Goal: Task Accomplishment & Management: Manage account settings

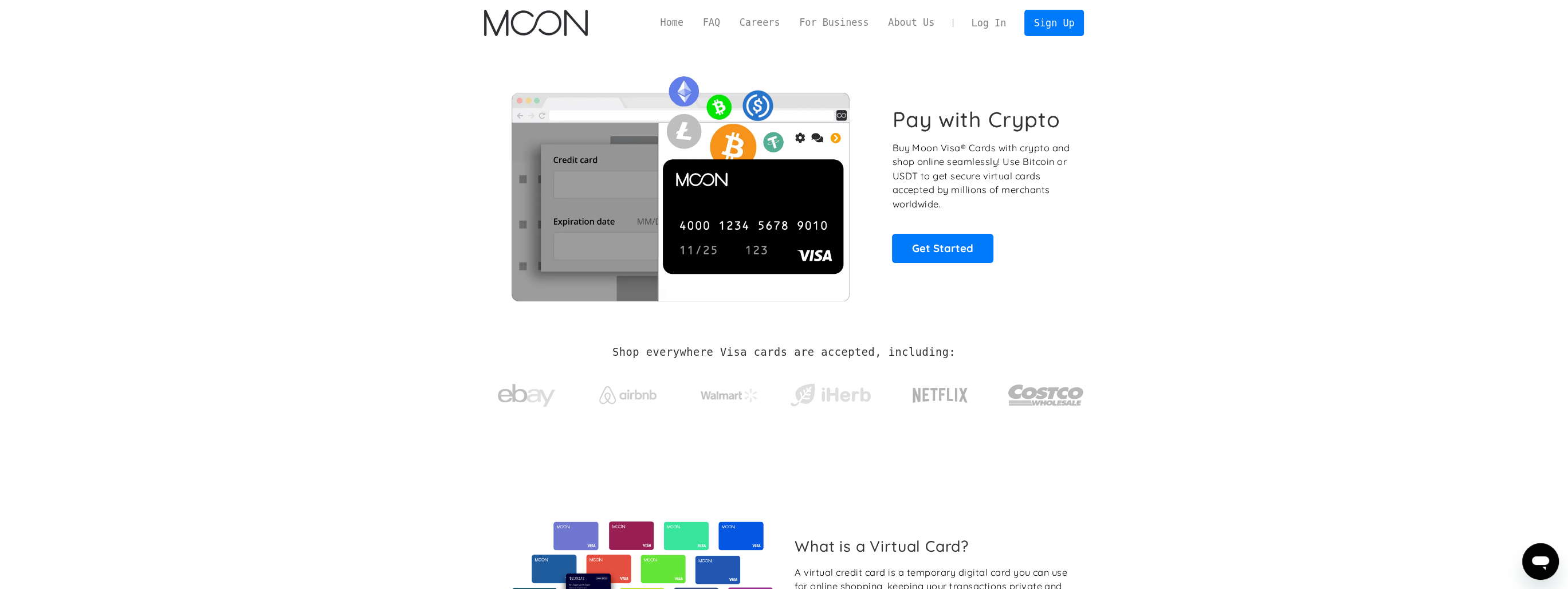
click at [991, 18] on link "Log In" at bounding box center [989, 23] width 54 height 25
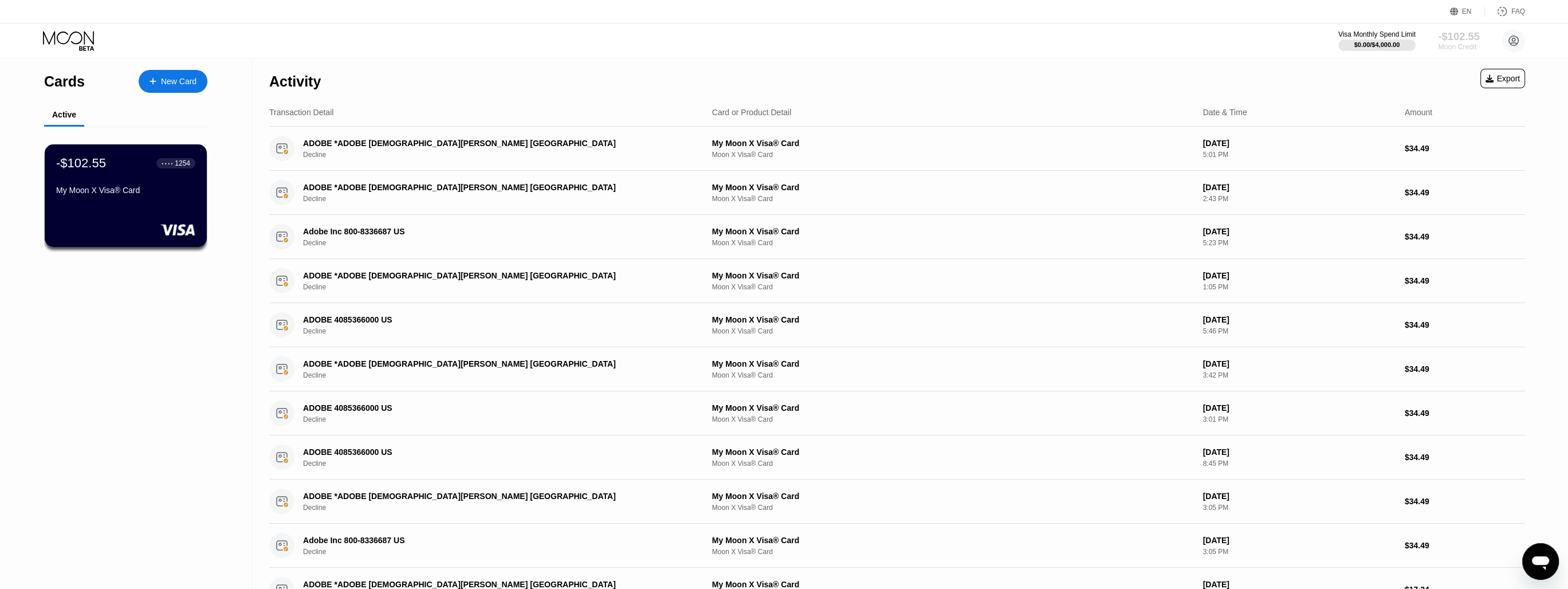
click at [1458, 40] on div "-$102.55" at bounding box center [1458, 37] width 41 height 12
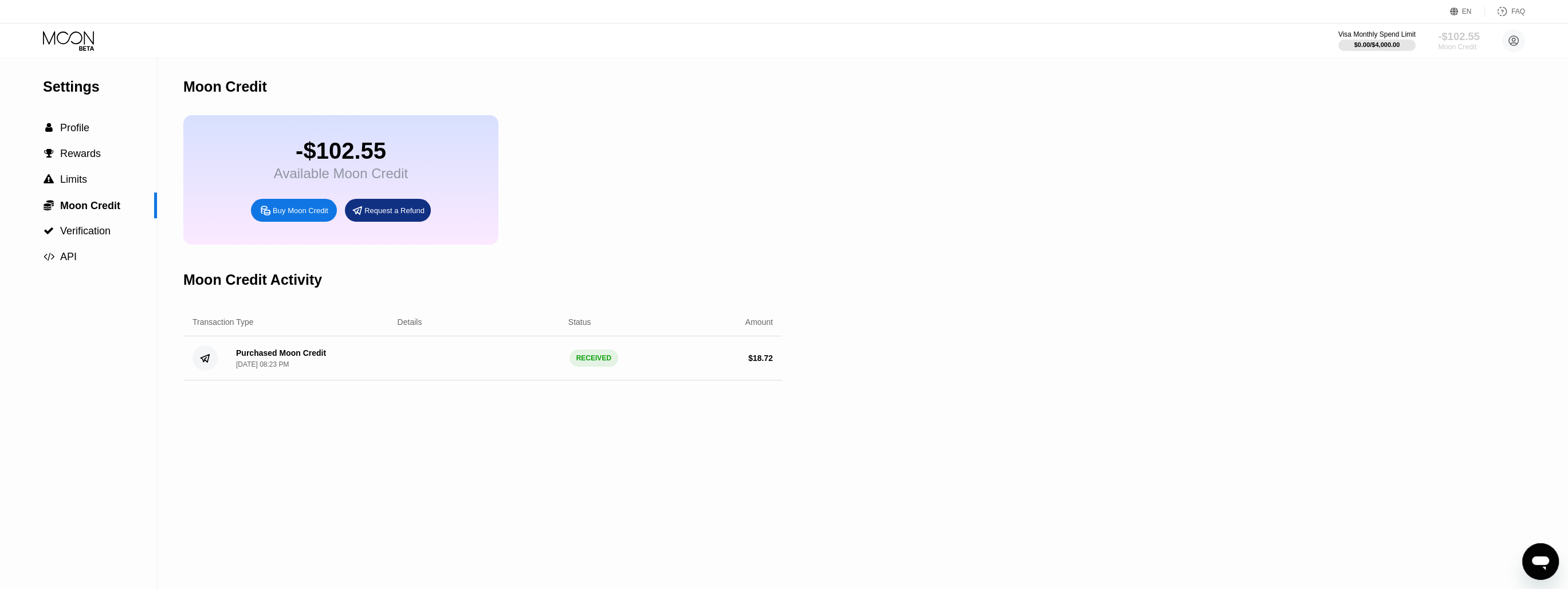
click at [1458, 40] on div "-$102.55" at bounding box center [1458, 37] width 41 height 12
click at [332, 152] on div "-$102.55" at bounding box center [340, 151] width 134 height 26
click at [129, 179] on div " Limits" at bounding box center [78, 180] width 157 height 12
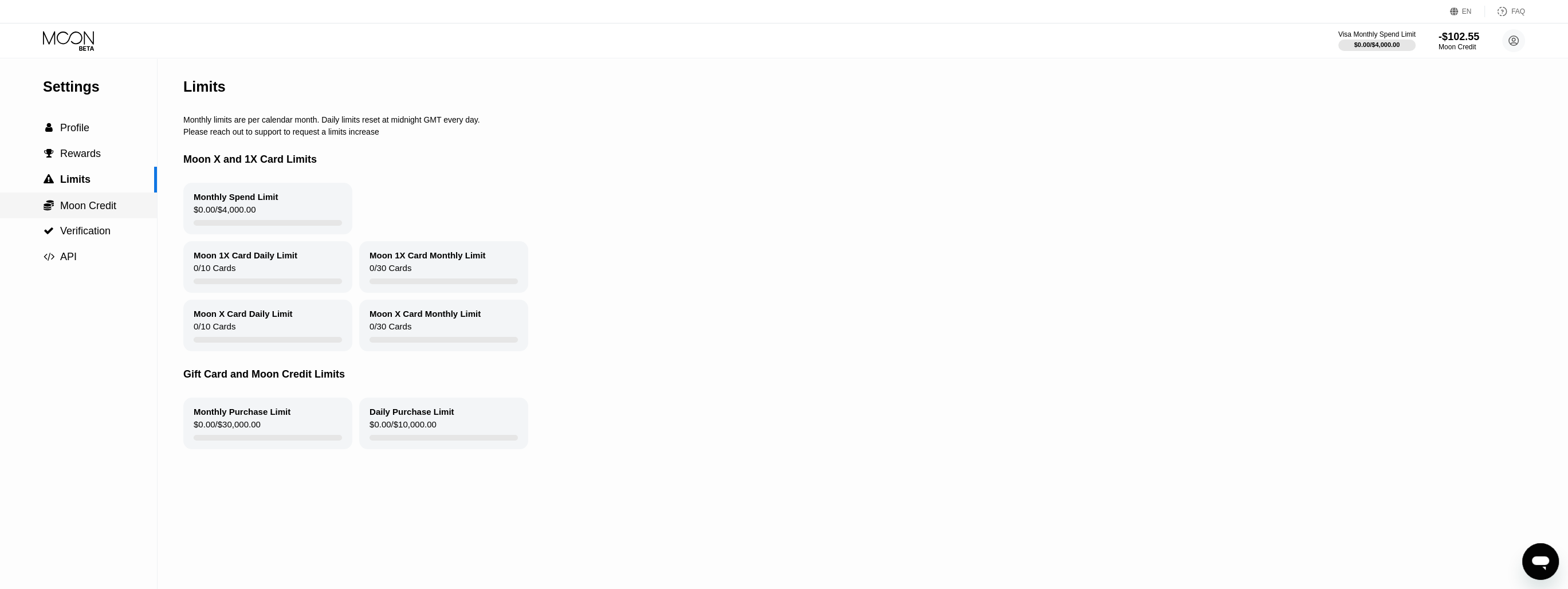
click at [91, 201] on div " Moon Credit" at bounding box center [78, 206] width 157 height 26
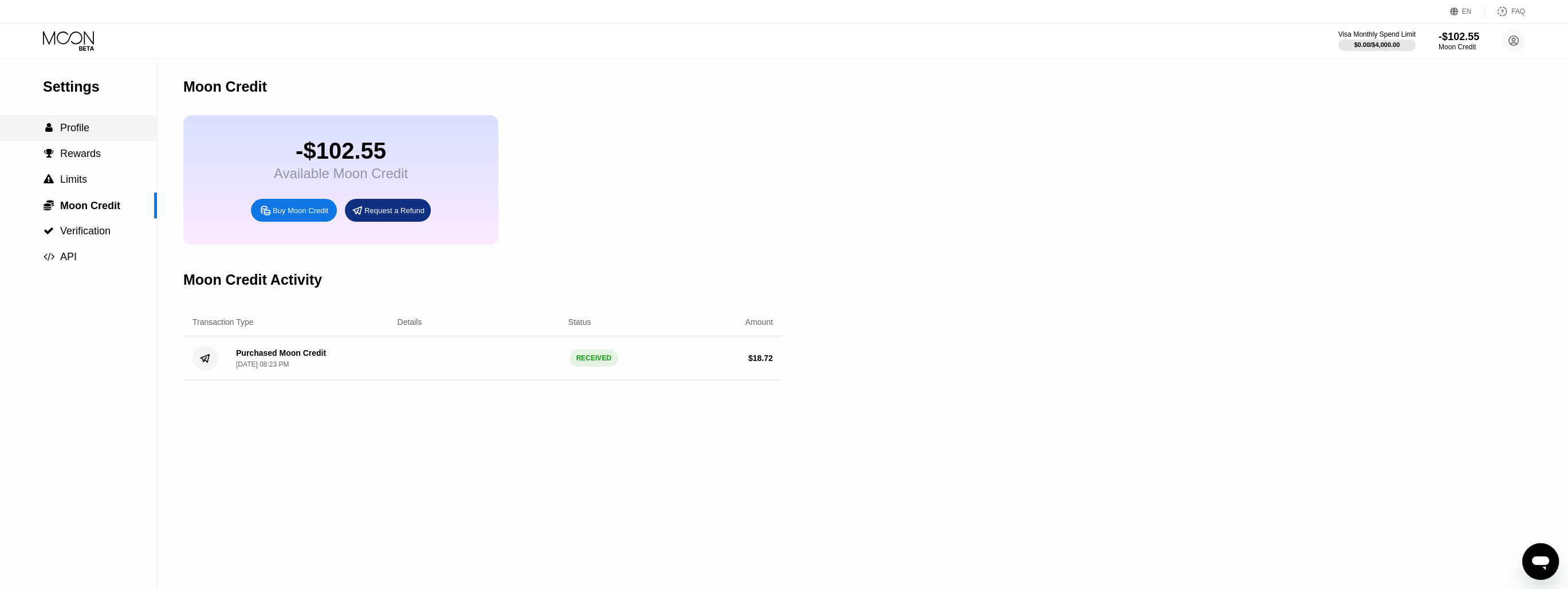
click at [66, 133] on span "Profile" at bounding box center [75, 127] width 29 height 12
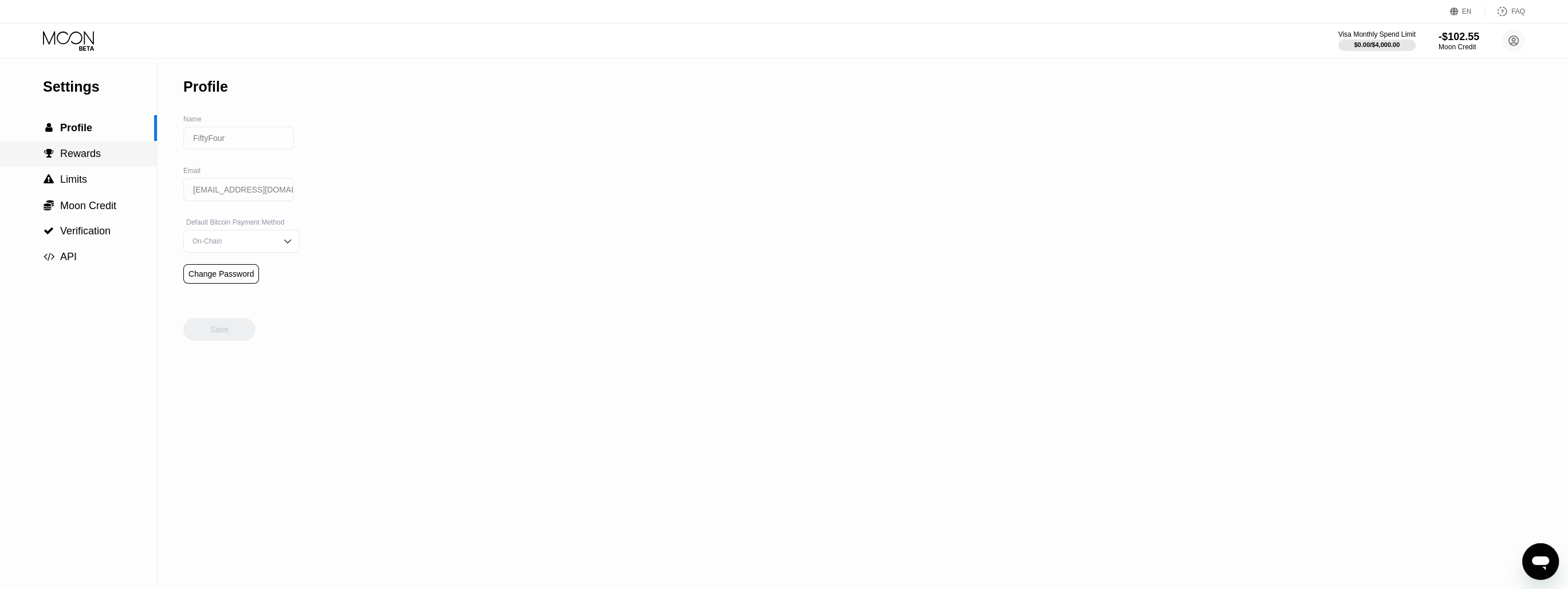
click at [72, 152] on span "Rewards" at bounding box center [80, 154] width 40 height 12
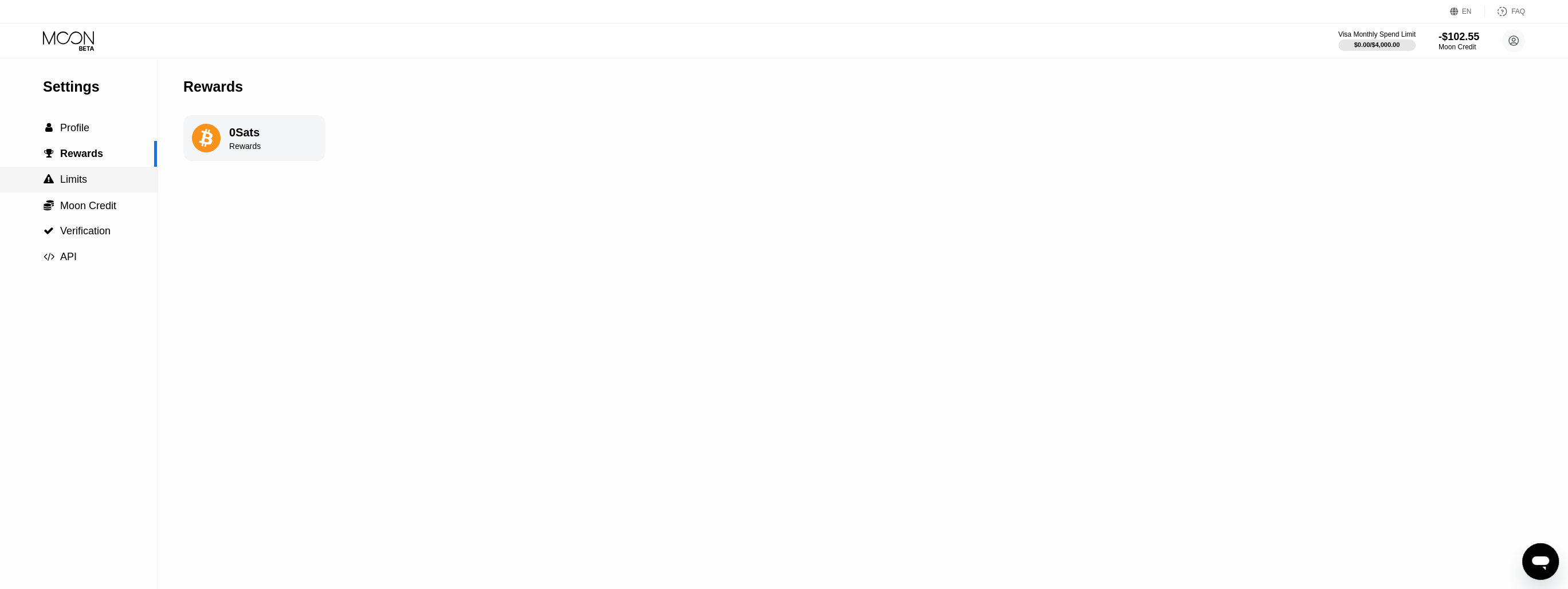
click at [82, 181] on span "Limits" at bounding box center [73, 179] width 27 height 12
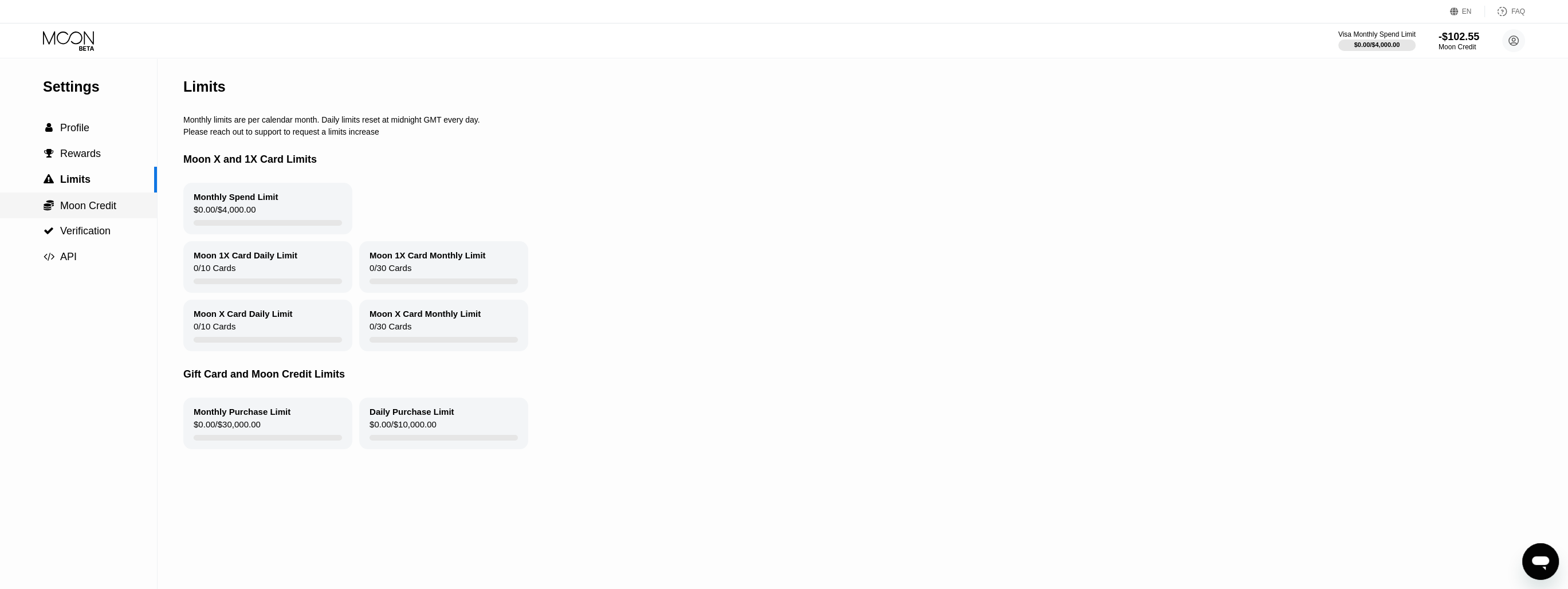
click at [92, 195] on div " Moon Credit" at bounding box center [78, 206] width 157 height 26
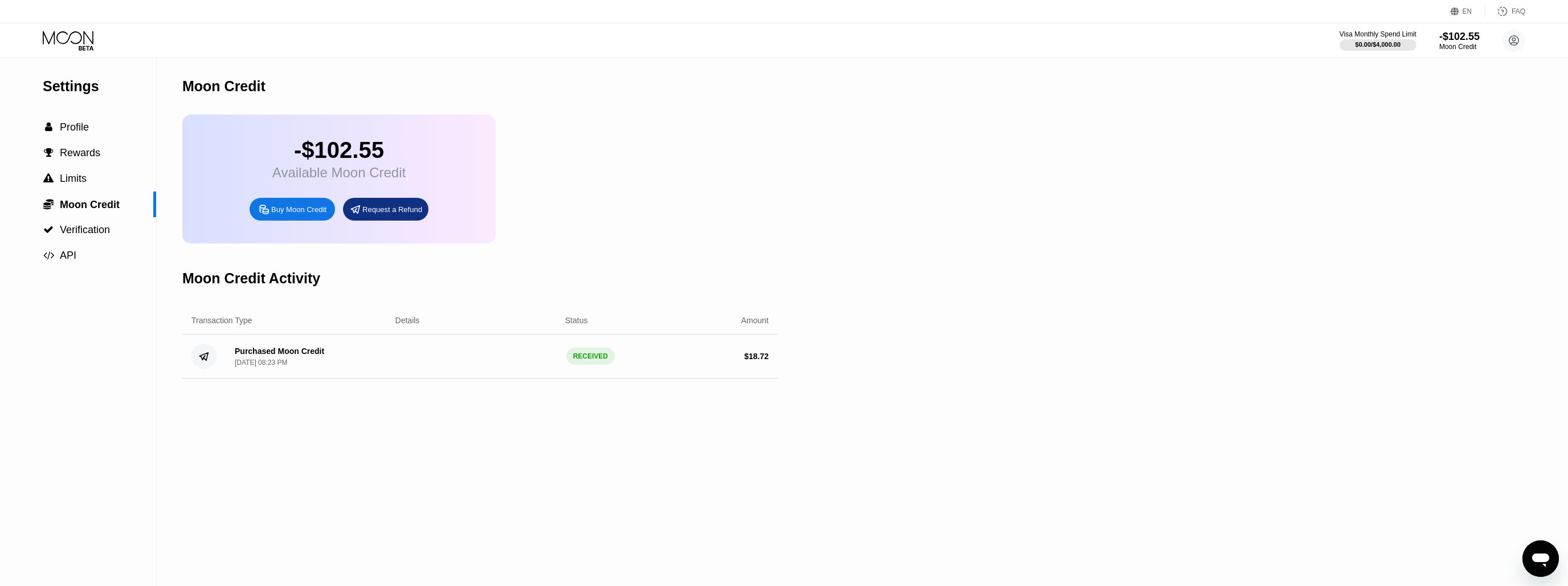
drag, startPoint x: 91, startPoint y: 200, endPoint x: 90, endPoint y: 209, distance: 9.1
click at [91, 200] on span "Moon Credit" at bounding box center [89, 205] width 60 height 12
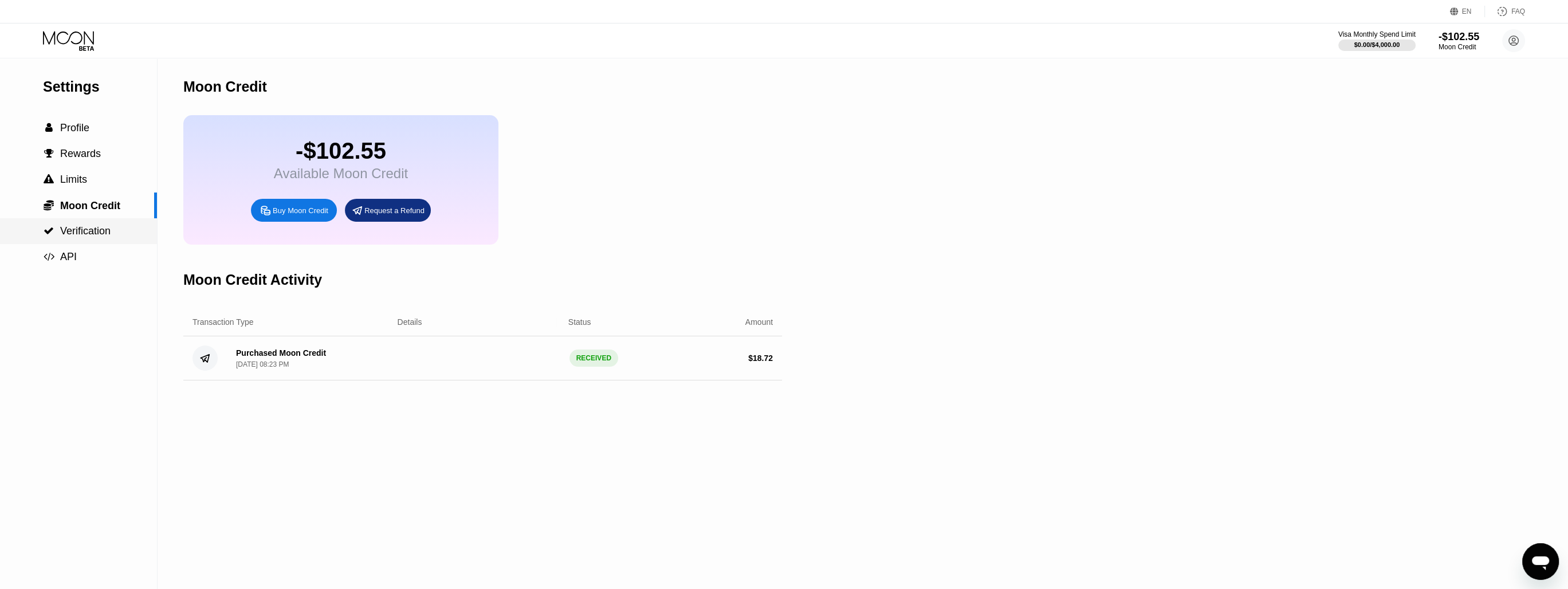
click at [81, 227] on div " Verification" at bounding box center [78, 231] width 157 height 26
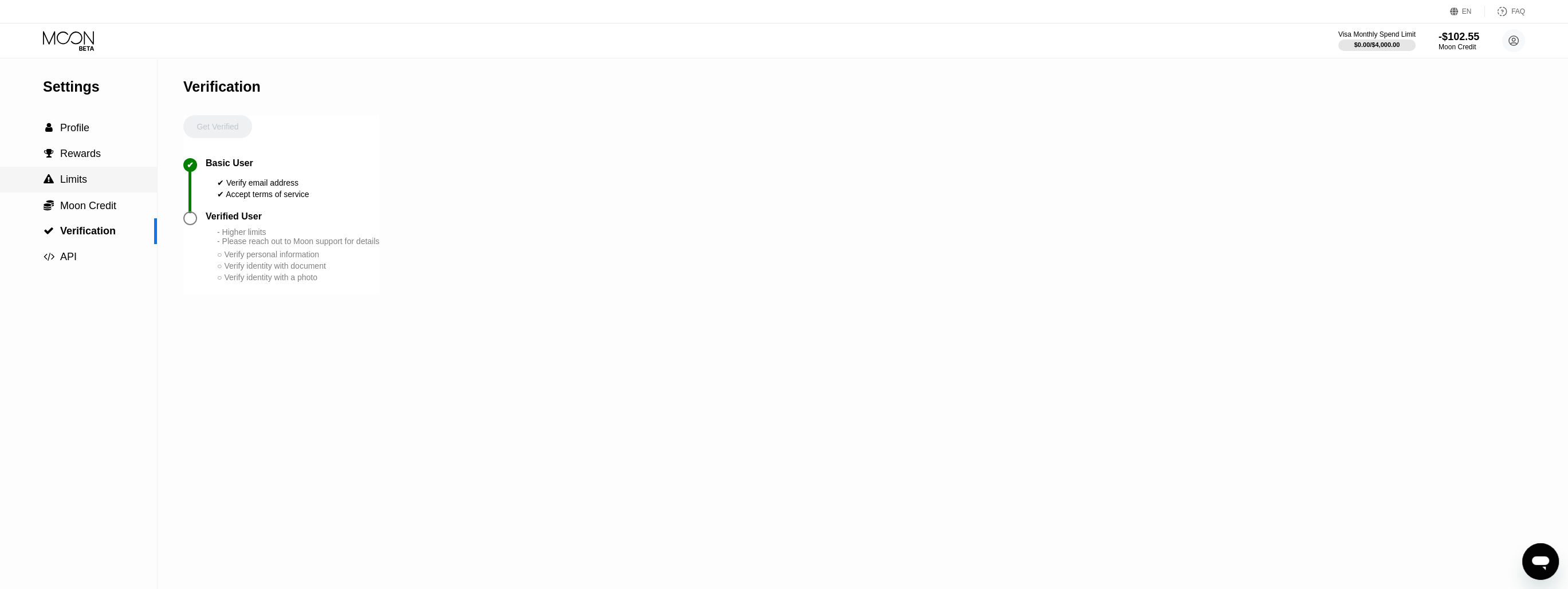
click at [67, 193] on div " Limits" at bounding box center [78, 179] width 157 height 26
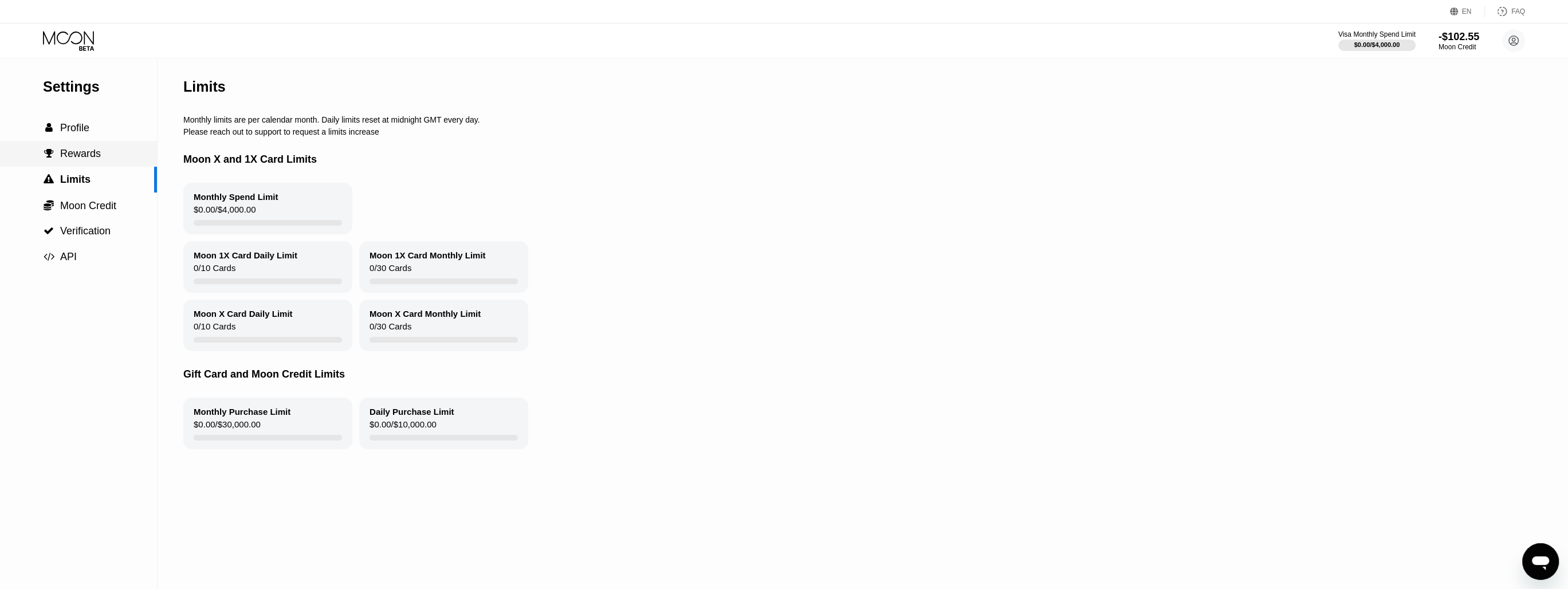
click at [64, 149] on div " Rewards" at bounding box center [78, 154] width 157 height 26
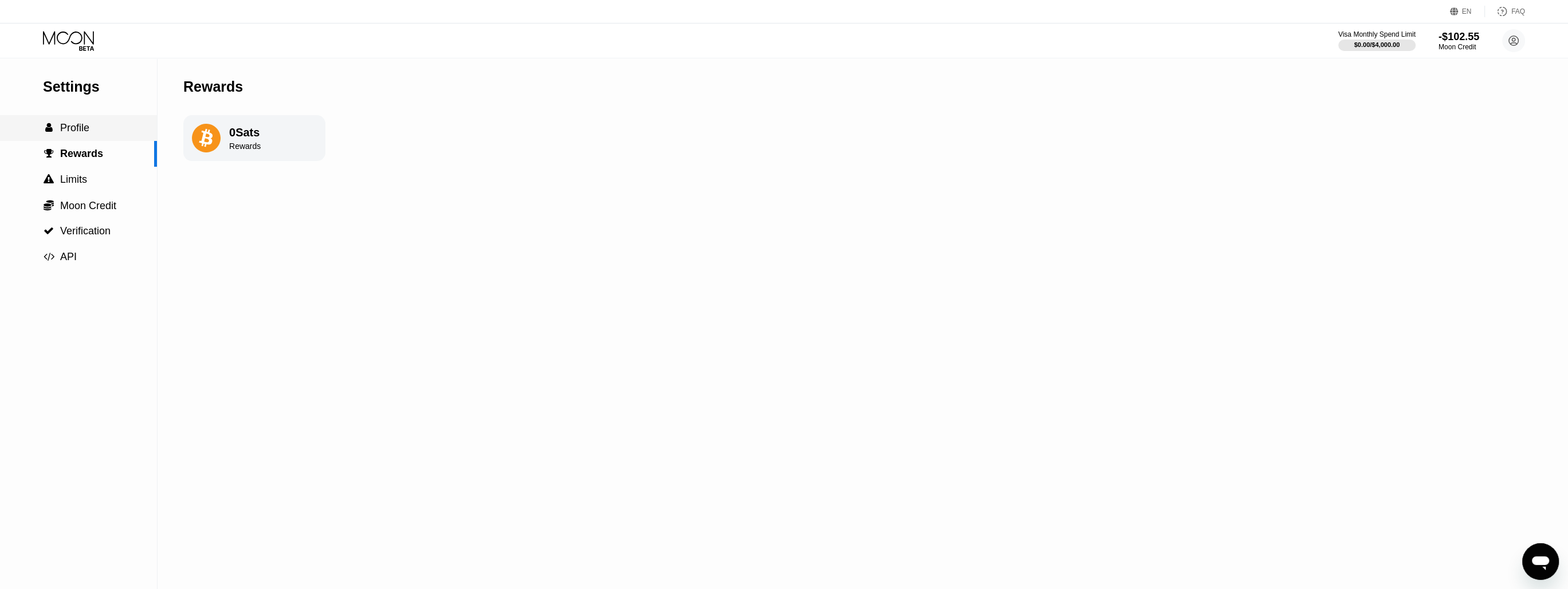
click at [62, 133] on span "Profile" at bounding box center [75, 127] width 29 height 12
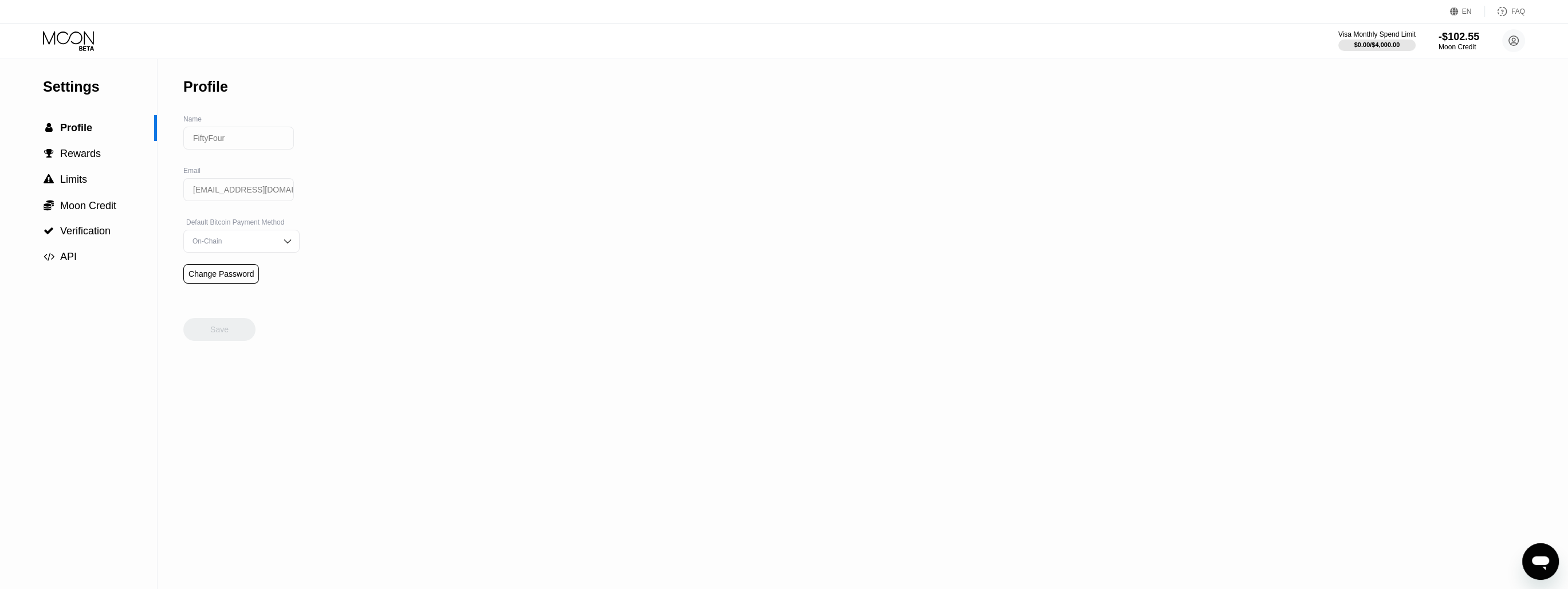
click at [67, 53] on div "Visa Monthly Spend Limit $0.00 / $4,000.00 -$102.55 Moon Credit FiftyFour anvad…" at bounding box center [784, 40] width 1568 height 34
click at [71, 46] on icon at bounding box center [69, 41] width 53 height 20
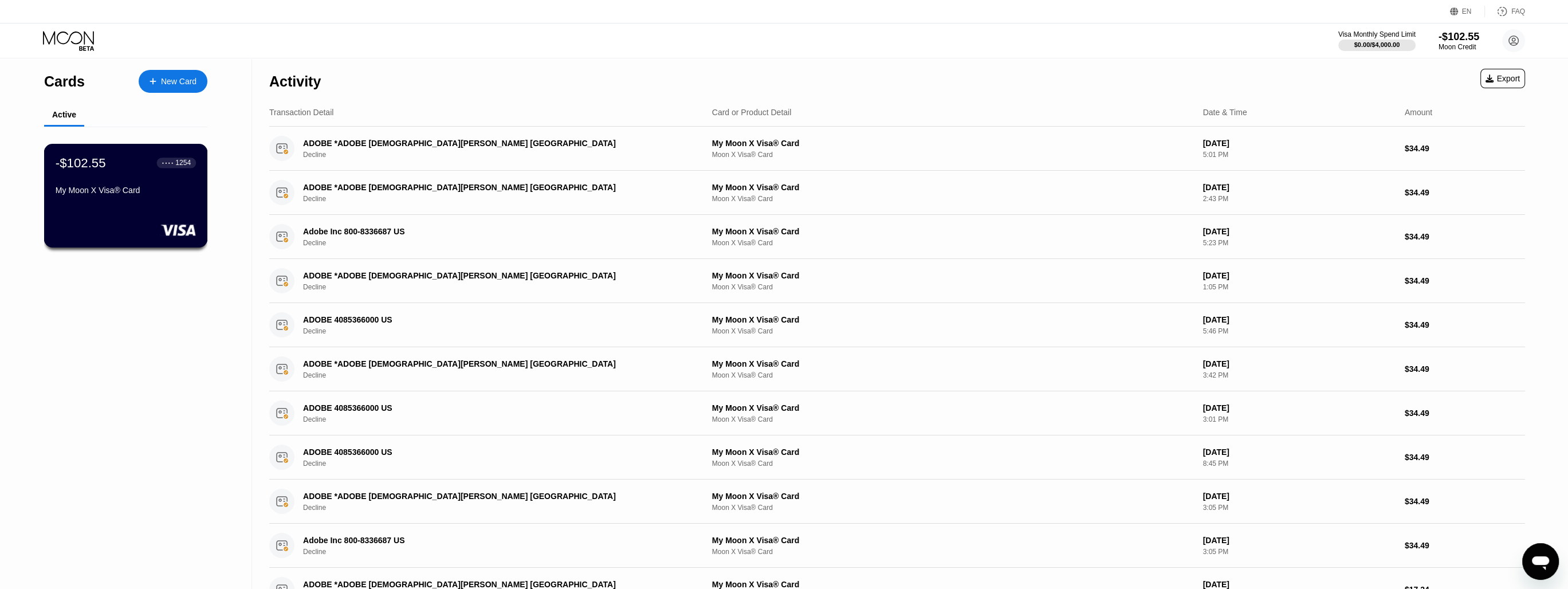
click at [165, 160] on div "● ● ● ● 1254" at bounding box center [176, 162] width 29 height 8
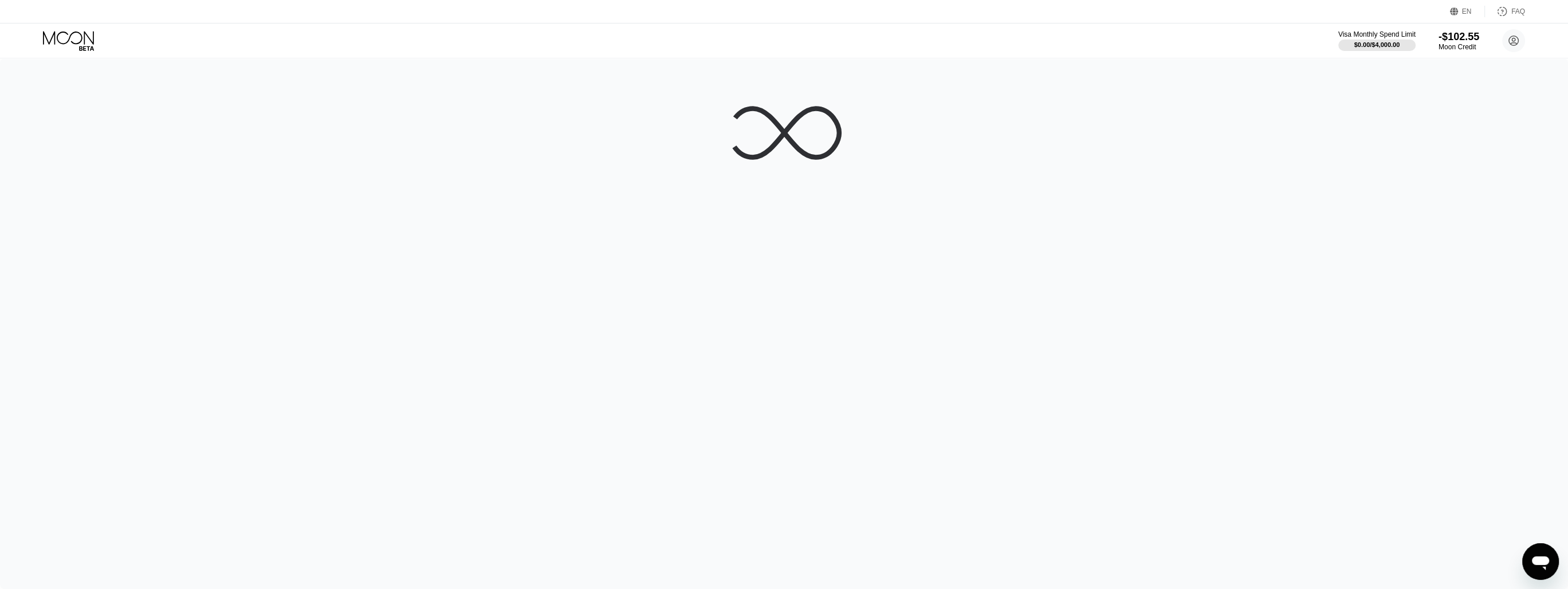
click at [159, 186] on div at bounding box center [784, 323] width 1568 height 531
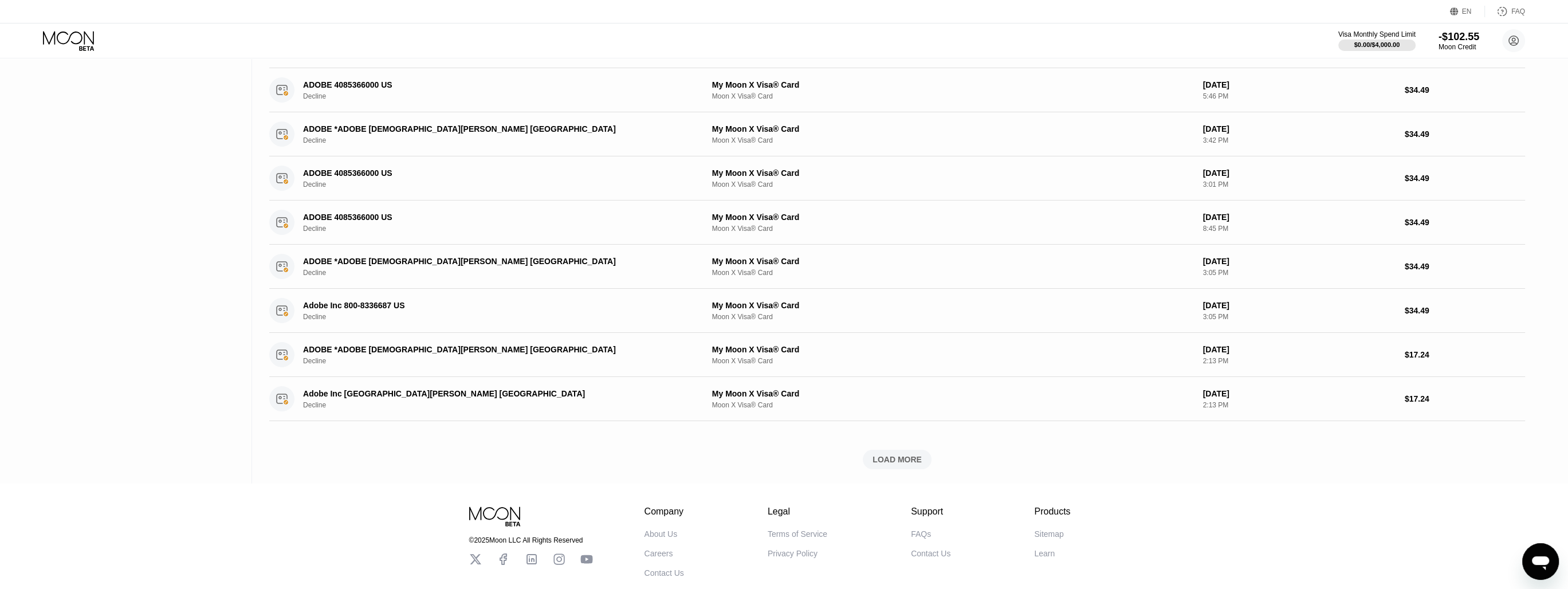
scroll to position [304, 0]
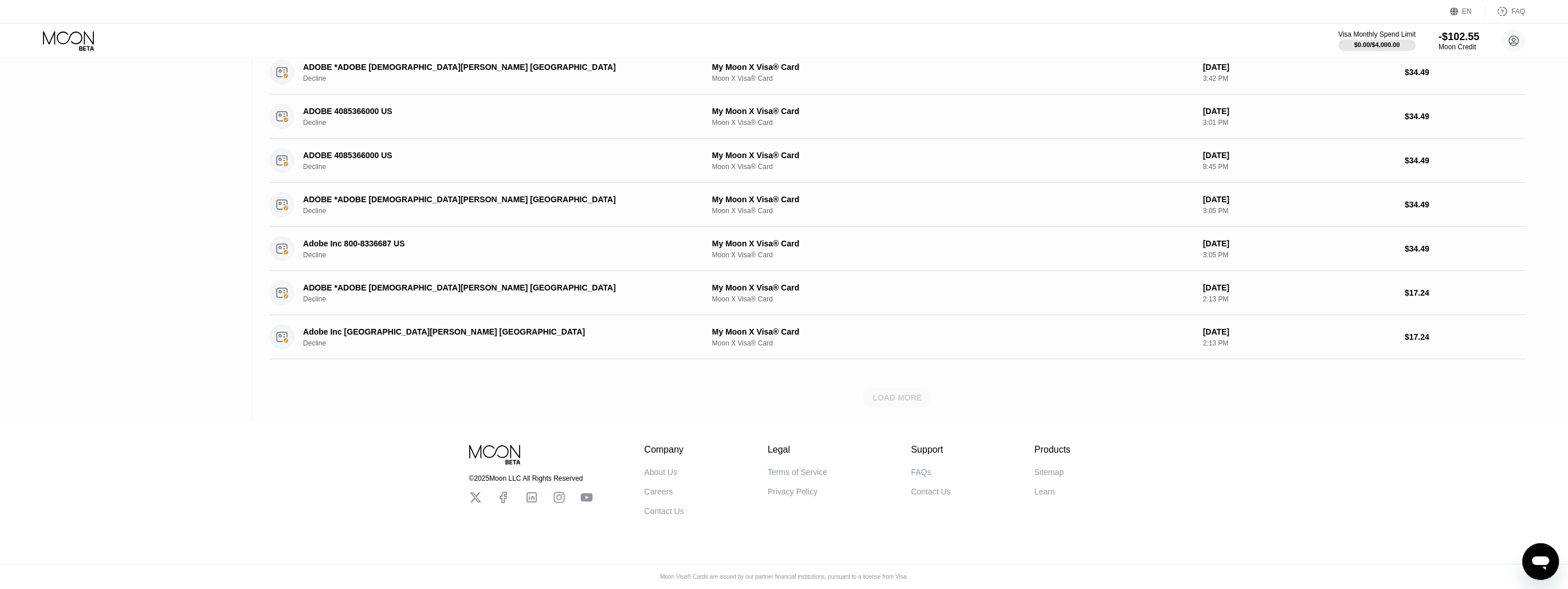
click at [891, 399] on div "LOAD MORE" at bounding box center [897, 398] width 69 height 20
click at [891, 391] on div "LOADING..." at bounding box center [897, 398] width 1256 height 20
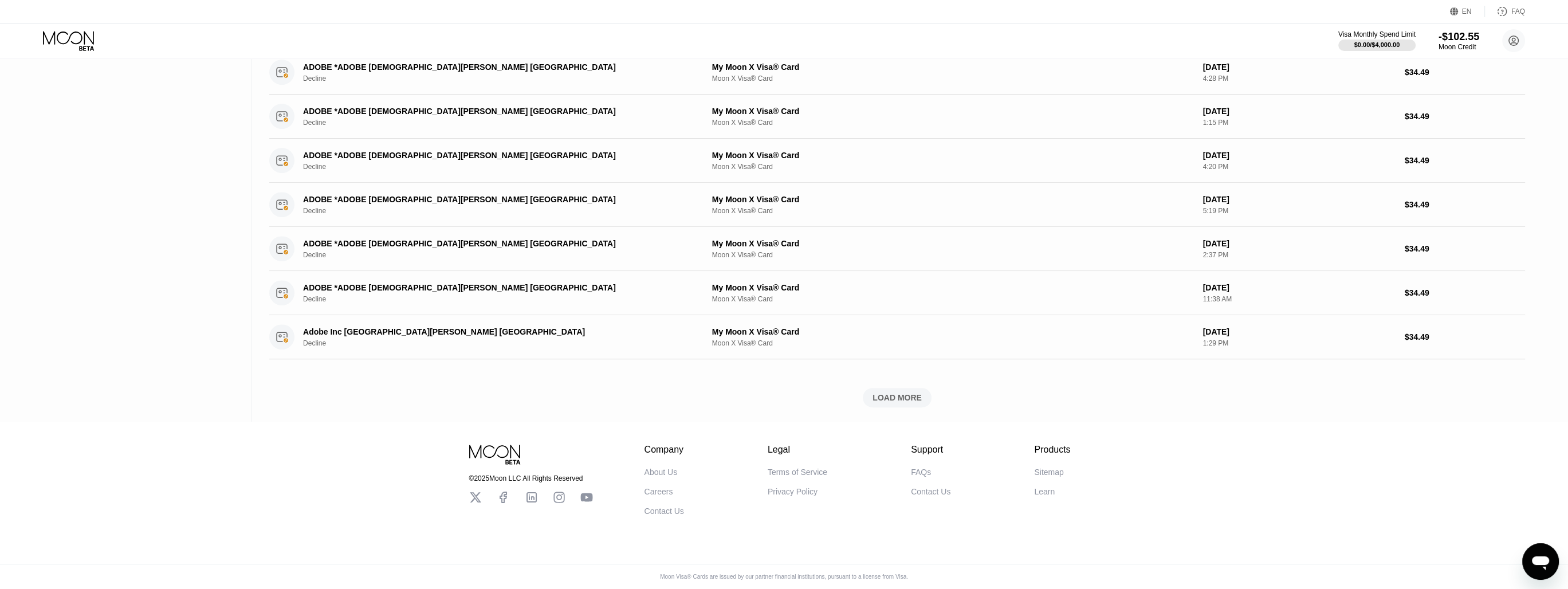
scroll to position [832, 0]
click at [868, 399] on div "LOAD MORE" at bounding box center [897, 398] width 69 height 20
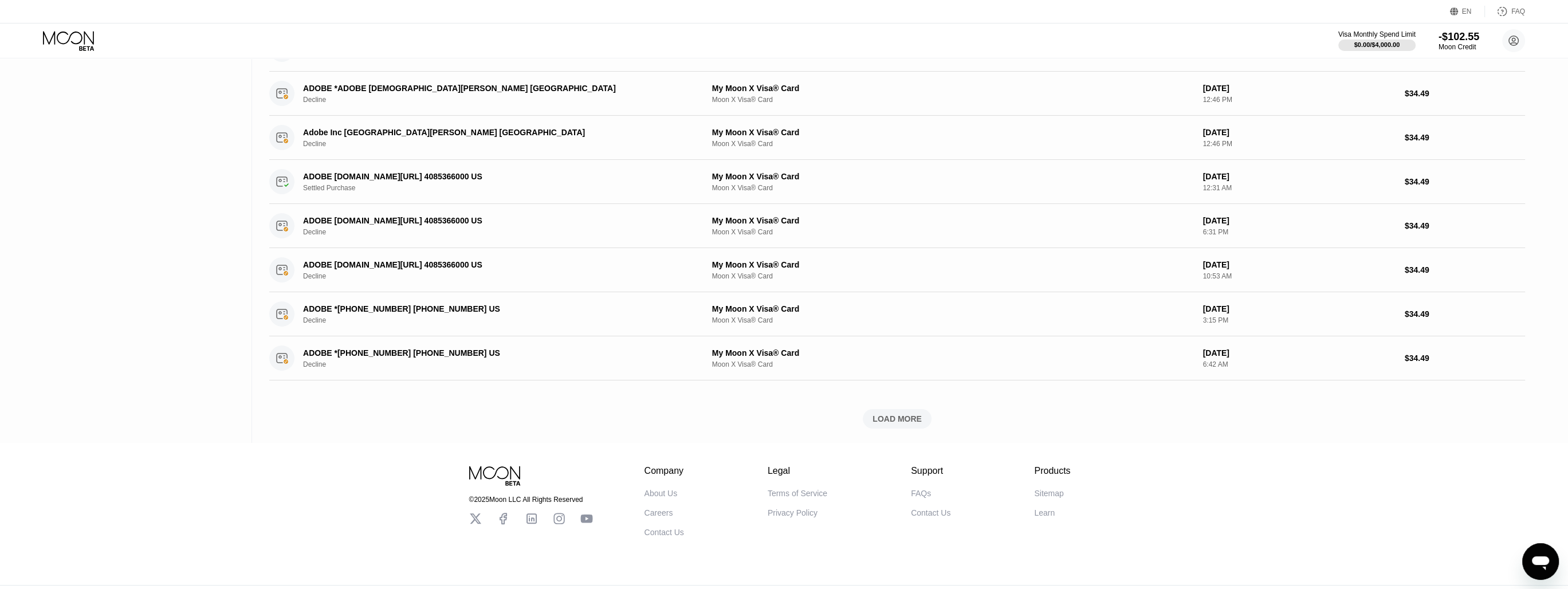
scroll to position [1360, 0]
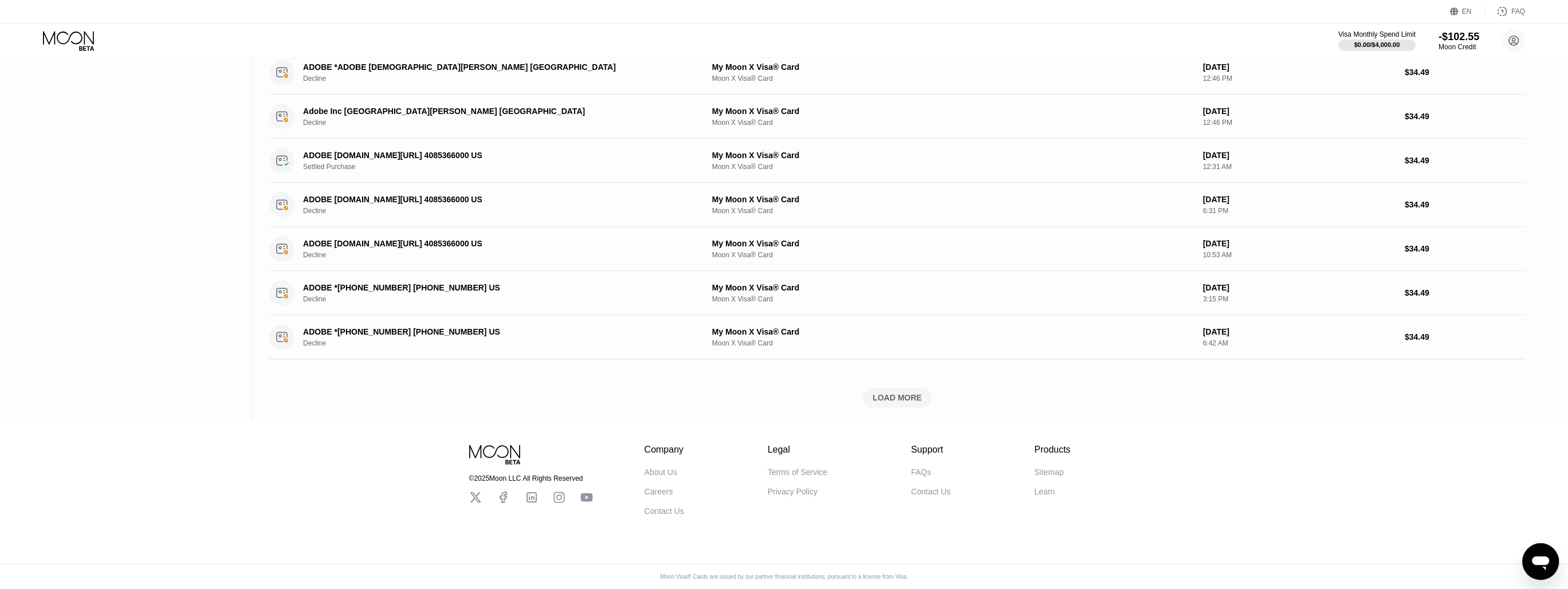
click at [895, 388] on div "LOAD MORE" at bounding box center [897, 398] width 69 height 20
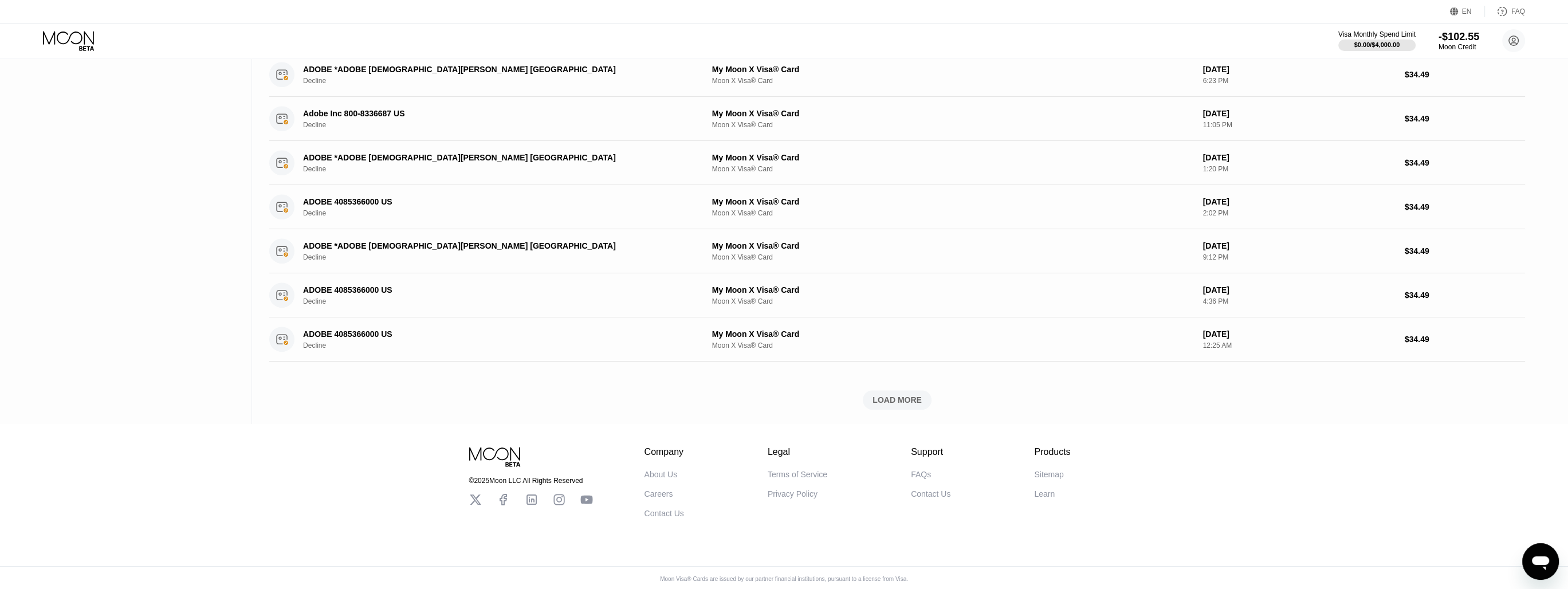
scroll to position [1888, 0]
click at [895, 388] on div "LOAD MORE" at bounding box center [897, 398] width 69 height 20
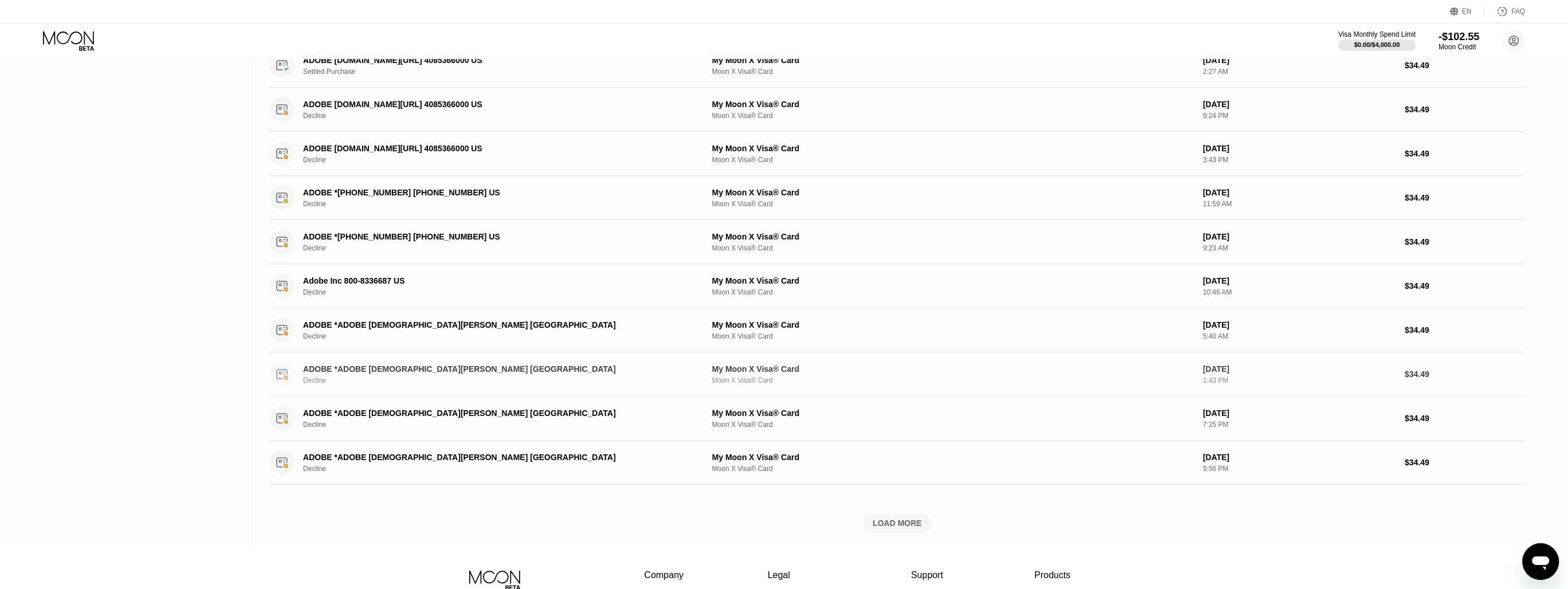
scroll to position [2404, 0]
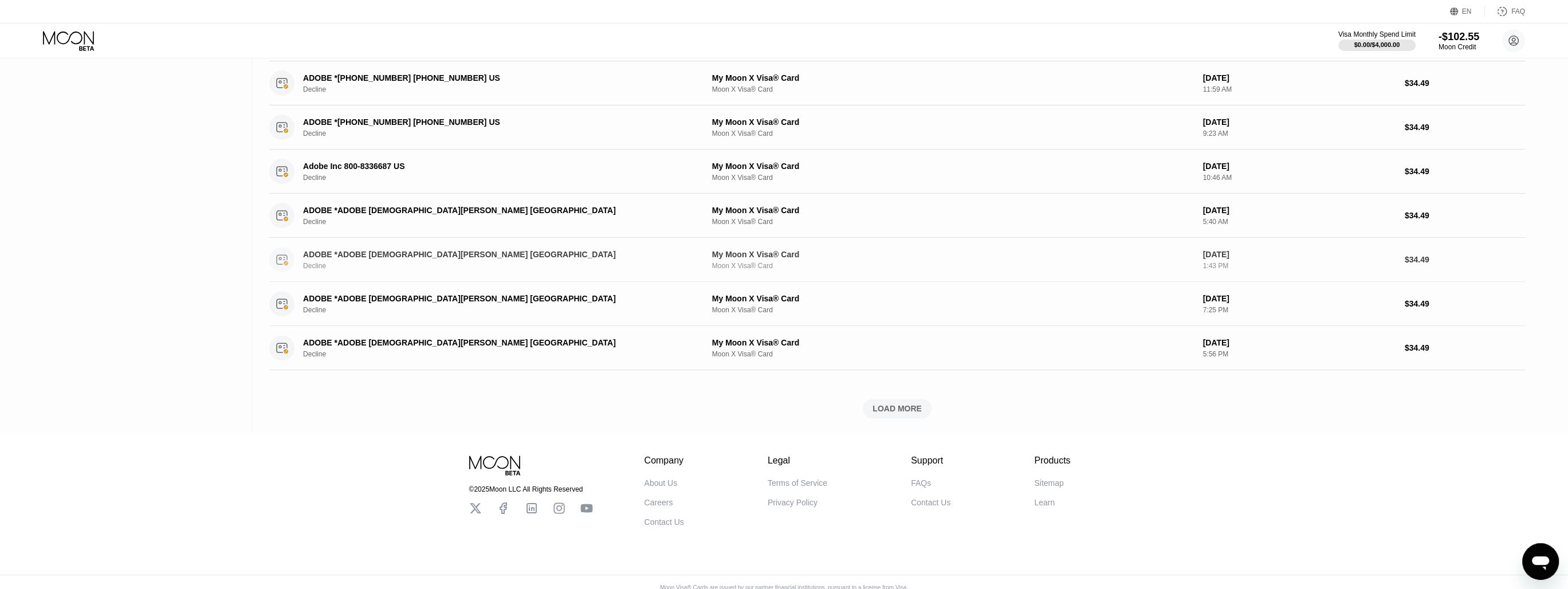
click at [894, 408] on div "LOAD MORE" at bounding box center [897, 408] width 49 height 10
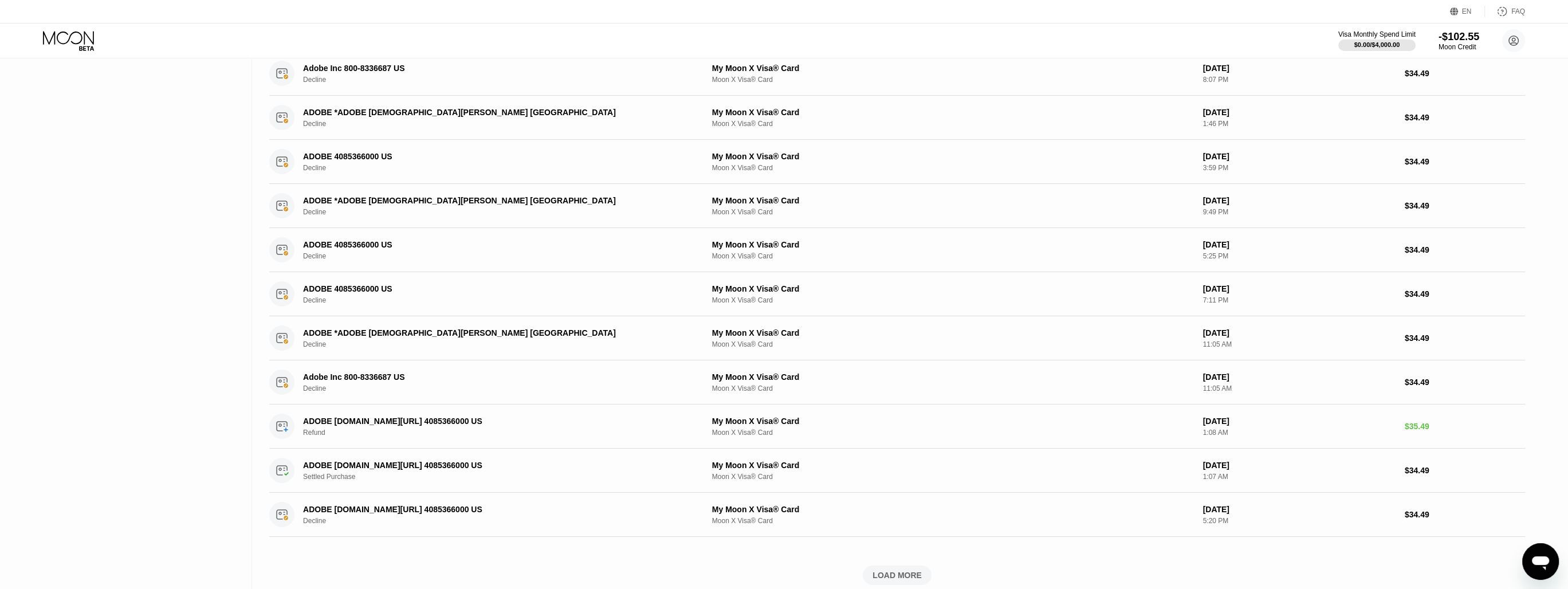
scroll to position [2863, 0]
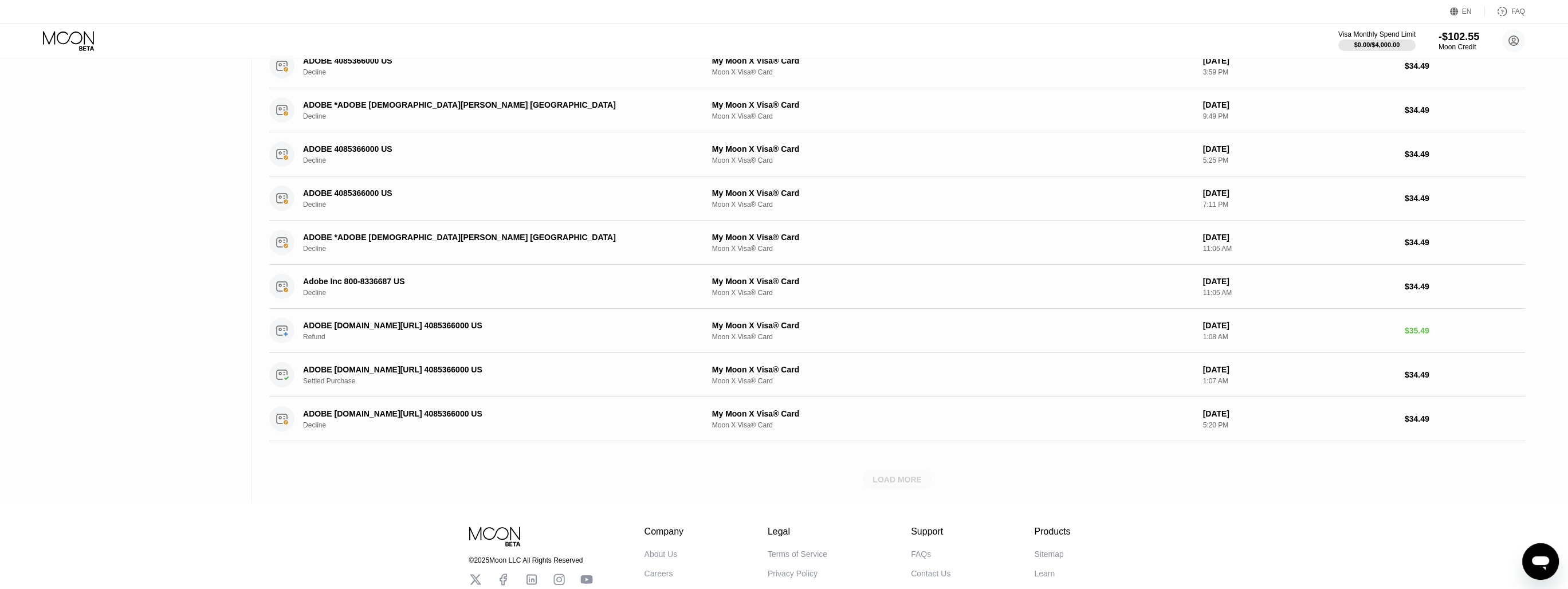
click at [902, 470] on div "LOAD MORE" at bounding box center [897, 480] width 69 height 20
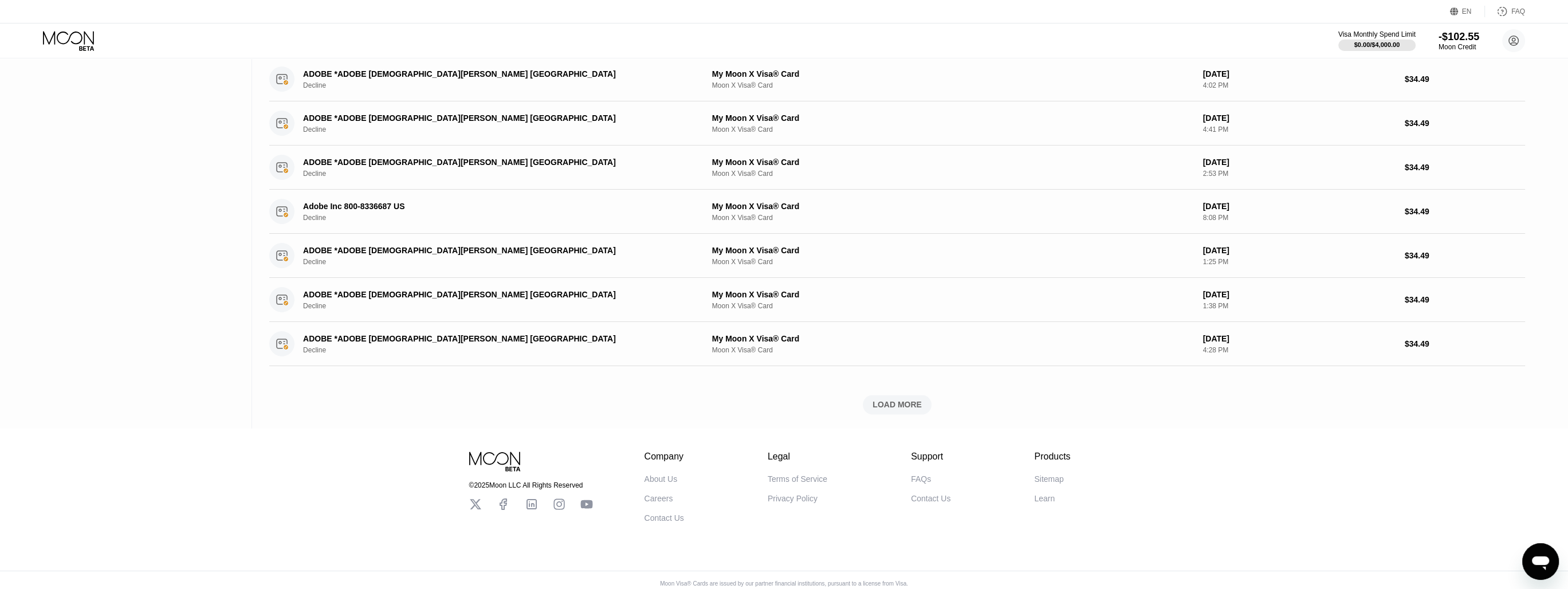
scroll to position [3473, 0]
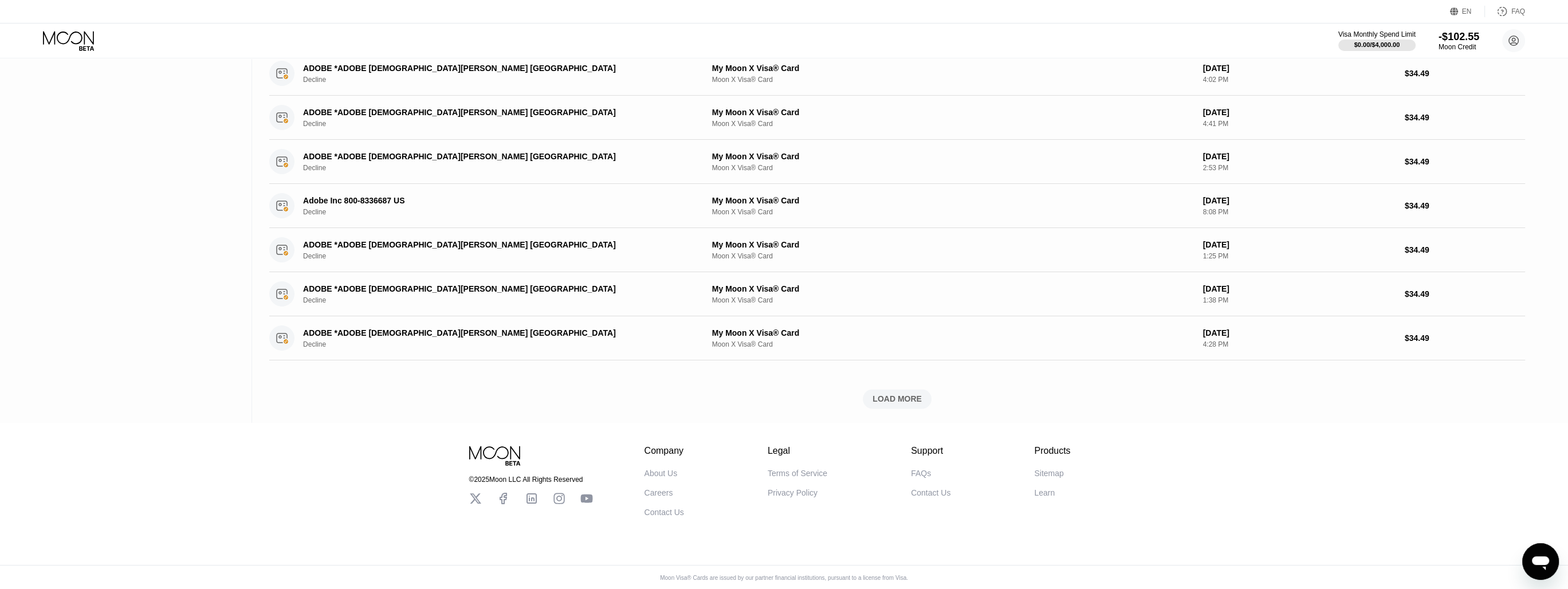
click at [896, 399] on div "LOAD MORE" at bounding box center [897, 399] width 69 height 20
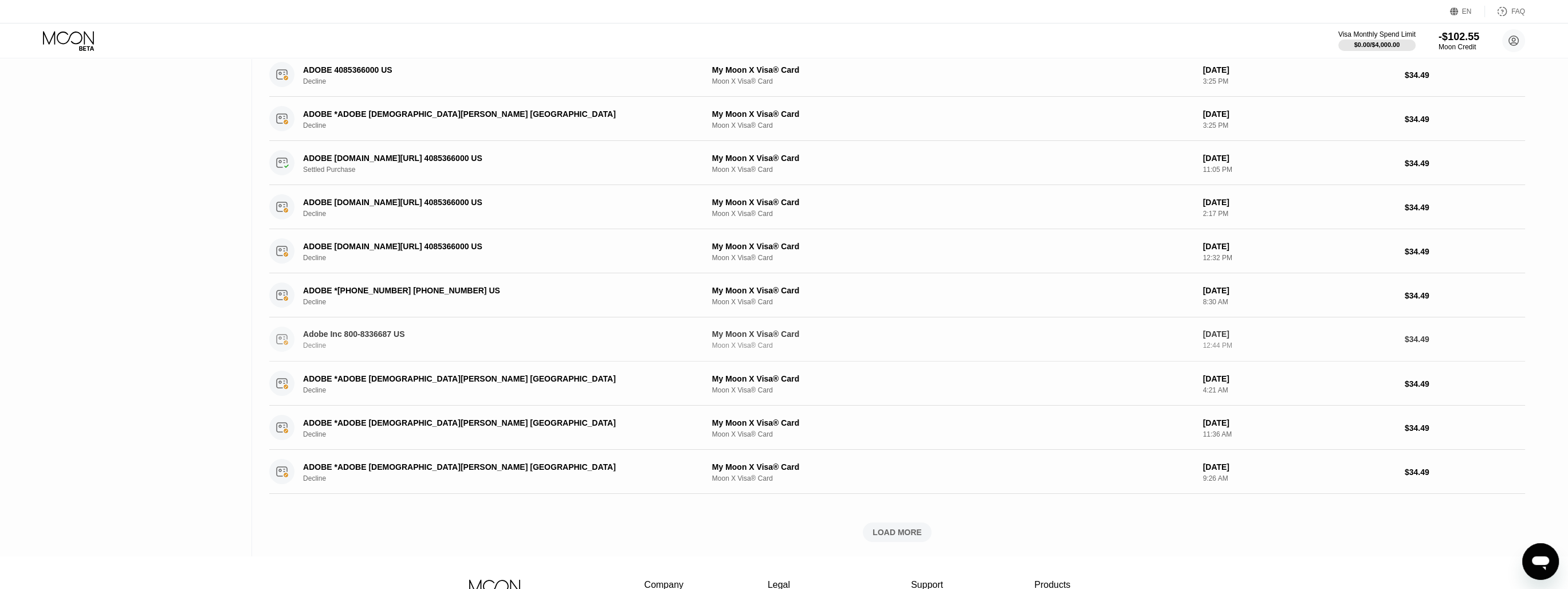
scroll to position [3874, 0]
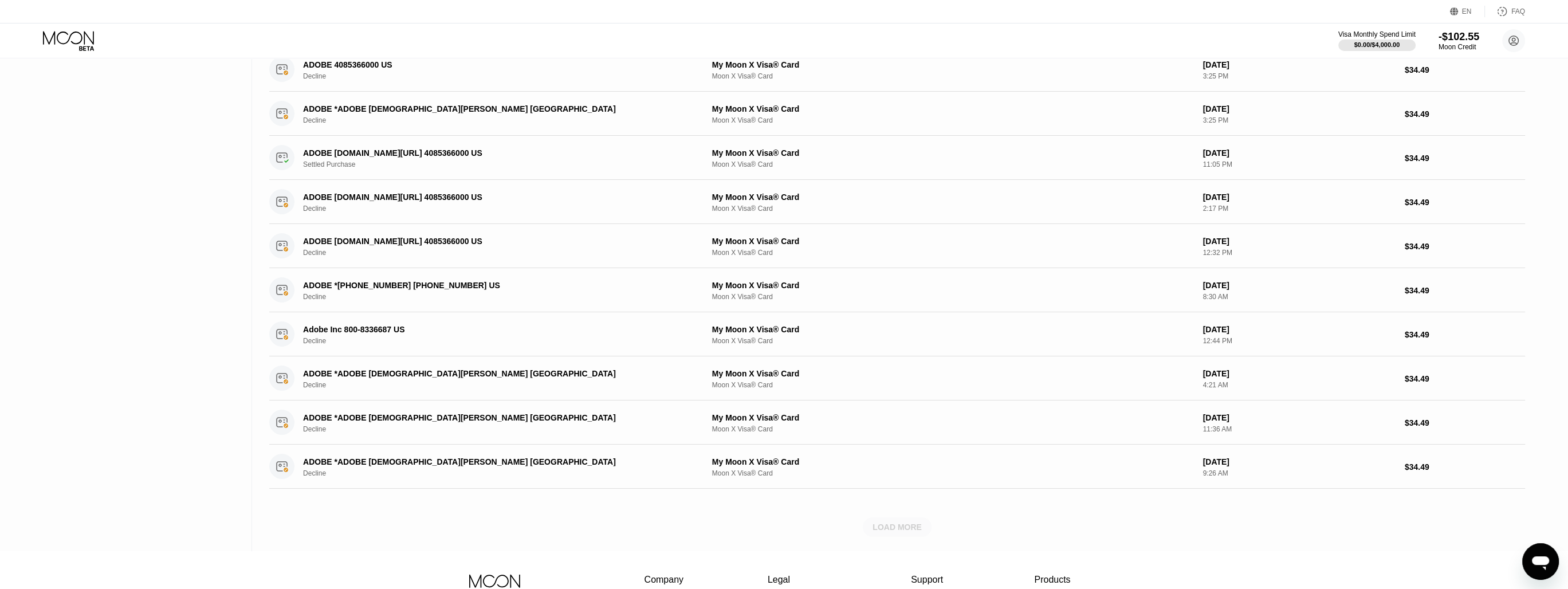
click at [896, 522] on div "LOAD MORE" at bounding box center [897, 527] width 49 height 10
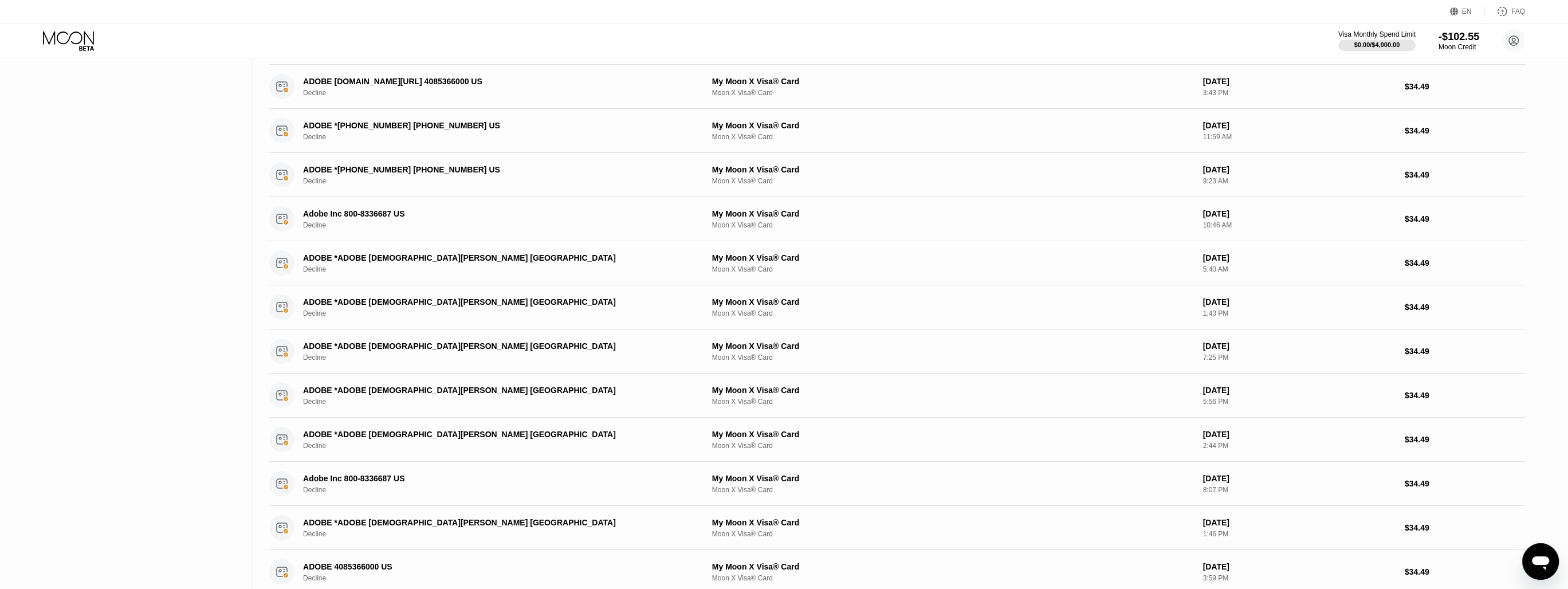
scroll to position [0, 0]
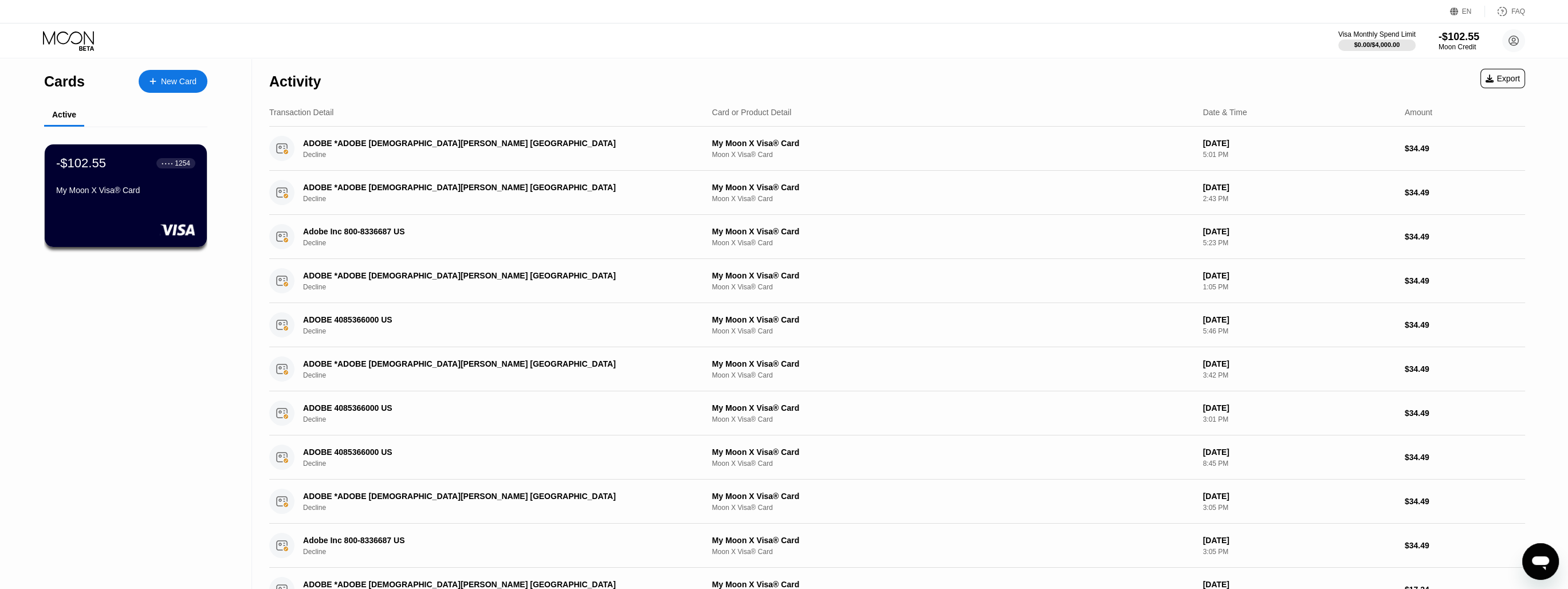
drag, startPoint x: 69, startPoint y: 416, endPoint x: 147, endPoint y: 188, distance: 241.0
click at [140, 200] on div "My Moon X Visa® Card" at bounding box center [125, 192] width 140 height 13
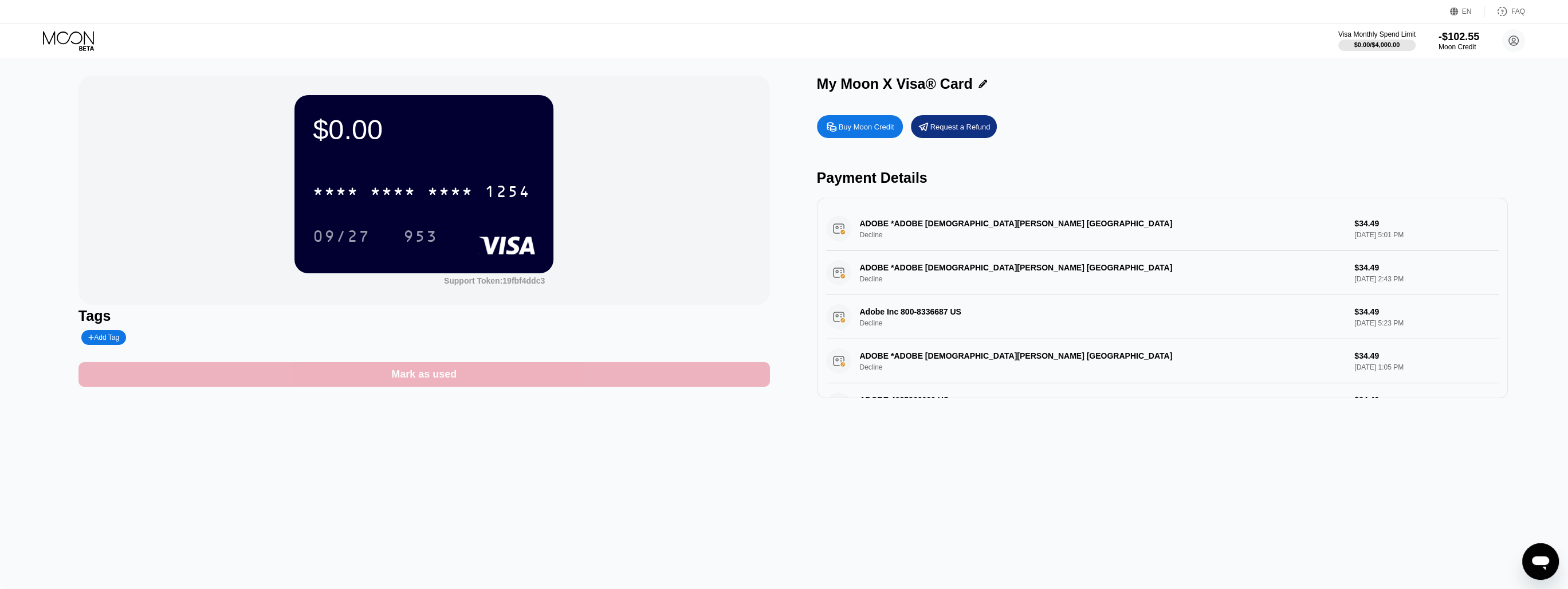
click at [405, 387] on div "Mark as used" at bounding box center [424, 375] width 692 height 24
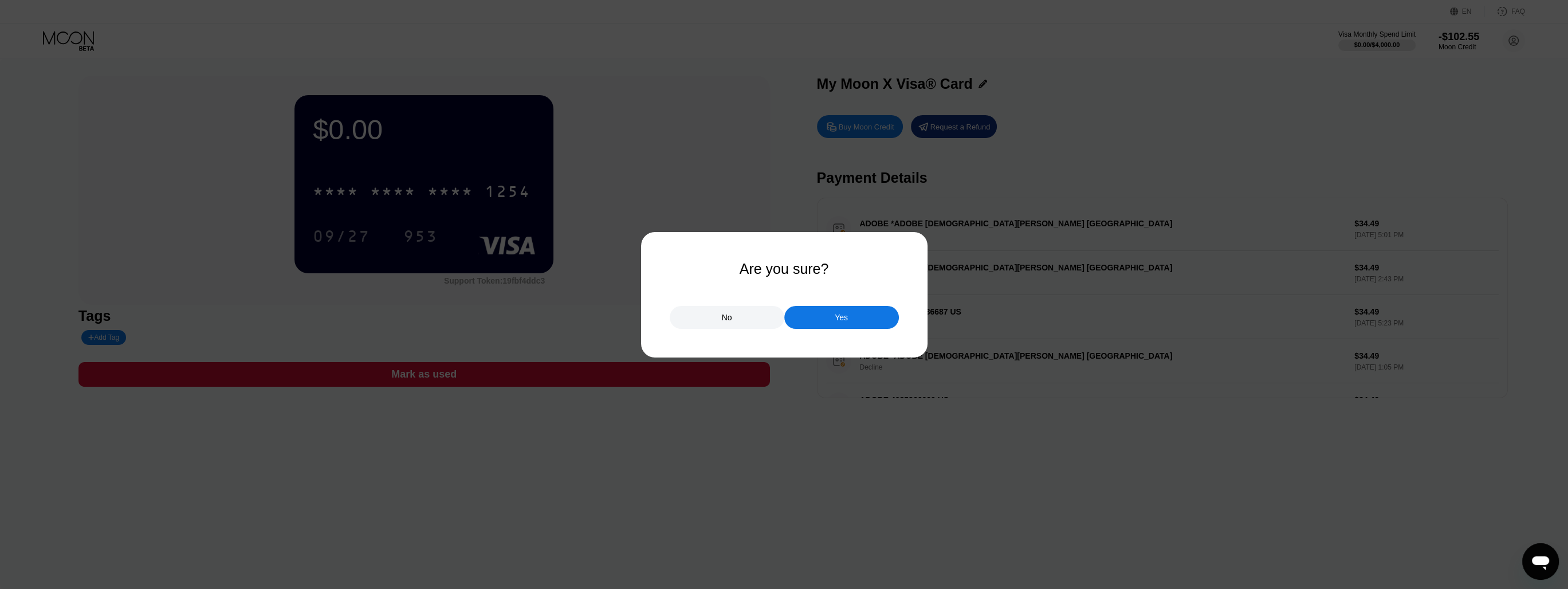
click at [807, 321] on div "Yes" at bounding box center [841, 317] width 114 height 23
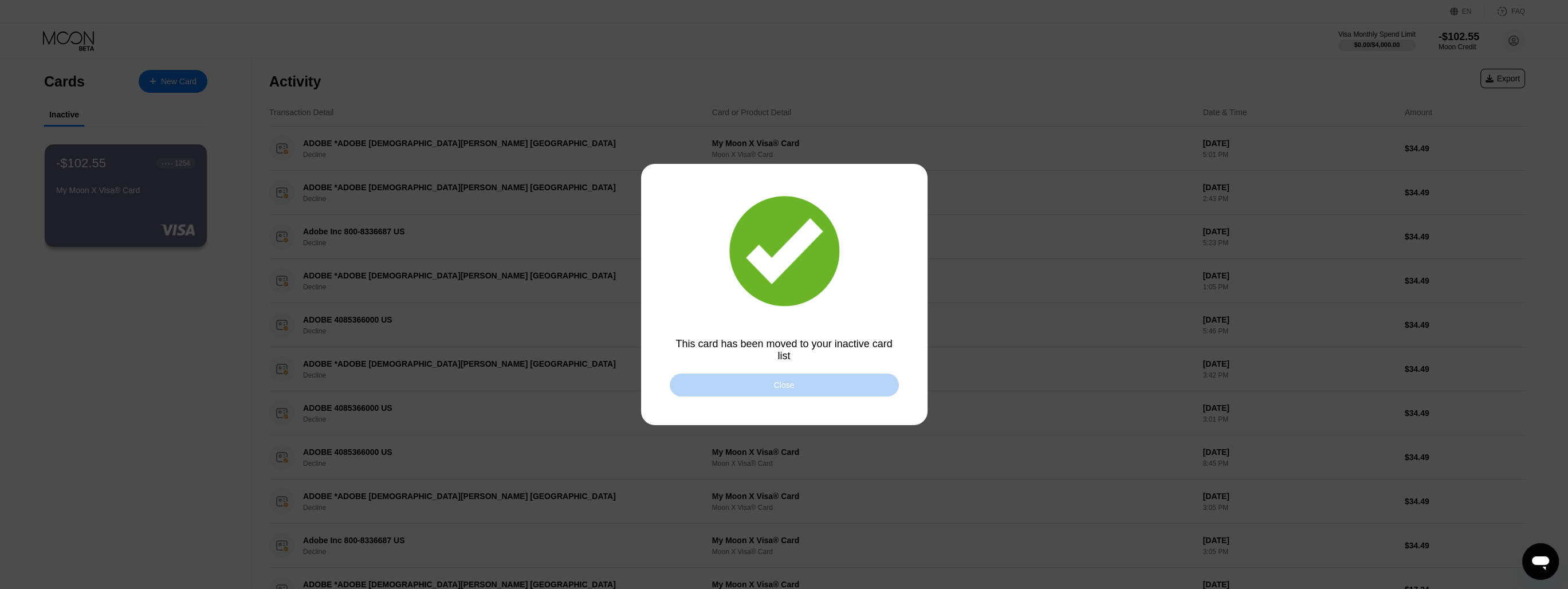
click at [730, 386] on div "Close" at bounding box center [784, 385] width 229 height 23
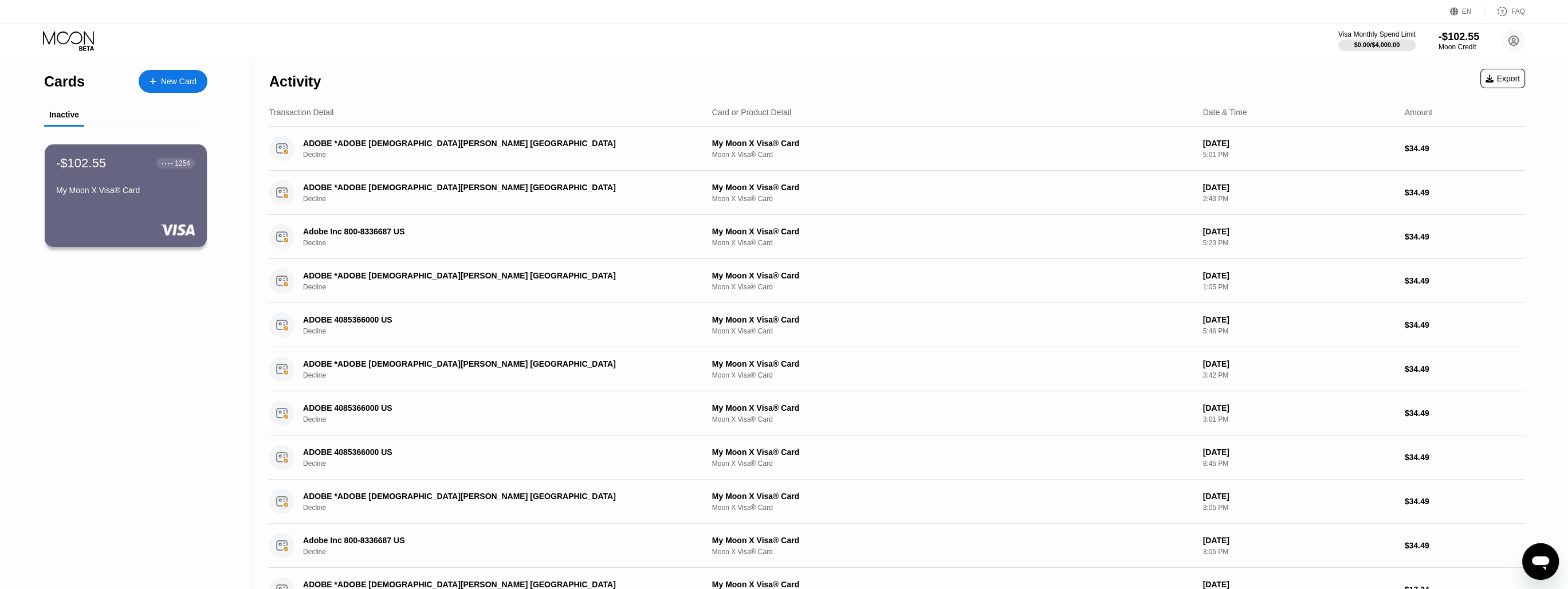
click at [157, 174] on div "-$102.55 ● ● ● ● 1254 My Moon X Visa® Card" at bounding box center [125, 178] width 139 height 43
click at [168, 167] on div "Cards New Card Inactive -$102.55 ● ● ● ● 1254 My Moon X Visa® Card Activity Exp…" at bounding box center [784, 294] width 1568 height 589
click at [59, 168] on div "Cards New Card Inactive -$102.55 ● ● ● ● 1254 My Moon X Visa® Card Activity Exp…" at bounding box center [784, 294] width 1568 height 589
click at [65, 118] on div "Cards New Card Inactive -$102.55 ● ● ● ● 1254 My Moon X Visa® Card Activity Exp…" at bounding box center [784, 294] width 1568 height 589
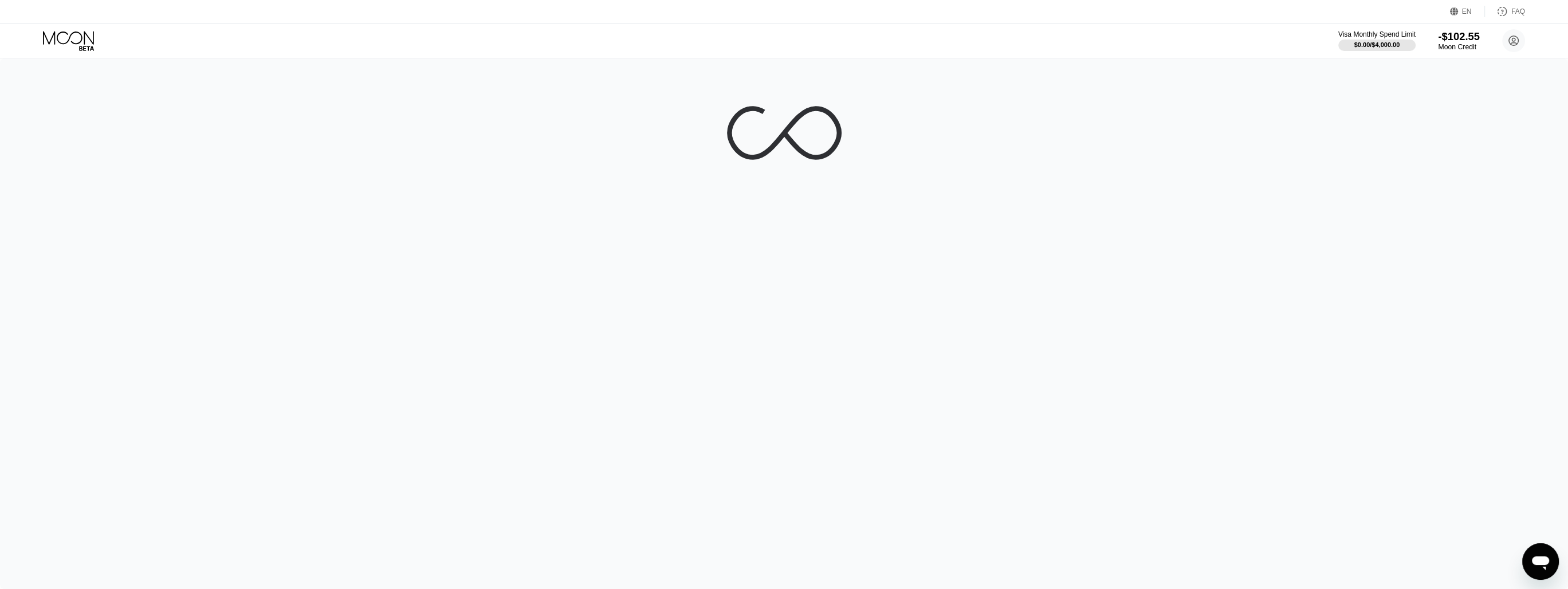
click at [1475, 41] on div "-$102.55" at bounding box center [1458, 37] width 41 height 12
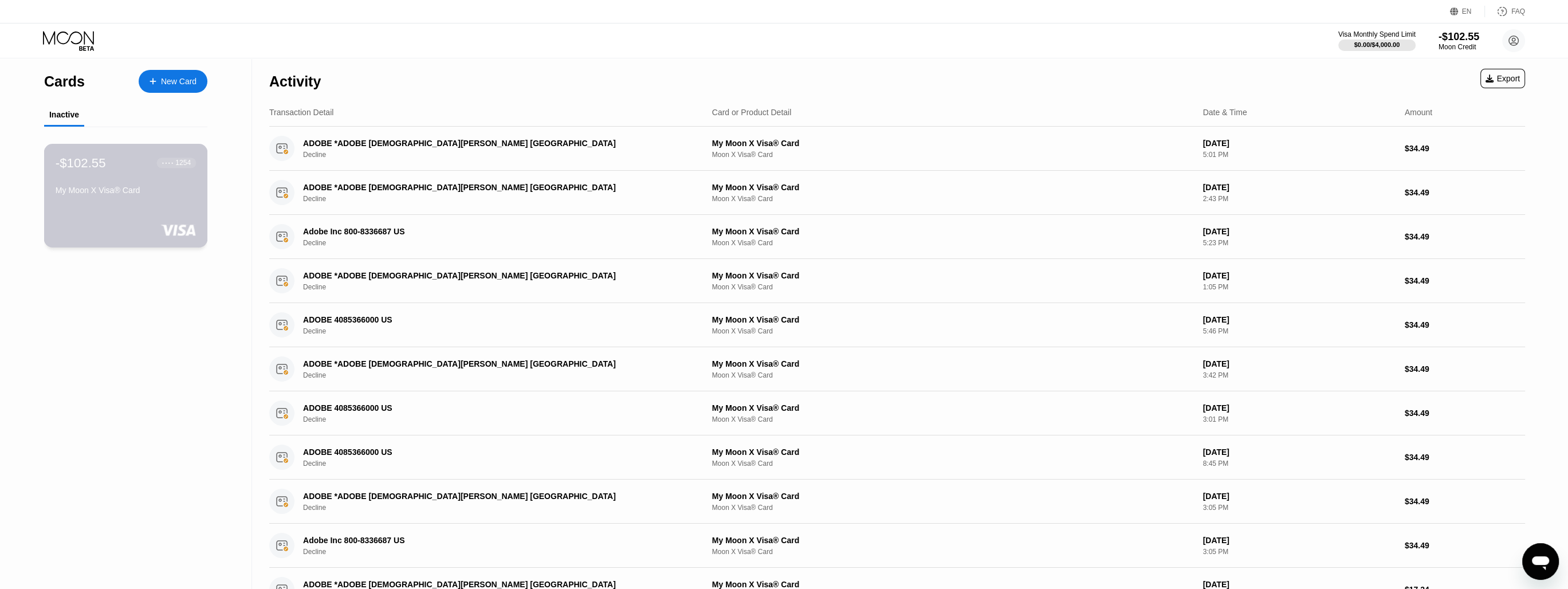
click at [61, 158] on div "-$102.55" at bounding box center [81, 163] width 50 height 15
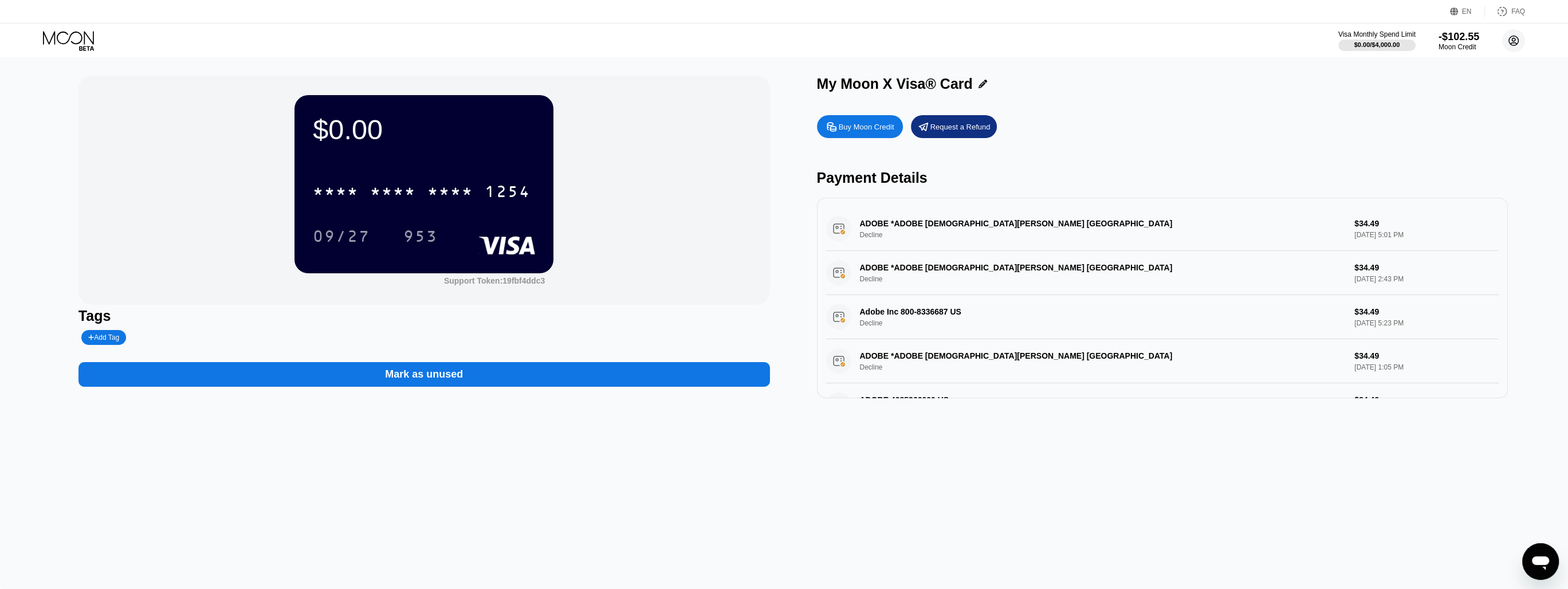
click at [1512, 40] on circle at bounding box center [1513, 40] width 23 height 23
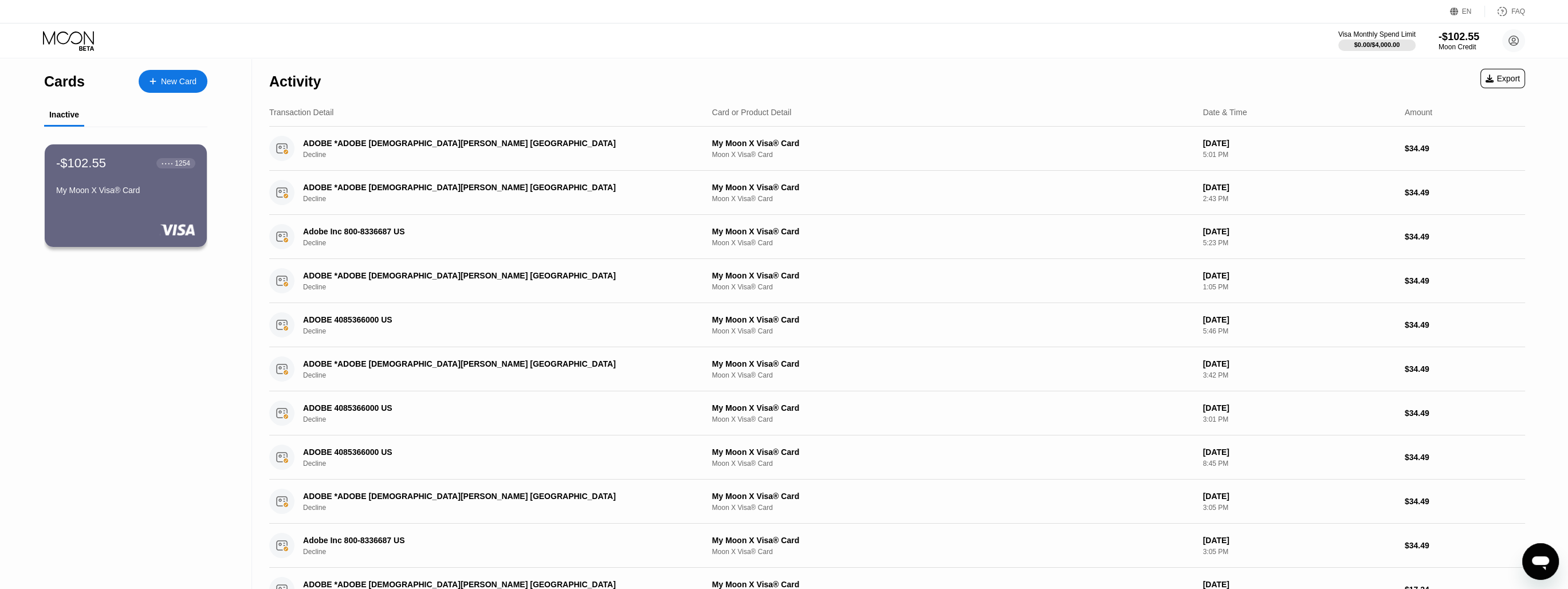
click at [58, 36] on icon at bounding box center [69, 41] width 53 height 20
click at [1510, 34] on circle at bounding box center [1513, 40] width 23 height 23
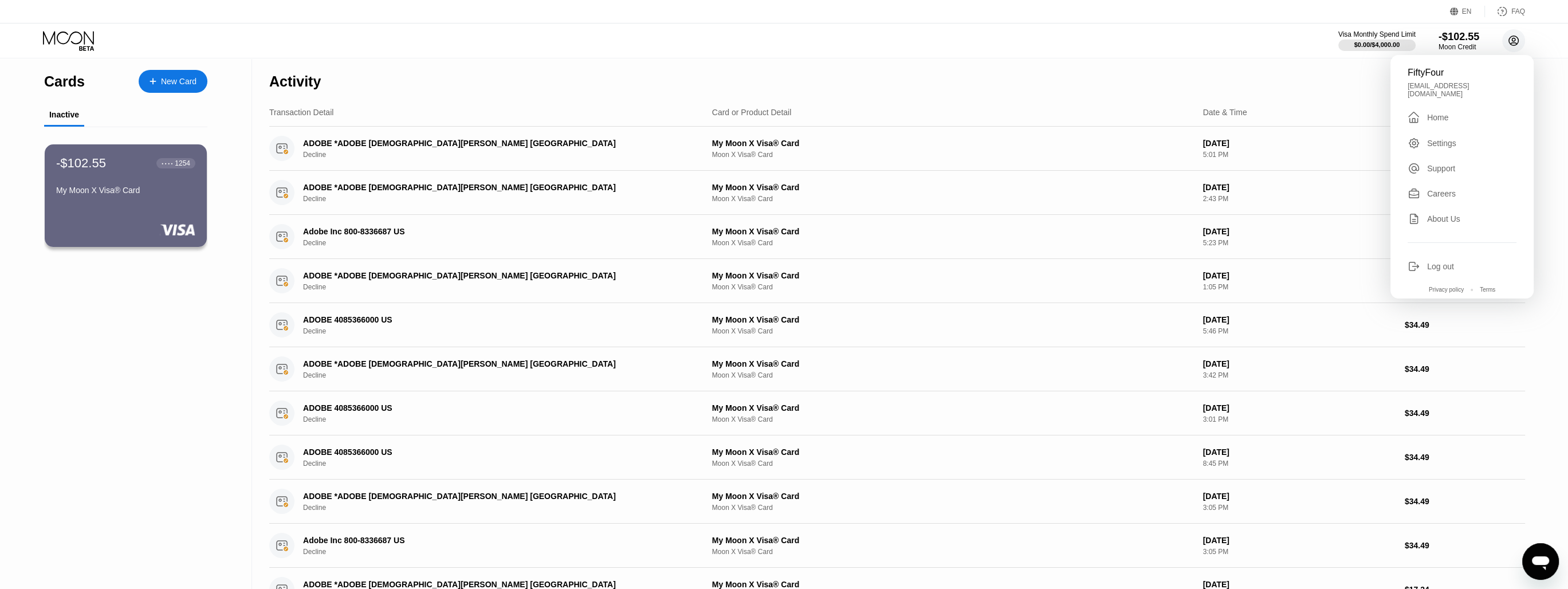
click at [1510, 34] on circle at bounding box center [1513, 40] width 23 height 23
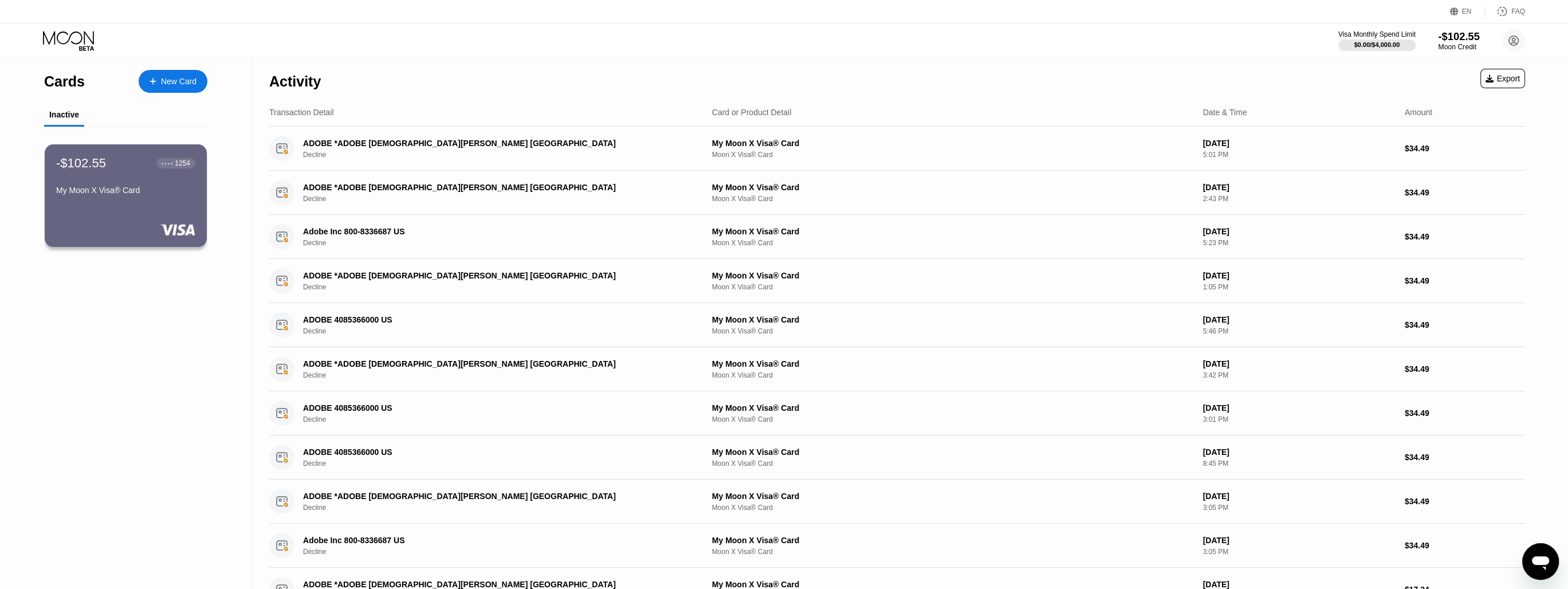
click at [1460, 50] on div "Moon Credit" at bounding box center [1458, 47] width 41 height 8
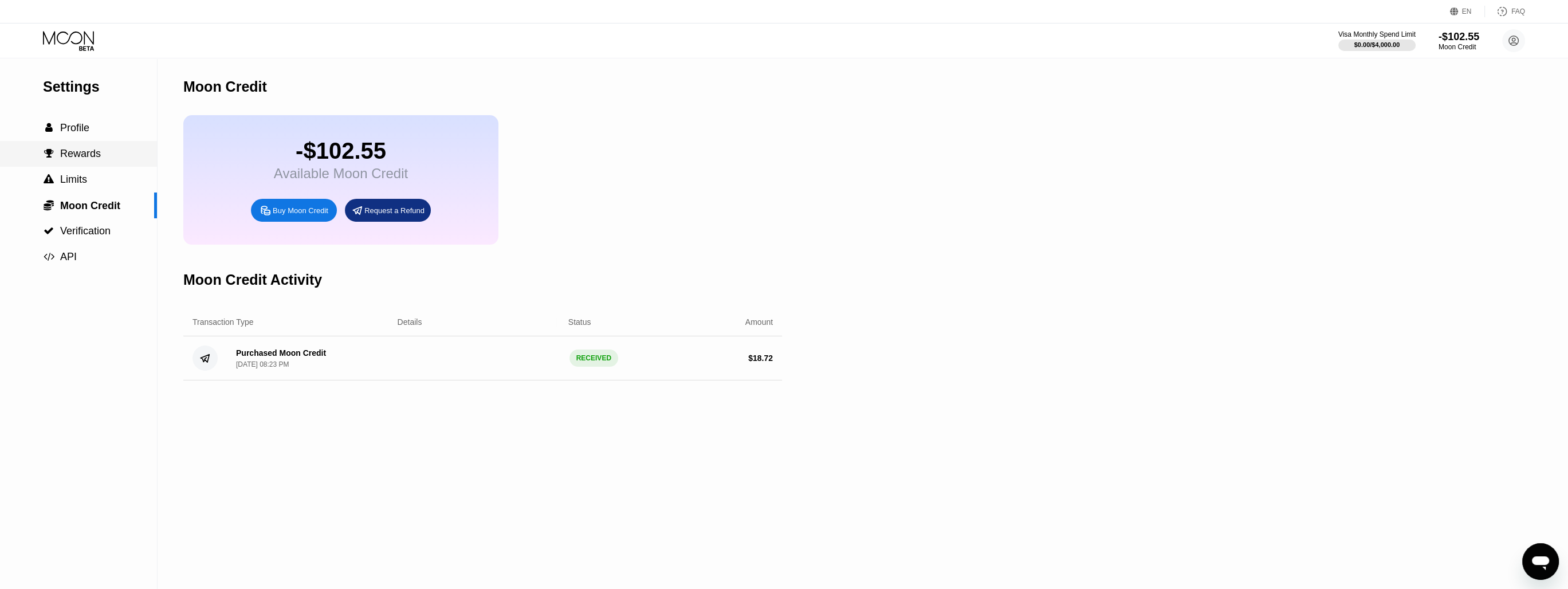
click at [70, 159] on span "Rewards" at bounding box center [80, 154] width 40 height 12
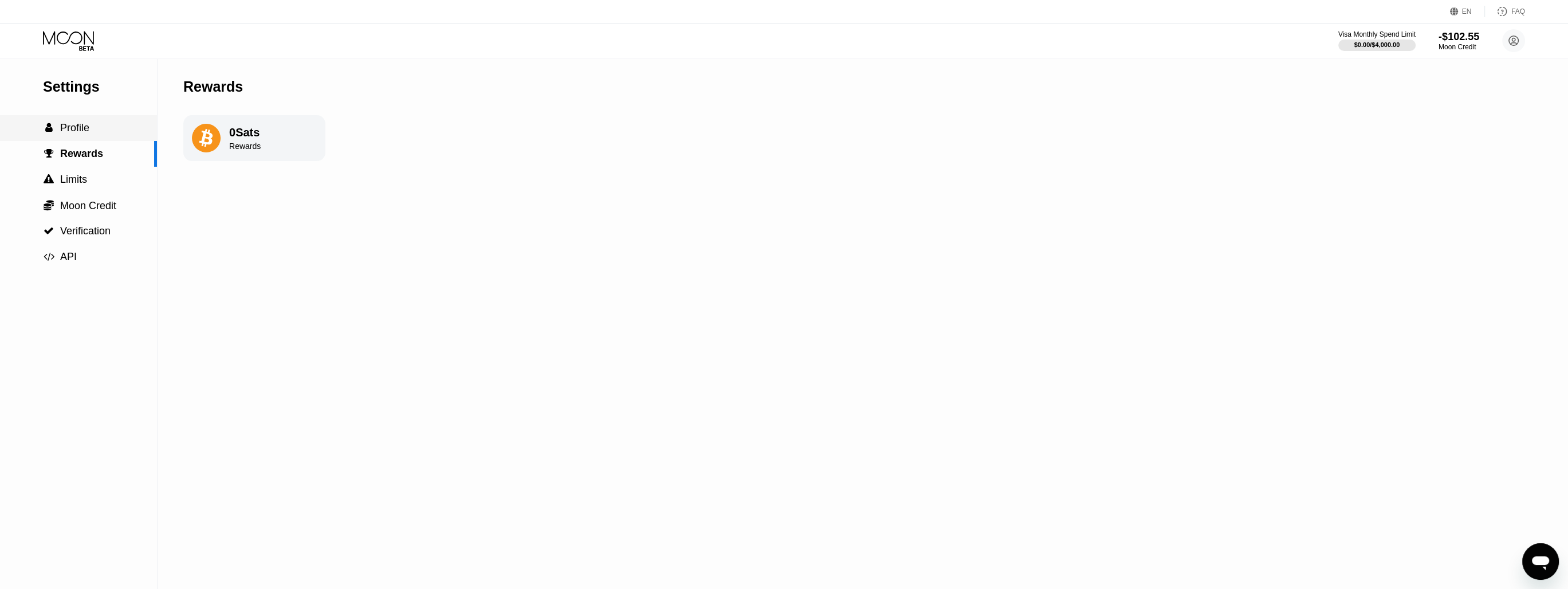
click at [69, 129] on span "Profile" at bounding box center [75, 127] width 29 height 12
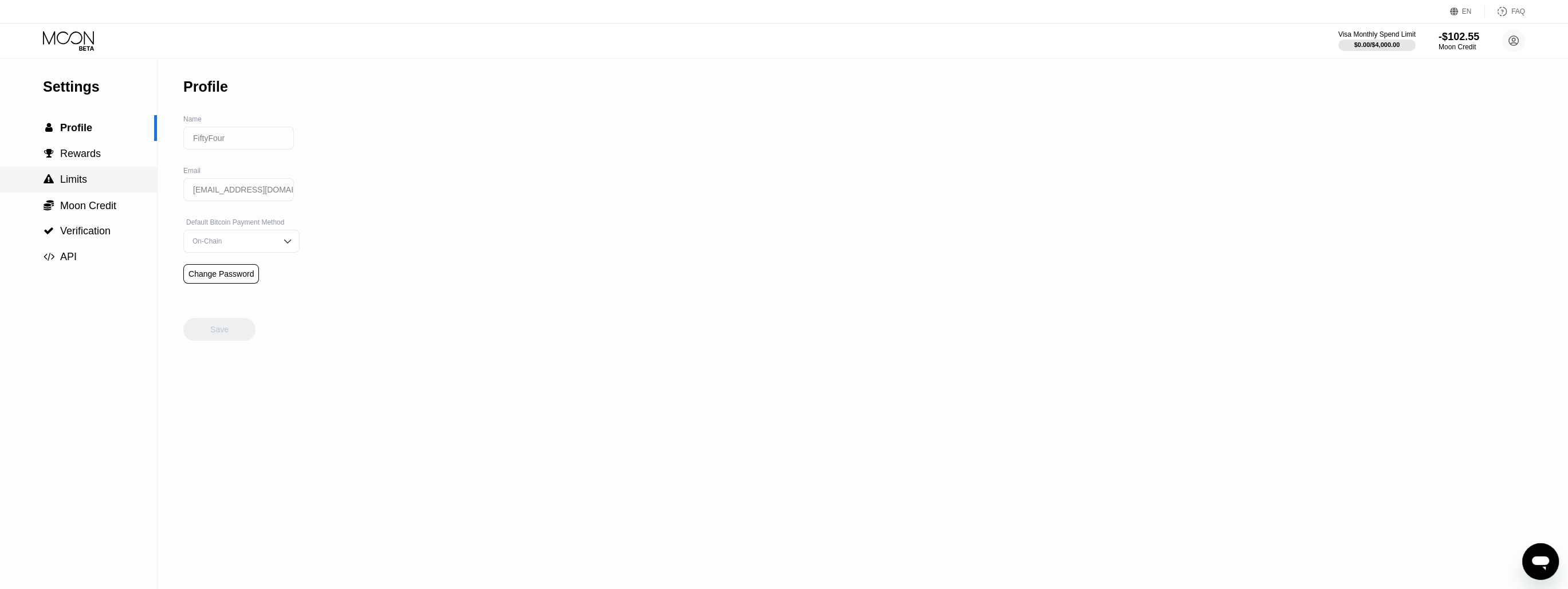
click at [67, 175] on span "Limits" at bounding box center [73, 179] width 27 height 12
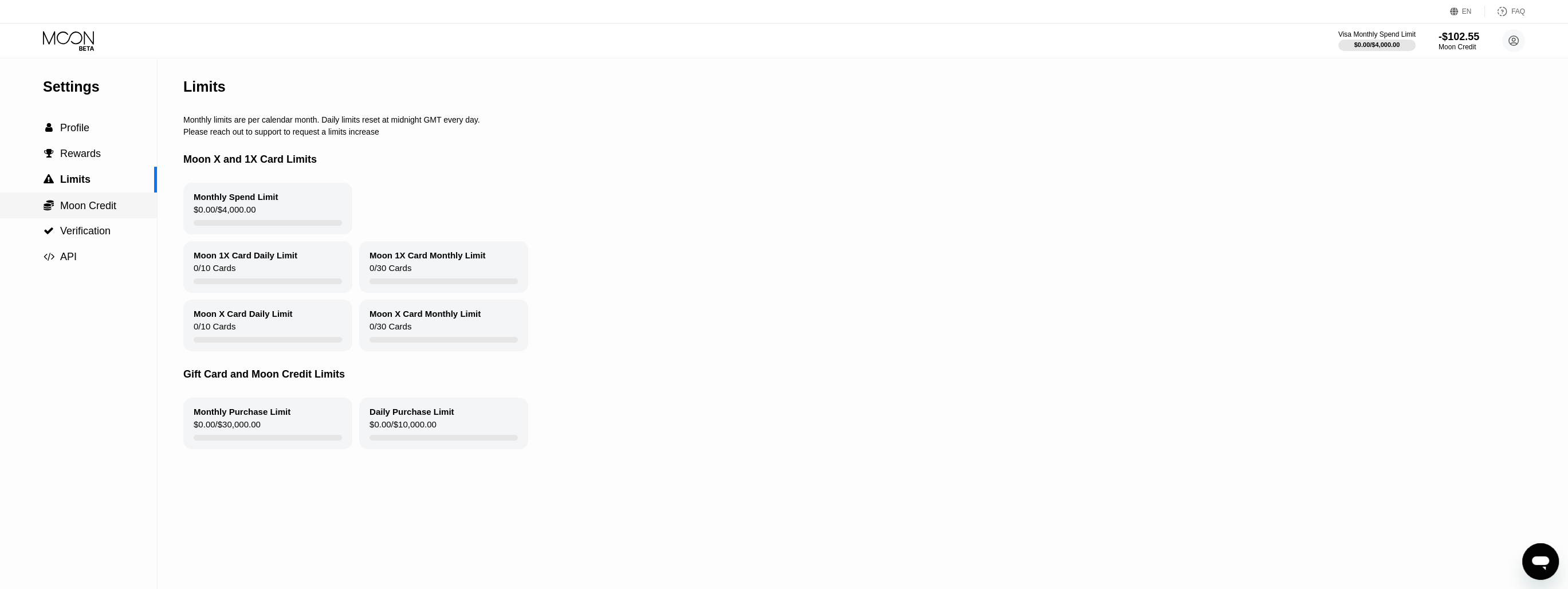
click at [65, 200] on div " Moon Credit" at bounding box center [78, 206] width 157 height 26
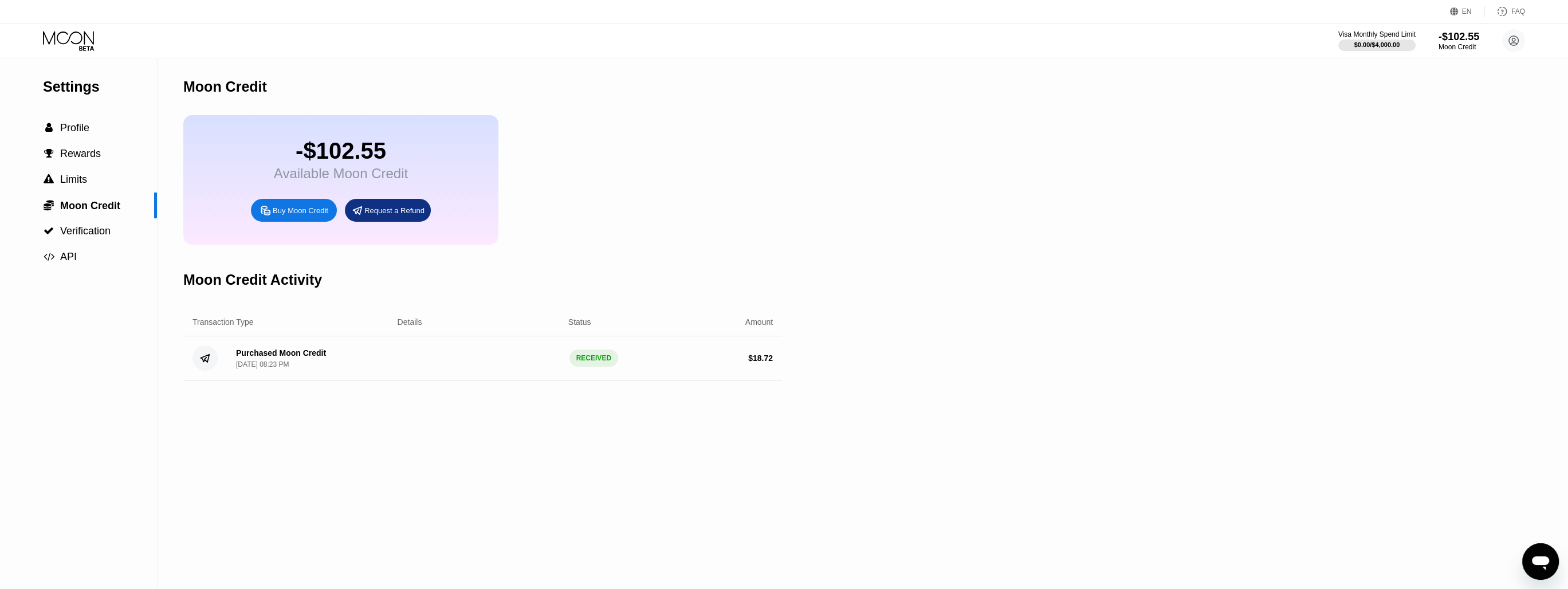
click at [319, 172] on div "-$102.55 Available Moon Credit" at bounding box center [340, 160] width 134 height 43
click at [381, 212] on div "Request a Refund" at bounding box center [388, 210] width 86 height 23
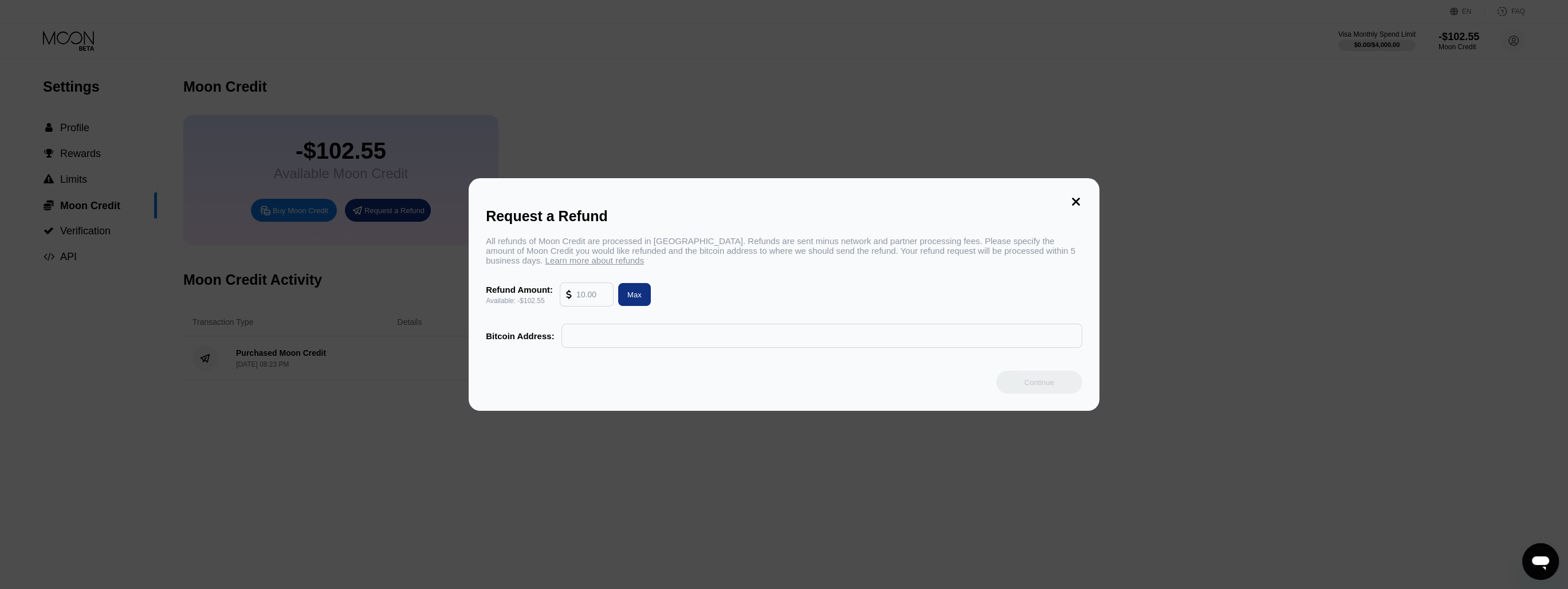
click at [589, 296] on input "text" at bounding box center [592, 294] width 31 height 23
click at [603, 253] on div "All refunds of Moon Credit are processed in Bitcoin. Refunds are sent minus net…" at bounding box center [784, 251] width 596 height 29
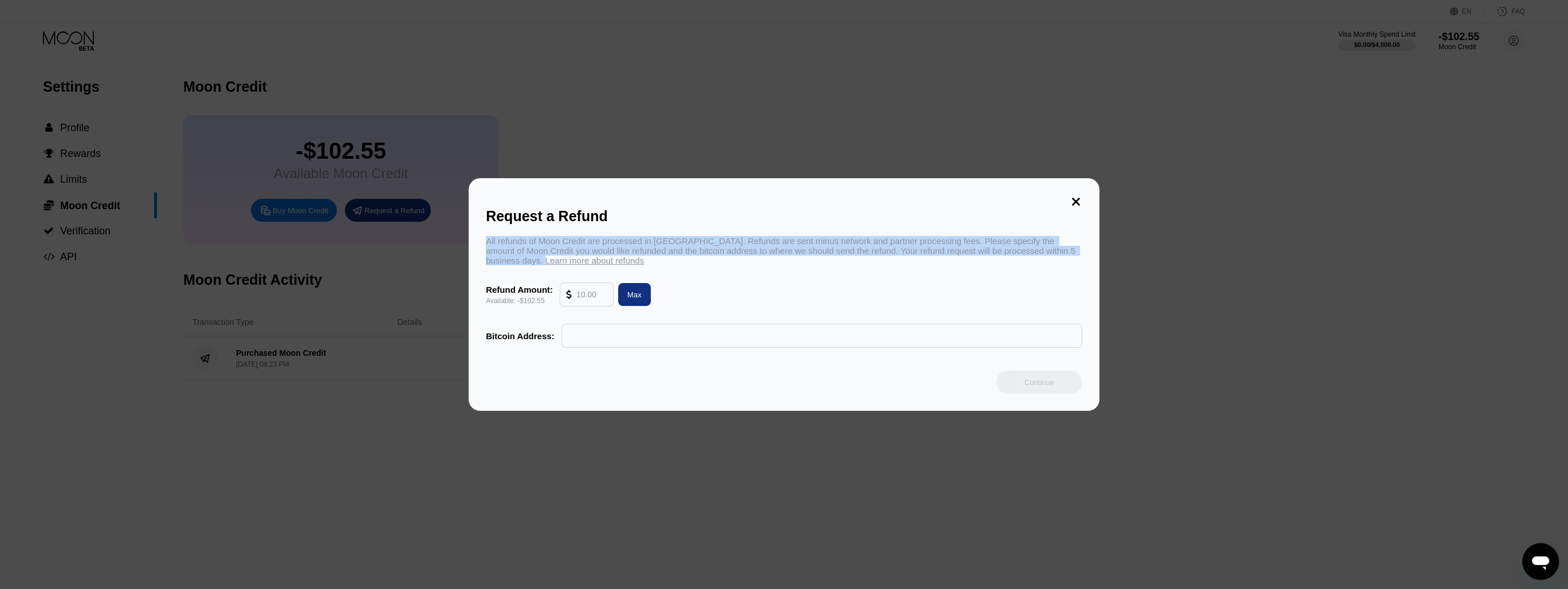
click at [603, 253] on div "All refunds of Moon Credit are processed in Bitcoin. Refunds are sent minus net…" at bounding box center [784, 251] width 596 height 29
click at [330, 255] on div "Request a Refund All refunds of Moon Credit are processed in Bitcoin. Refunds a…" at bounding box center [784, 294] width 1568 height 233
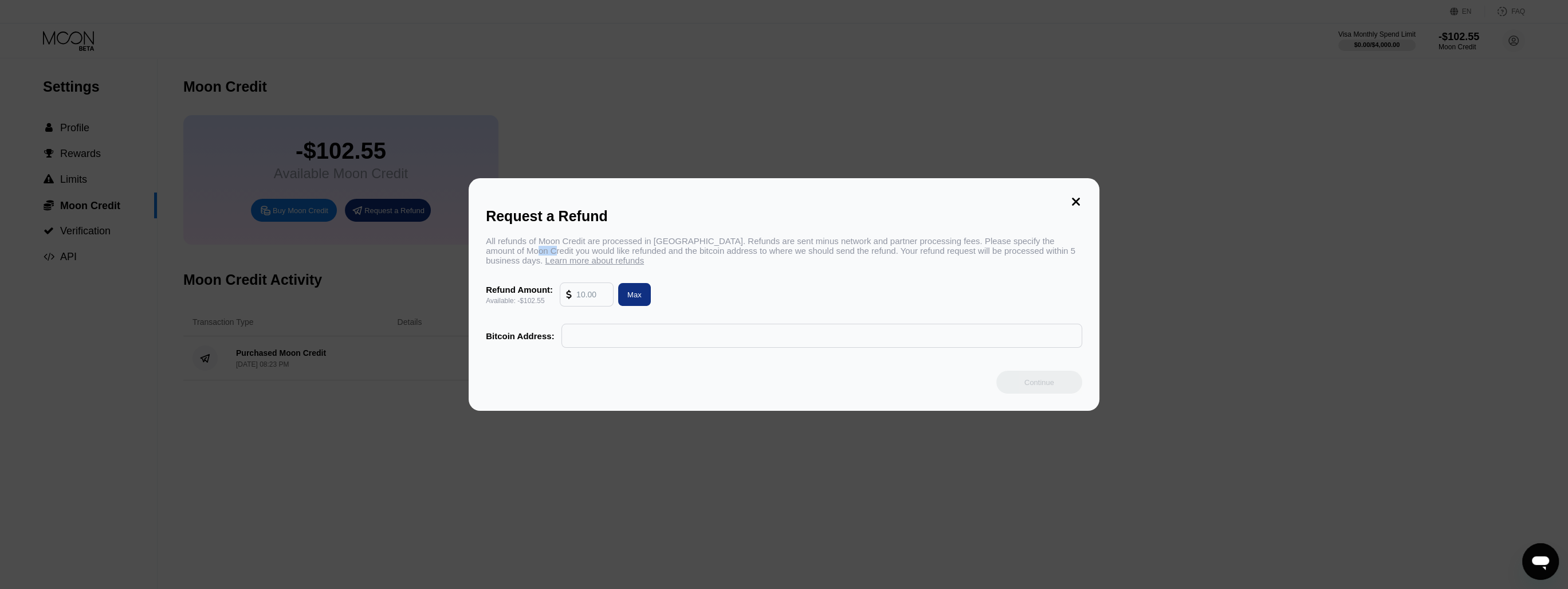
click at [330, 254] on div "Request a Refund All refunds of Moon Credit are processed in Bitcoin. Refunds a…" at bounding box center [784, 294] width 1568 height 233
click at [190, 252] on div "Request a Refund All refunds of Moon Credit are processed in Bitcoin. Refunds a…" at bounding box center [784, 294] width 1568 height 233
click at [1366, 166] on div at bounding box center [788, 294] width 1577 height 589
click at [1078, 198] on icon at bounding box center [1076, 201] width 13 height 13
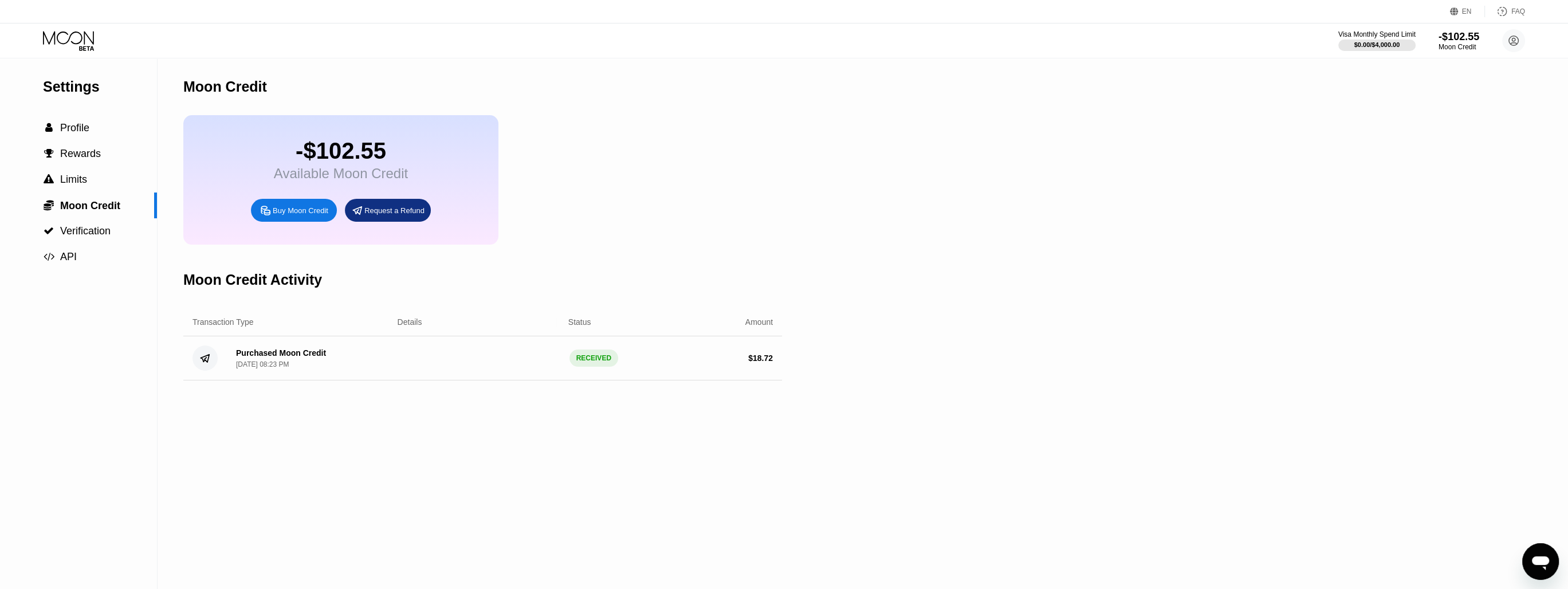
click at [58, 55] on div "Visa Monthly Spend Limit $0.00 / $4,000.00 -$102.55 Moon Credit FiftyFour anvad…" at bounding box center [784, 40] width 1568 height 34
click at [67, 40] on icon at bounding box center [69, 41] width 53 height 20
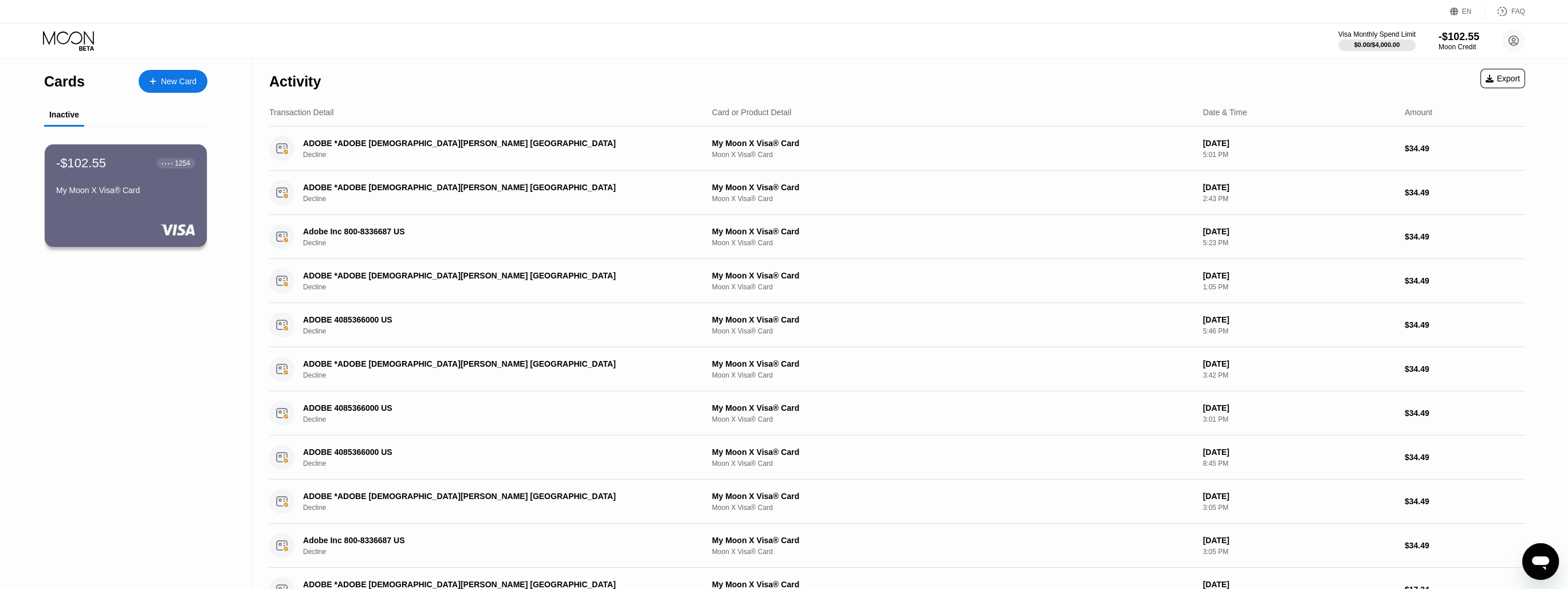
click at [1508, 11] on icon at bounding box center [1502, 11] width 12 height 12
click at [1517, 48] on circle at bounding box center [1513, 40] width 23 height 23
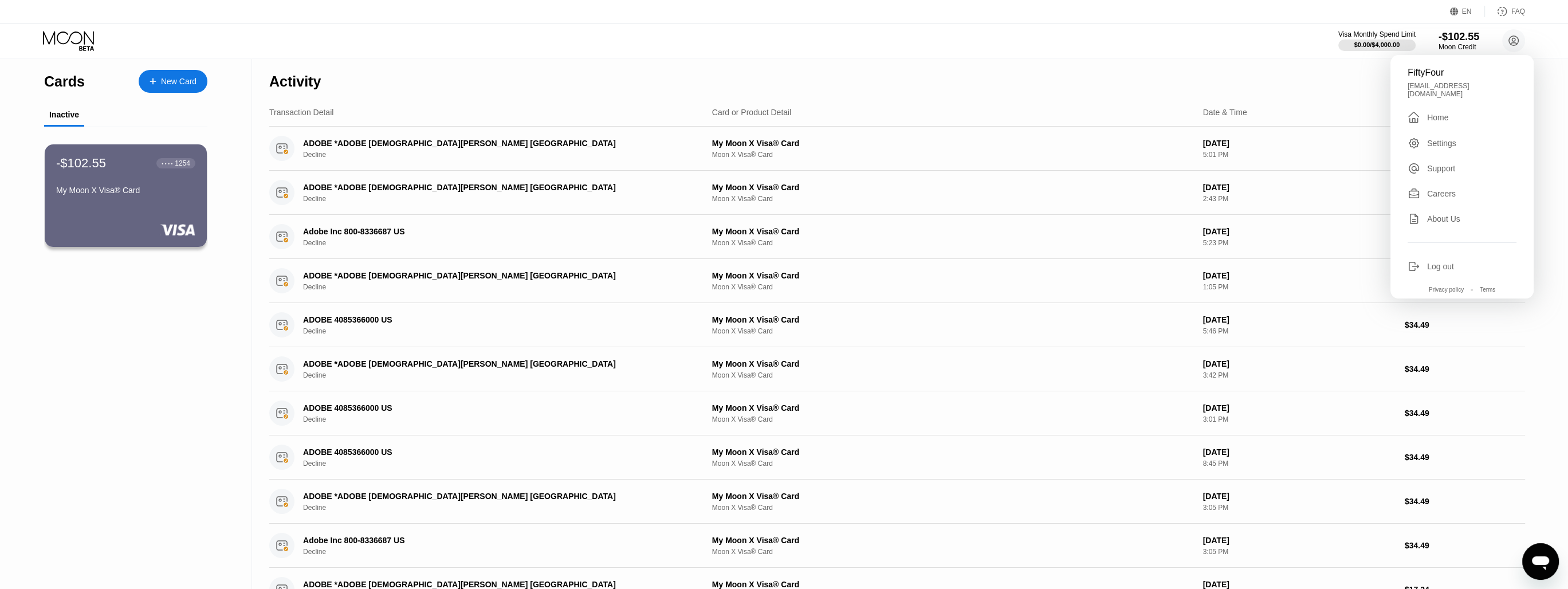
click at [1455, 140] on div "Settings" at bounding box center [1462, 143] width 109 height 13
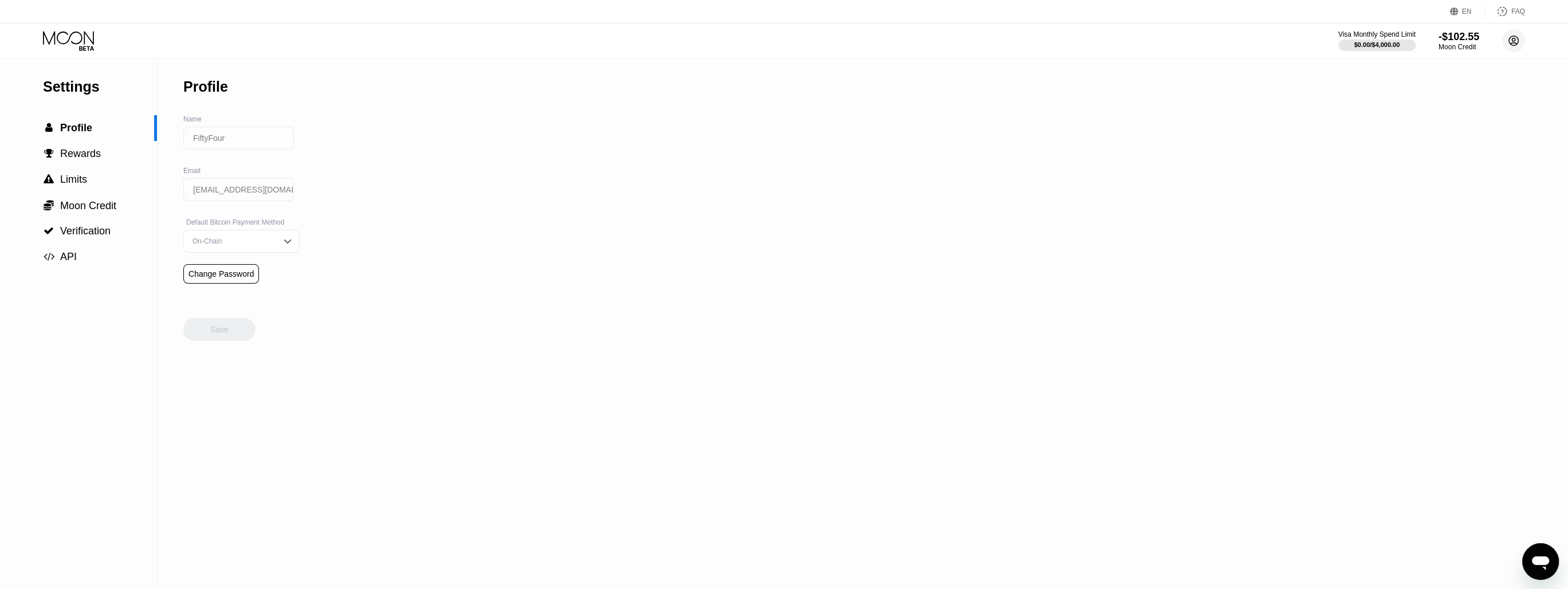
click at [1517, 43] on icon at bounding box center [1514, 41] width 10 height 10
click at [1441, 193] on div "Careers" at bounding box center [1441, 193] width 29 height 9
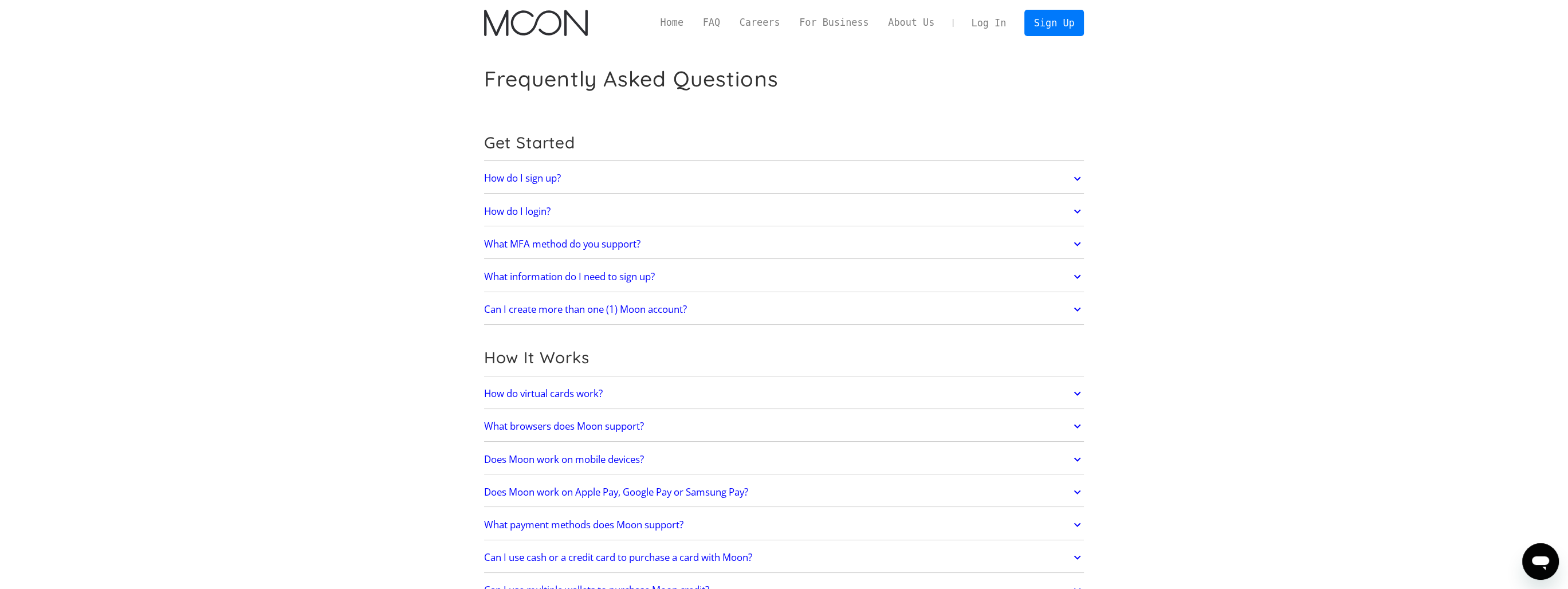
click at [665, 184] on link "How do I sign up?" at bounding box center [784, 178] width 600 height 24
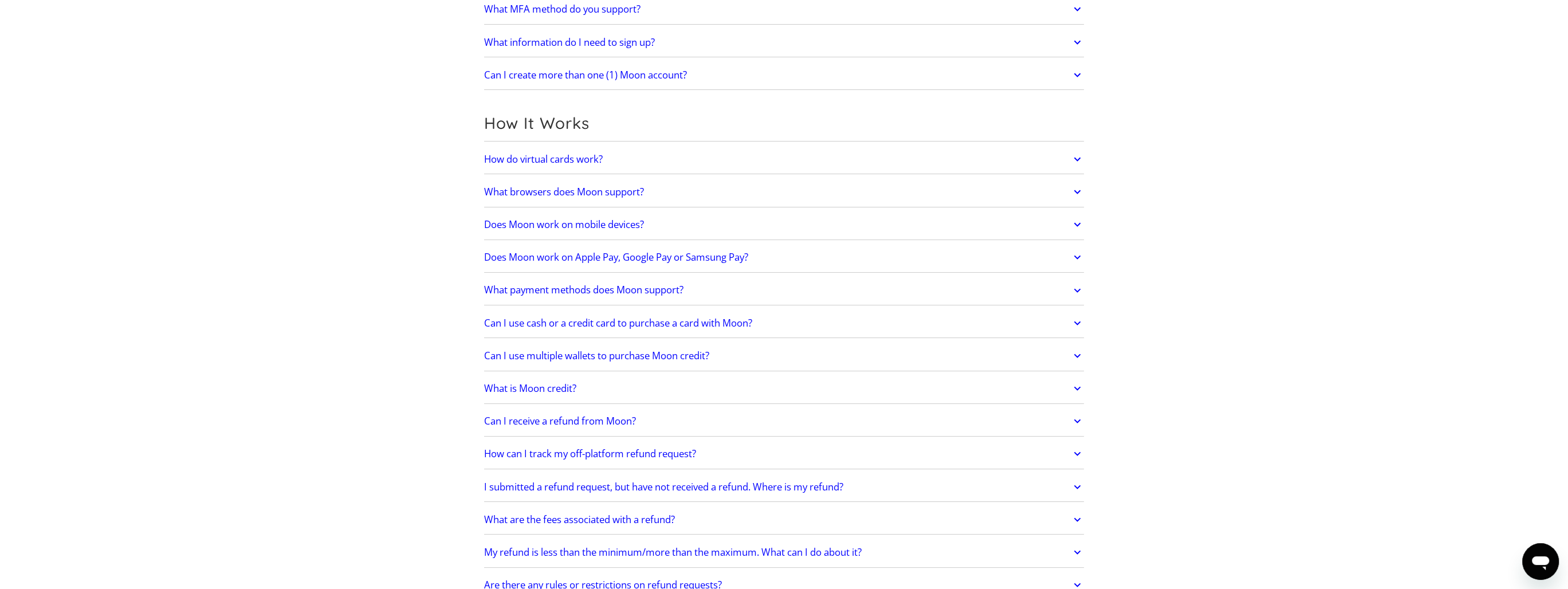
scroll to position [344, 0]
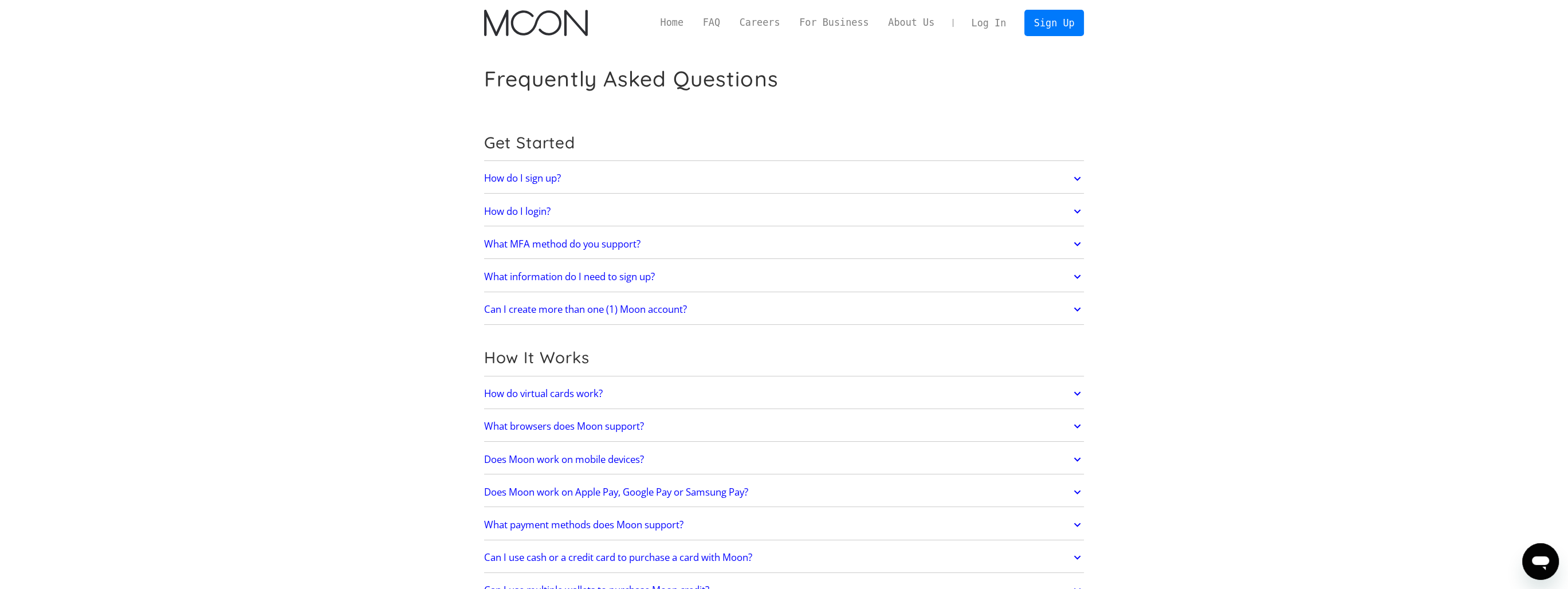
drag, startPoint x: 166, startPoint y: 467, endPoint x: 264, endPoint y: 109, distance: 371.2
click at [1040, 23] on link "Sign Up" at bounding box center [1054, 23] width 59 height 26
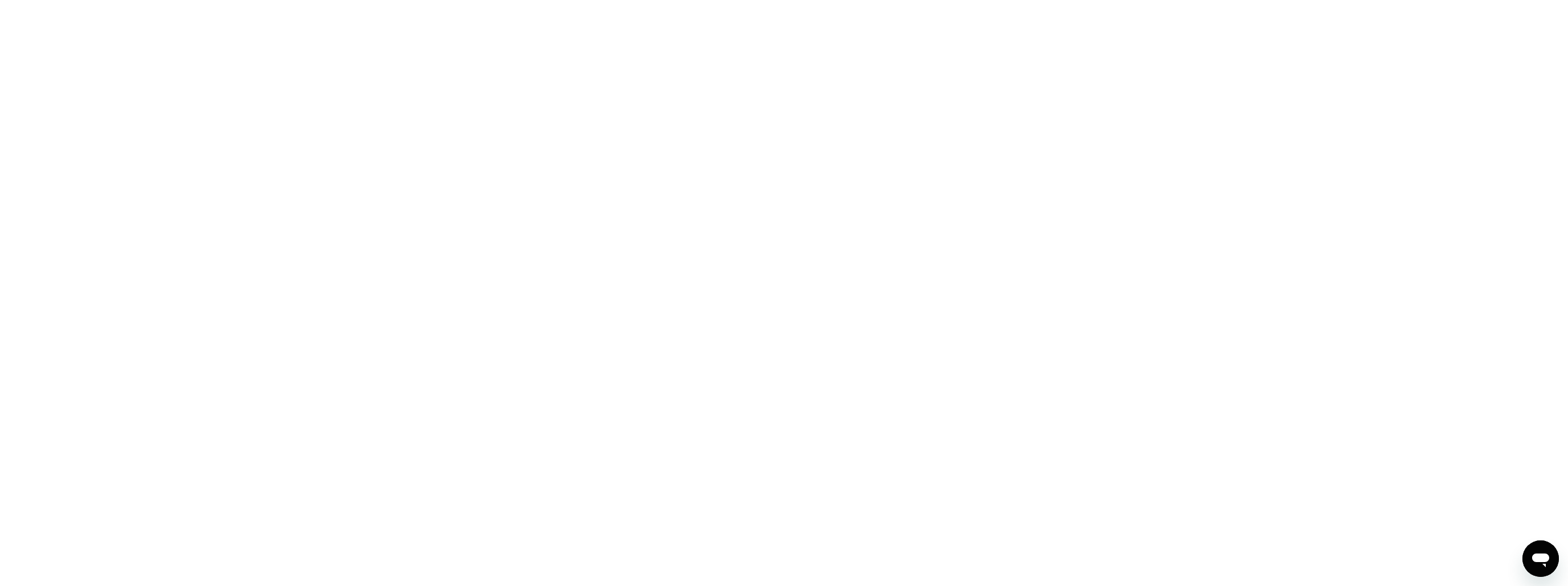
drag, startPoint x: 0, startPoint y: 0, endPoint x: 1034, endPoint y: 23, distance: 1034.3
click at [910, 76] on div at bounding box center [784, 293] width 1568 height 586
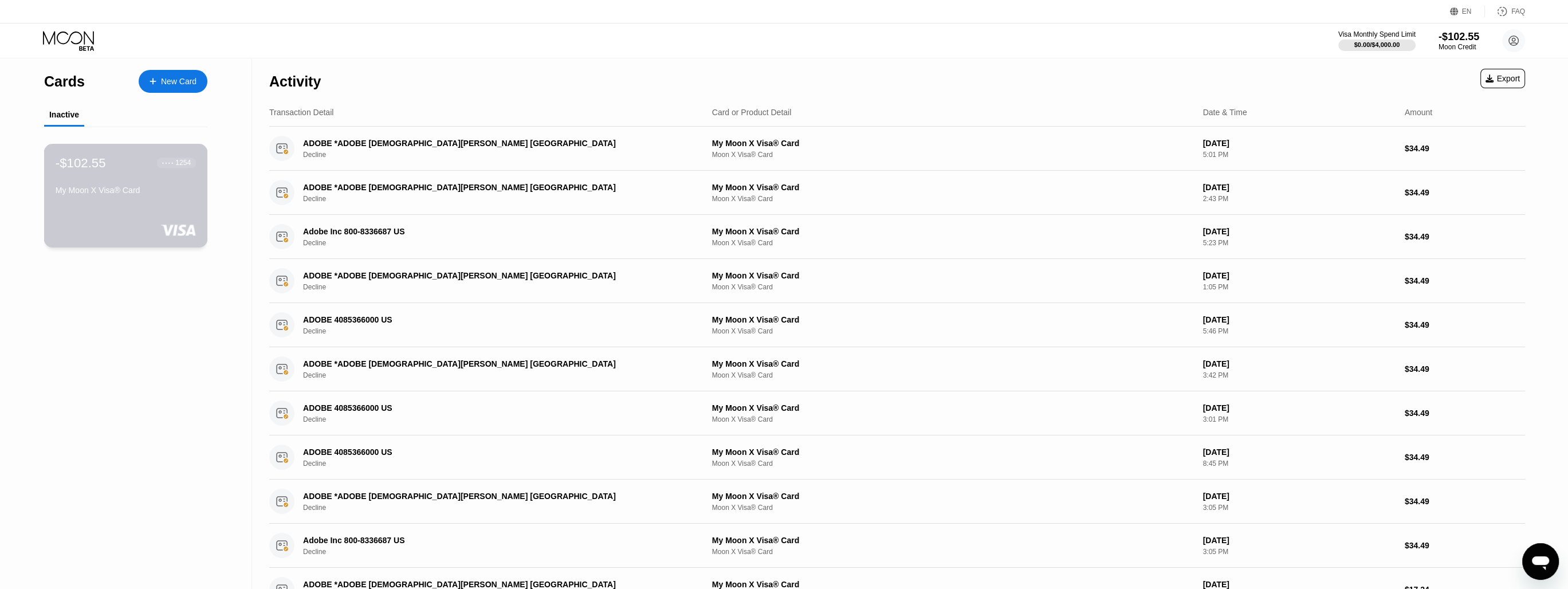
click at [166, 164] on div "● ● ● ●" at bounding box center [168, 163] width 12 height 4
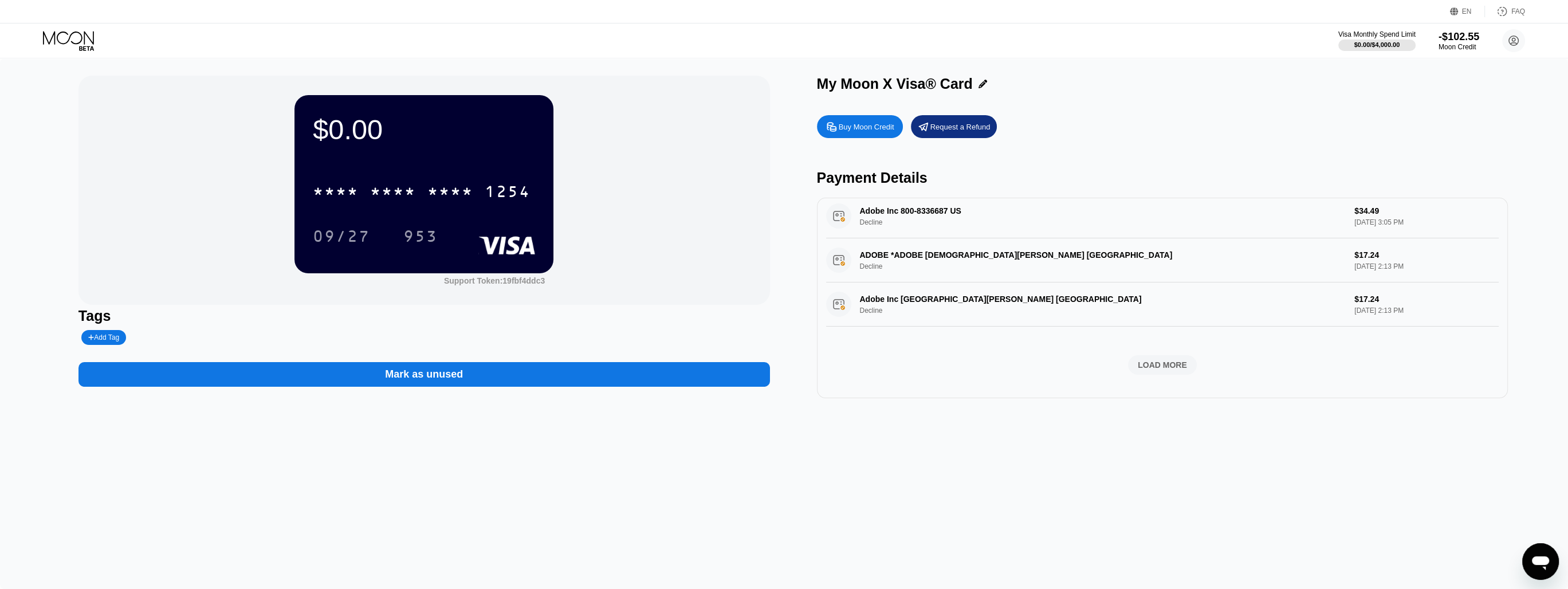
scroll to position [417, 0]
click at [1137, 378] on div "ADOBE *ADOBE SAN JOSE US Decline $34.49 Aug 13, 2025 5:01 PM ADOBE *ADOBE SAN J…" at bounding box center [1163, 93] width 673 height 592
click at [1137, 372] on div "ADOBE *ADOBE SAN JOSE US Decline $34.49 Aug 13, 2025 5:01 PM ADOBE *ADOBE SAN J…" at bounding box center [1163, 93] width 673 height 592
click at [1138, 364] on div "LOAD MORE" at bounding box center [1162, 365] width 49 height 10
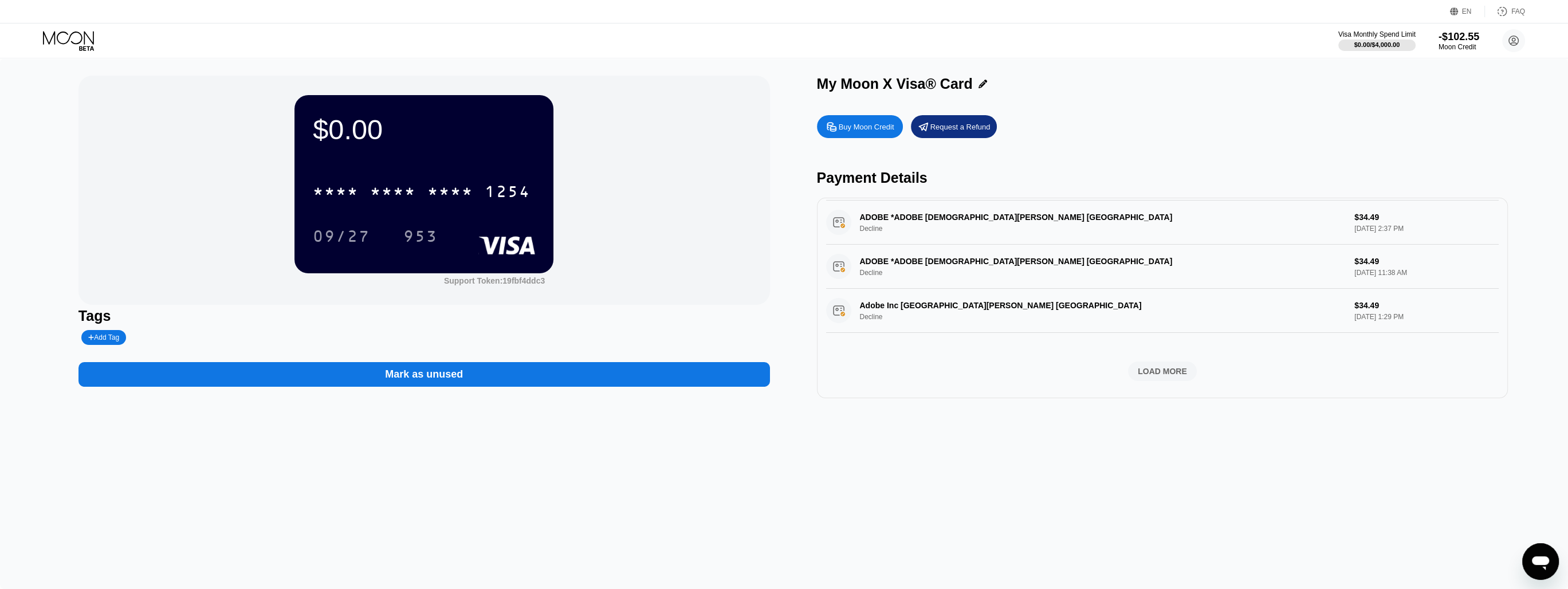
scroll to position [945, 0]
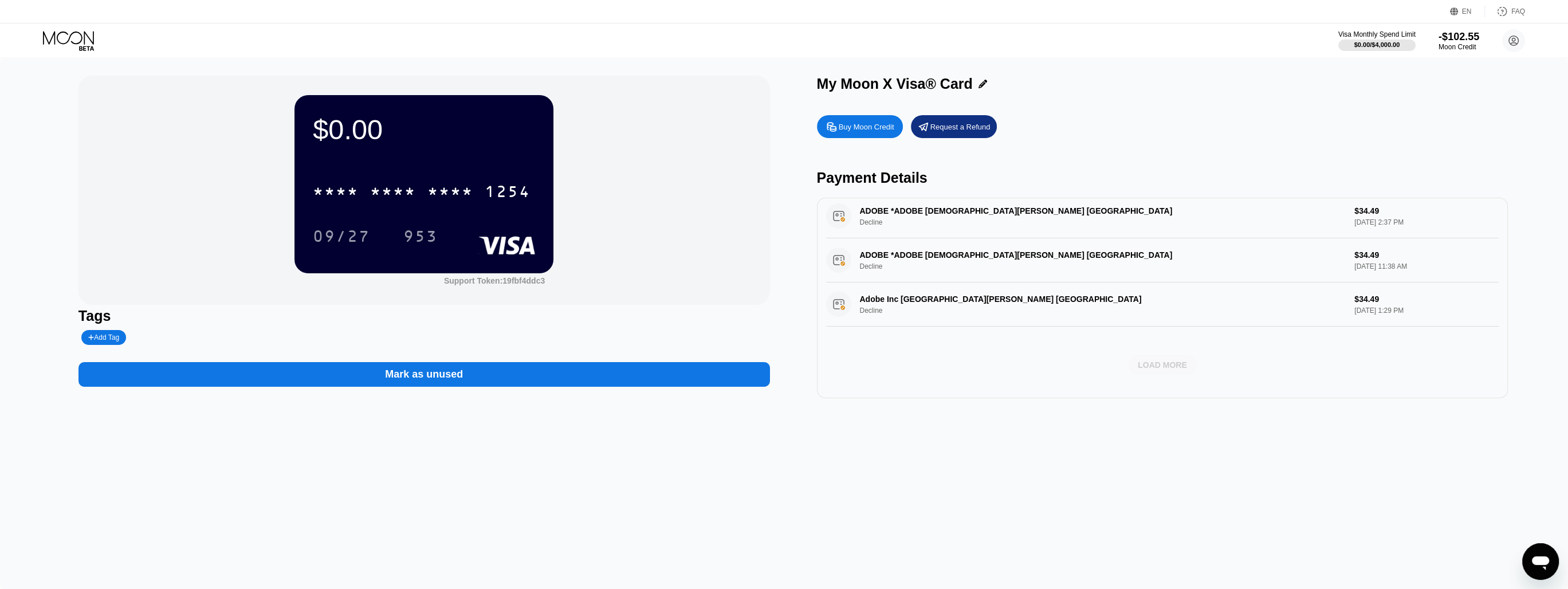
click at [1138, 364] on div "LOAD MORE" at bounding box center [1162, 365] width 49 height 10
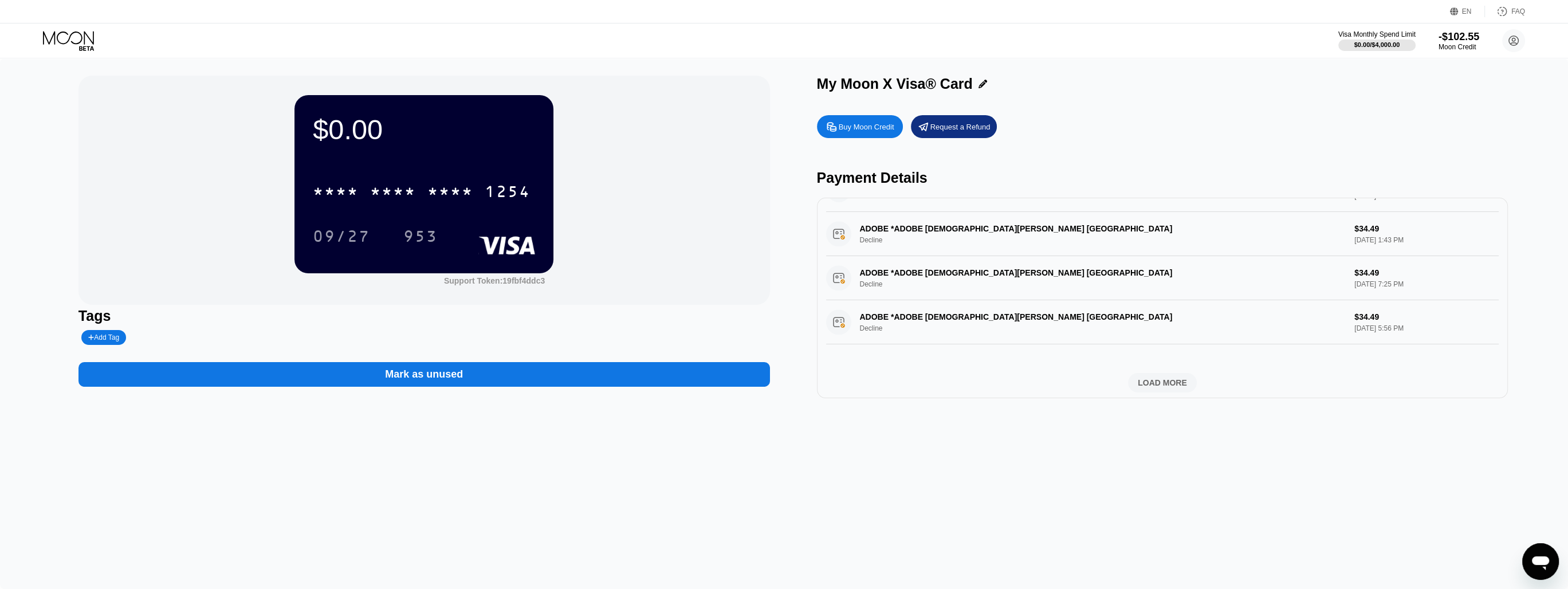
scroll to position [2529, 0]
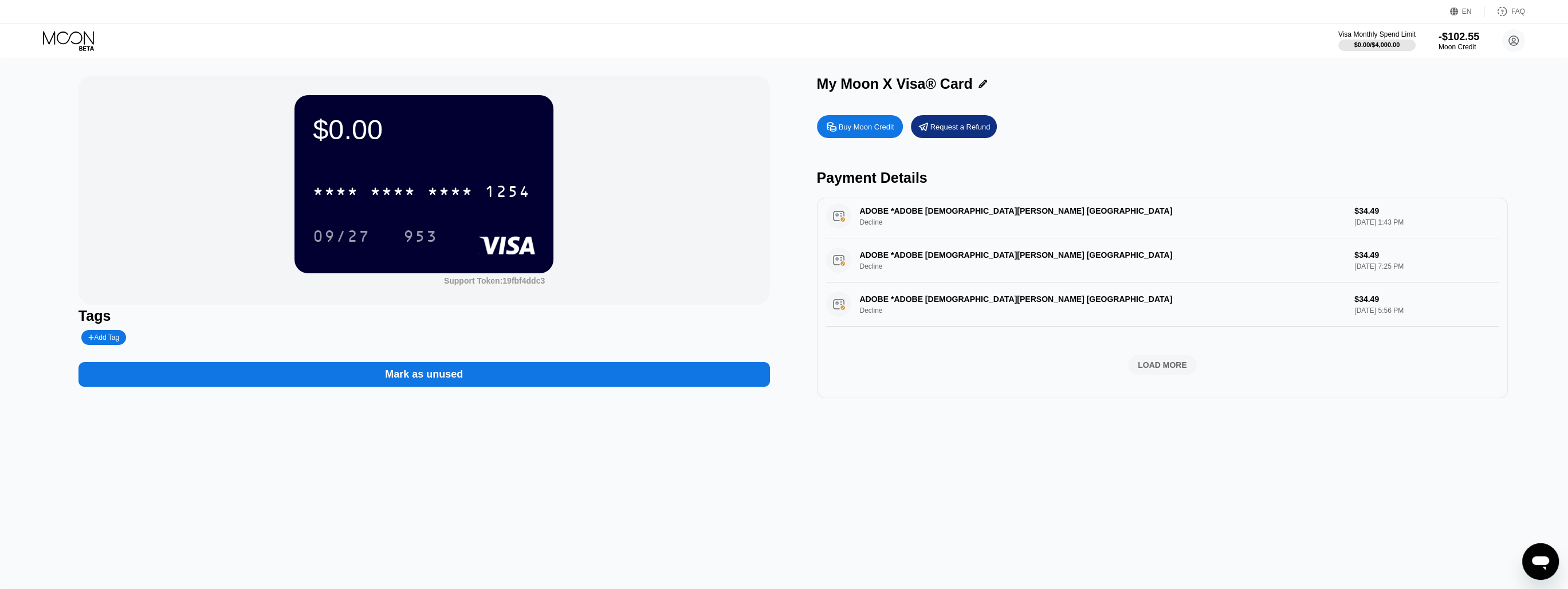
click at [1138, 364] on div "LOAD MORE" at bounding box center [1162, 365] width 49 height 10
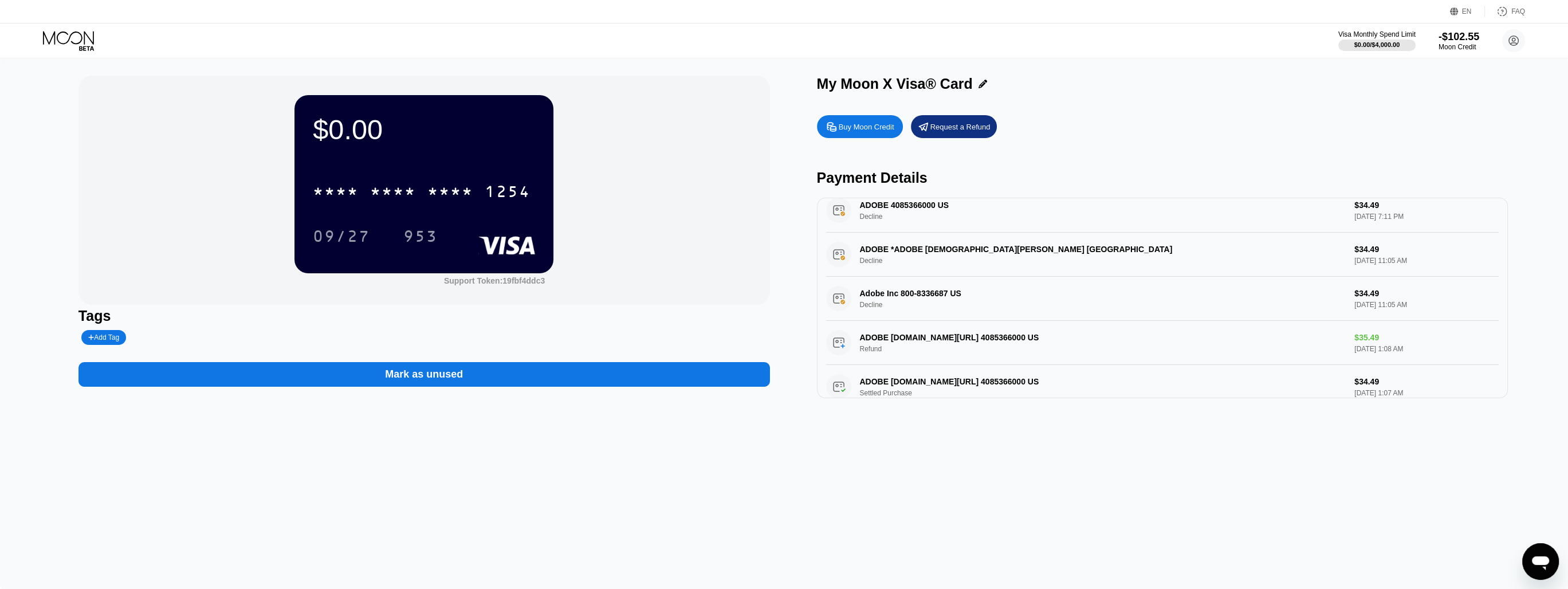
scroll to position [2930, 0]
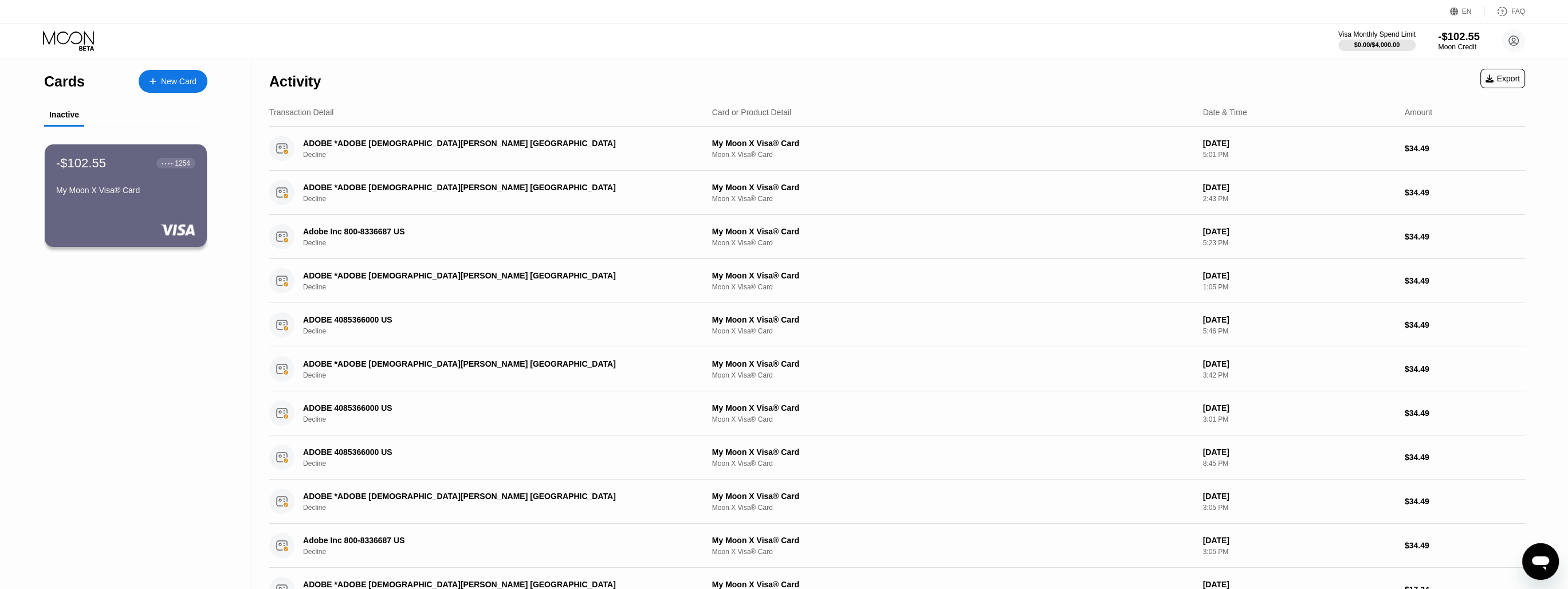
click at [1465, 35] on div "-$102.55" at bounding box center [1458, 37] width 41 height 12
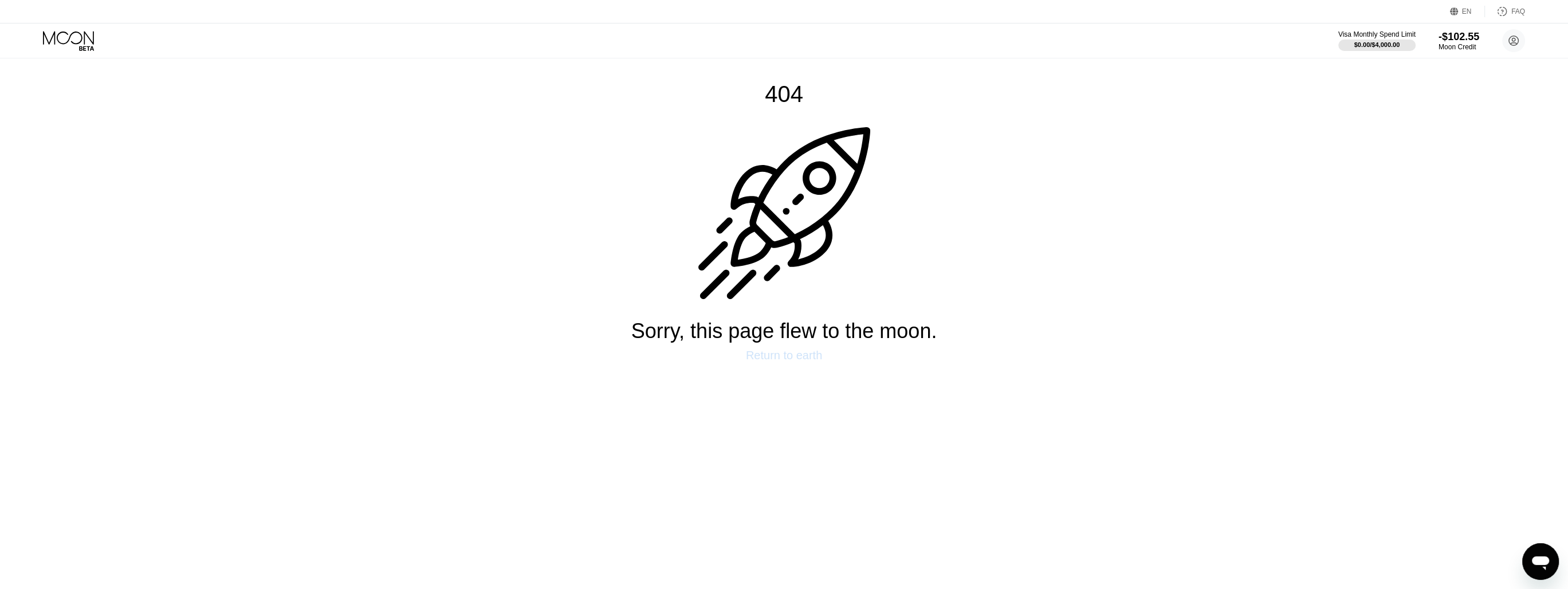
click at [795, 361] on div "Return to earth" at bounding box center [784, 356] width 76 height 13
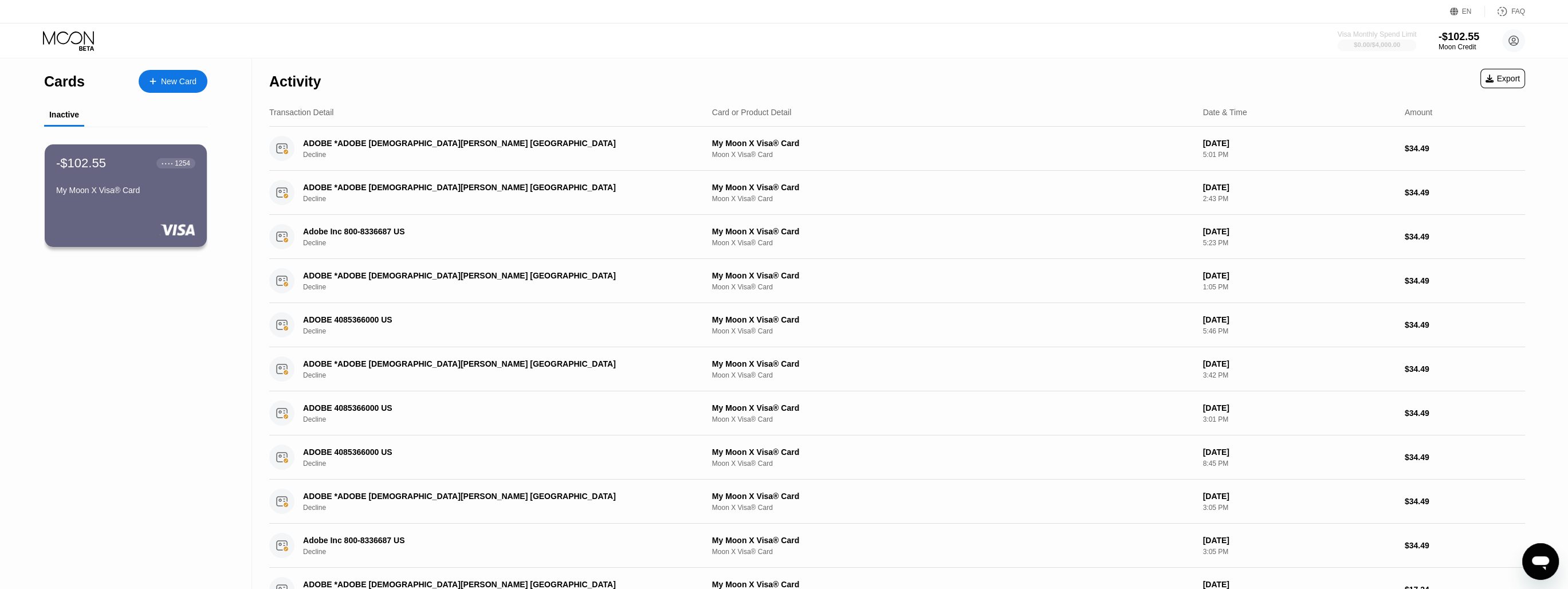
click at [1400, 45] on div "$0.00 / $4,000.00" at bounding box center [1377, 44] width 47 height 7
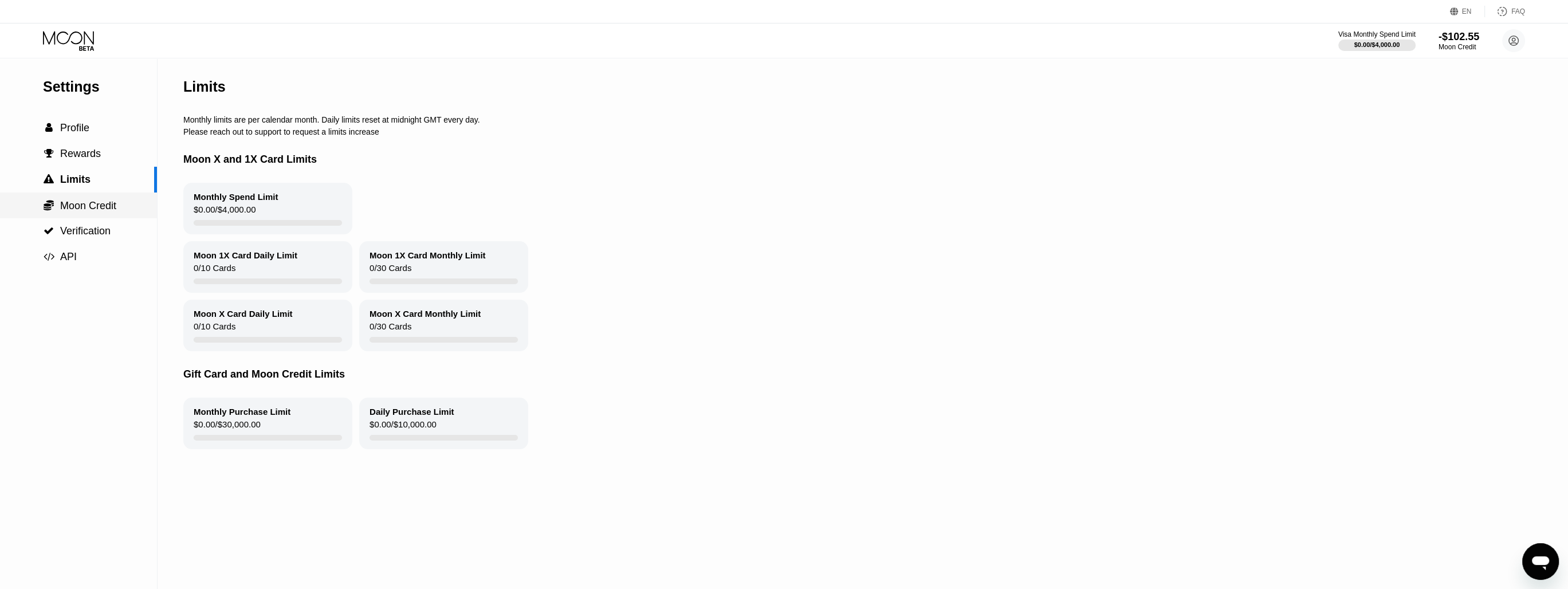
click at [100, 208] on span "Moon Credit" at bounding box center [88, 206] width 56 height 12
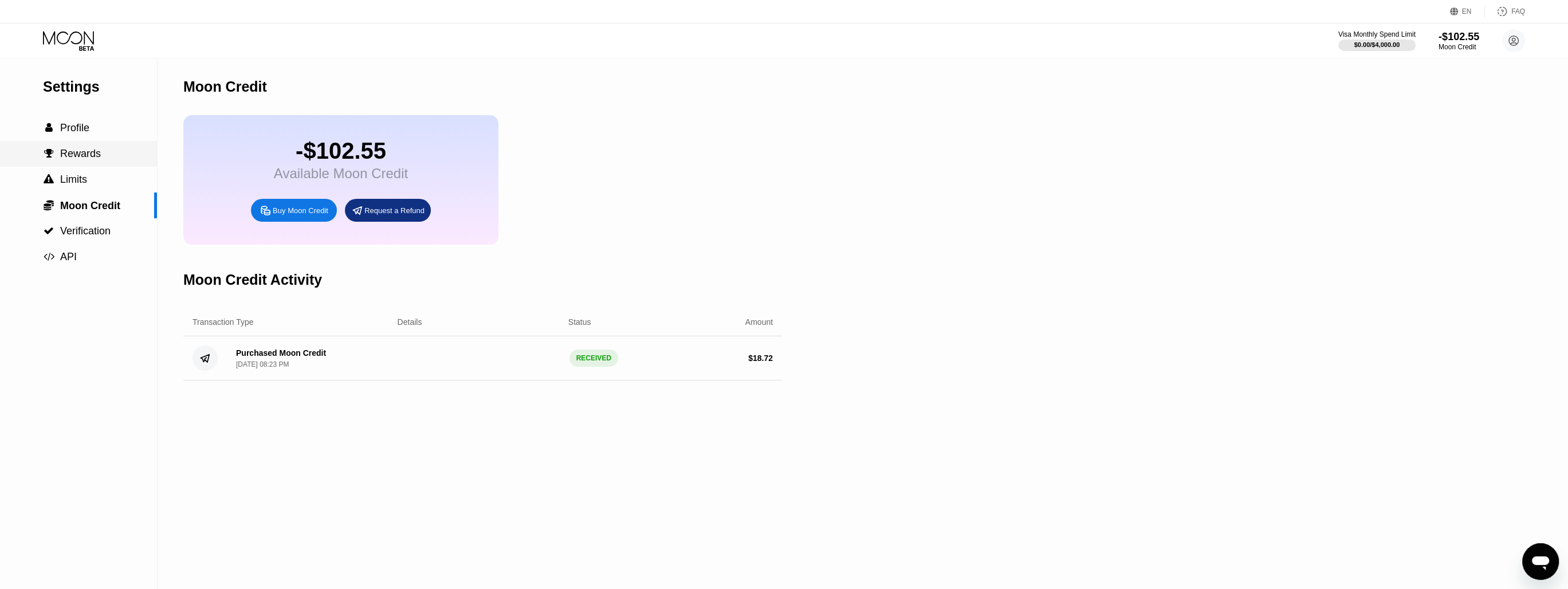
click at [80, 165] on div " Rewards" at bounding box center [78, 154] width 157 height 26
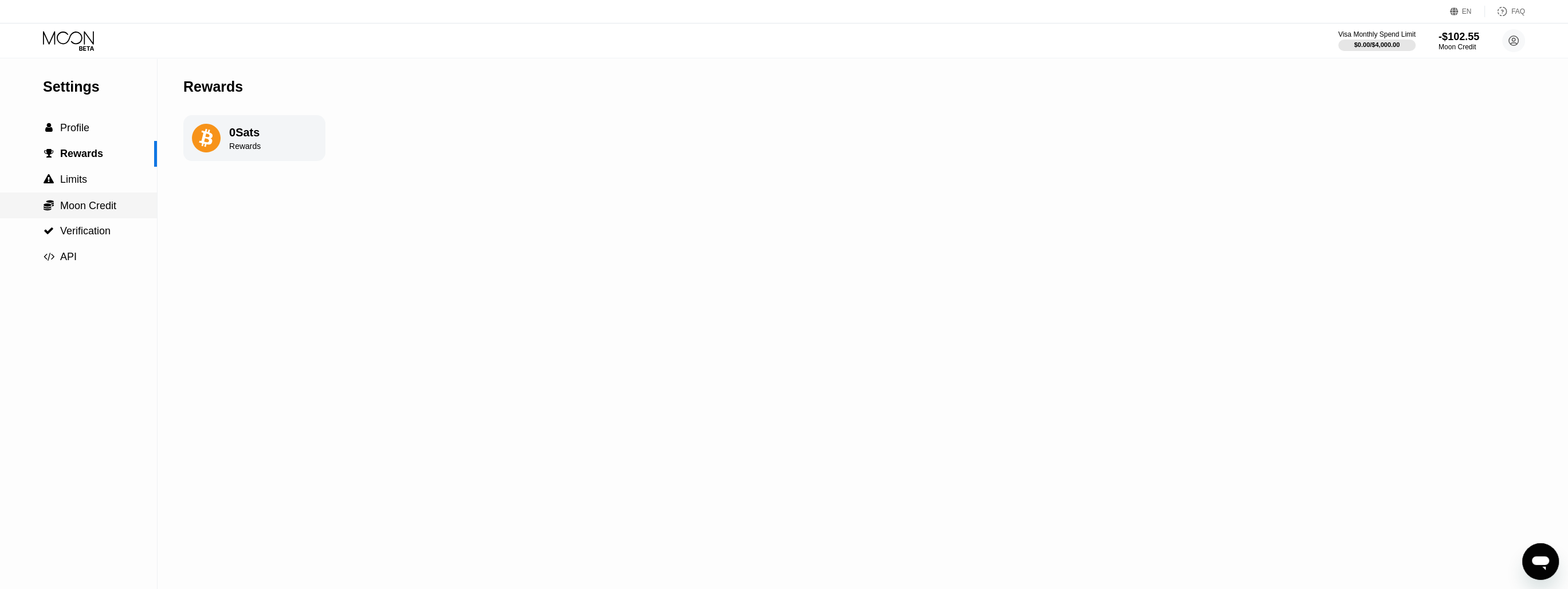
click at [77, 209] on span "Moon Credit" at bounding box center [88, 206] width 56 height 12
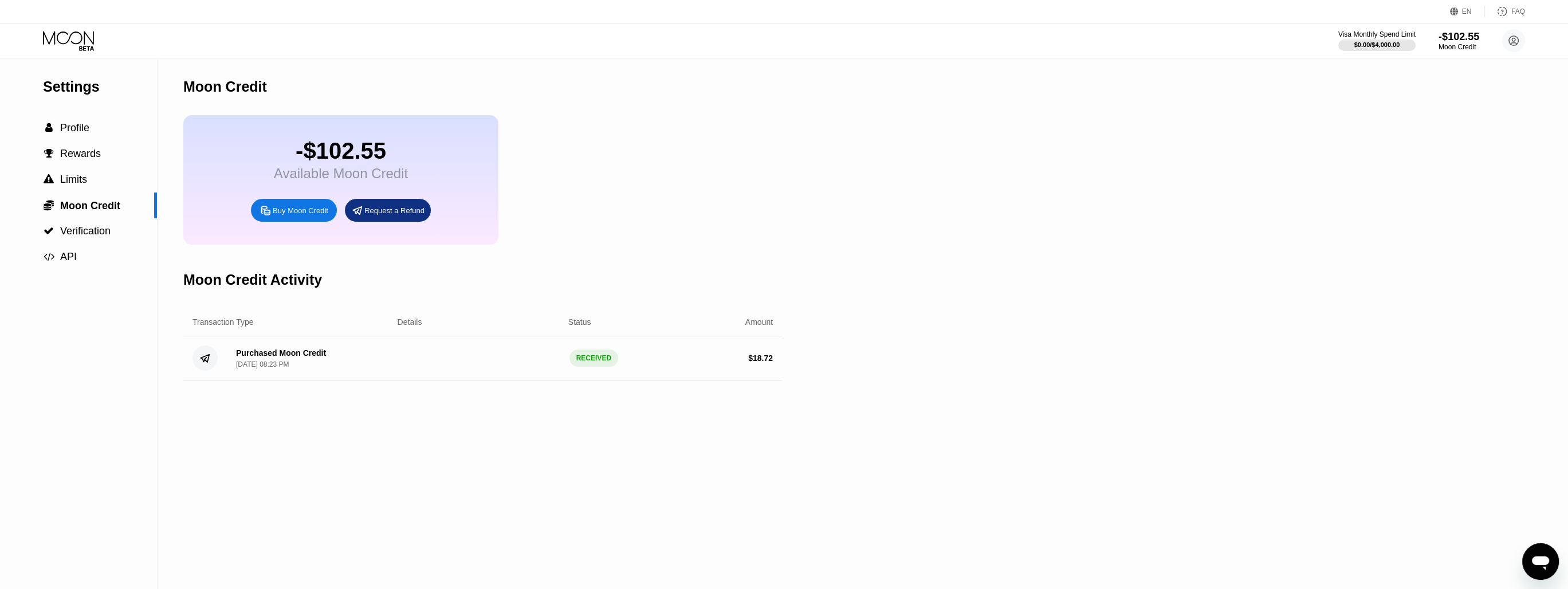
click at [258, 358] on div "Purchased Moon Credit" at bounding box center [281, 353] width 90 height 9
click at [258, 369] on div "Purchased Moon Credit Sep 24, 2024, 08:23 PM" at bounding box center [281, 358] width 90 height 20
click at [566, 378] on div "Purchased Moon Credit Sep 24, 2024, 08:23 PM RECEIVED $ 18.72" at bounding box center [483, 358] width 599 height 44
click at [284, 216] on div "Buy Moon Credit" at bounding box center [301, 211] width 56 height 10
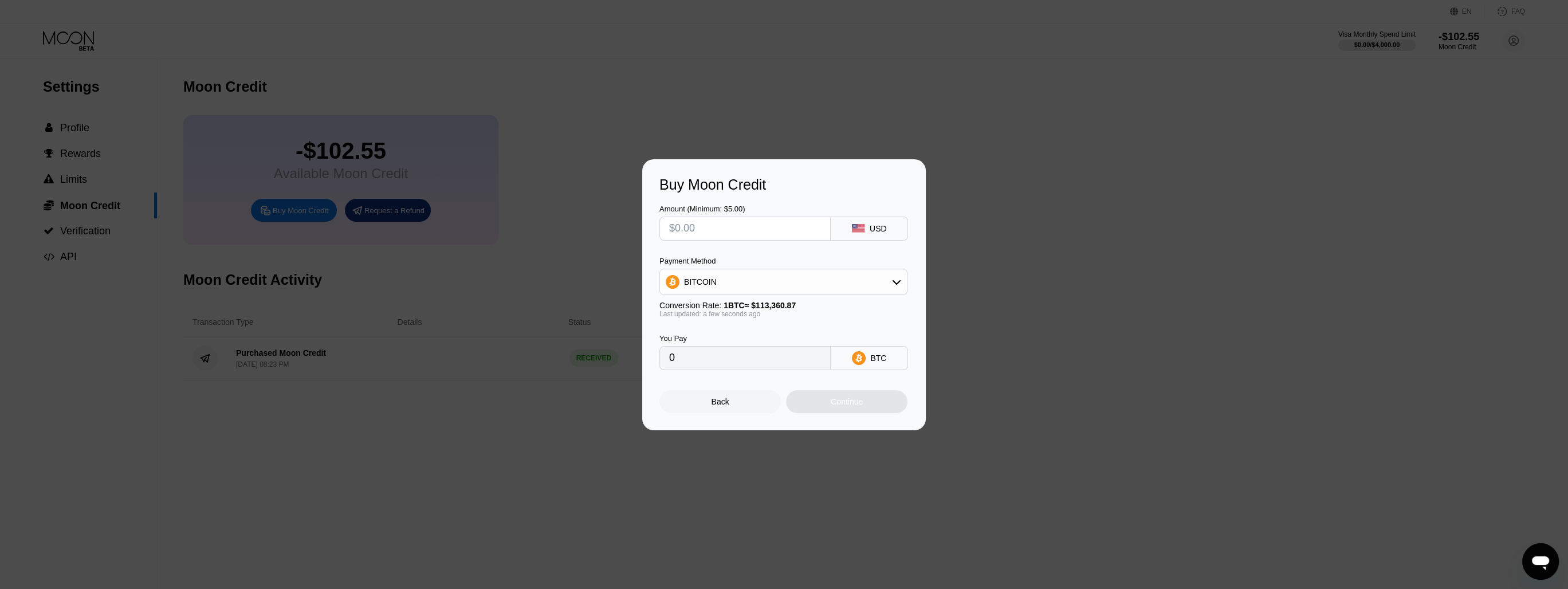
click at [709, 225] on input "text" at bounding box center [745, 228] width 152 height 23
type input "$1"
type input "0.00000883"
type input "$10"
type input "0.00008822"
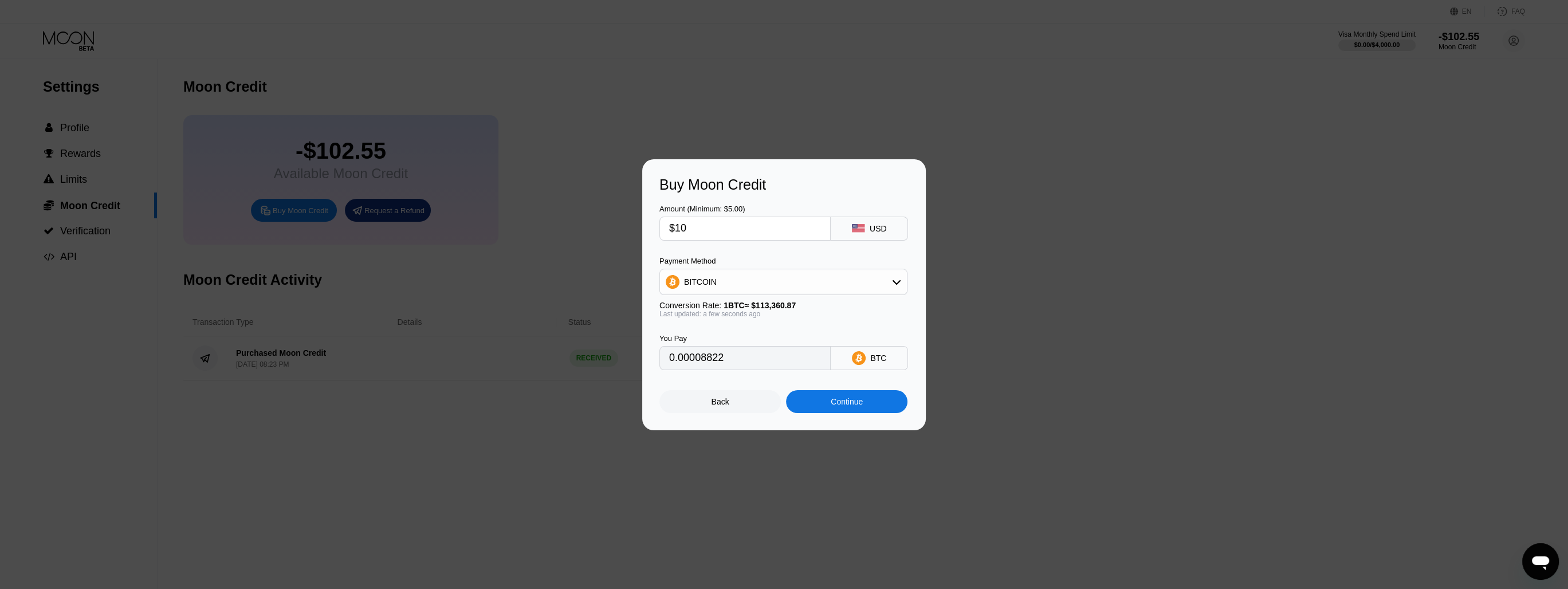
type input "$10"
click at [846, 281] on div "BITCOIN" at bounding box center [783, 282] width 247 height 23
click at [797, 340] on div "USDT on TRON" at bounding box center [790, 339] width 216 height 9
type input "10.10"
click at [707, 293] on div "USDT on TRON" at bounding box center [783, 282] width 247 height 23
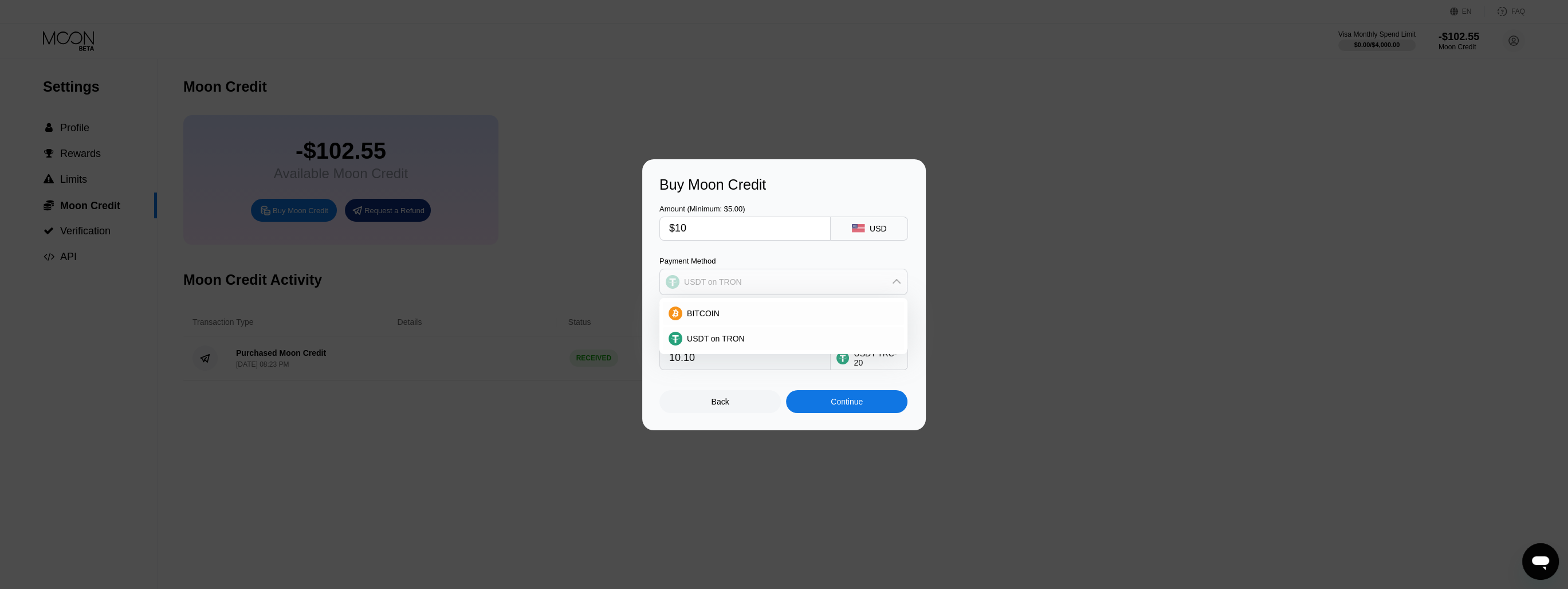
click at [707, 293] on div "USDT on TRON" at bounding box center [783, 282] width 247 height 23
click at [707, 407] on div "Back" at bounding box center [720, 401] width 121 height 23
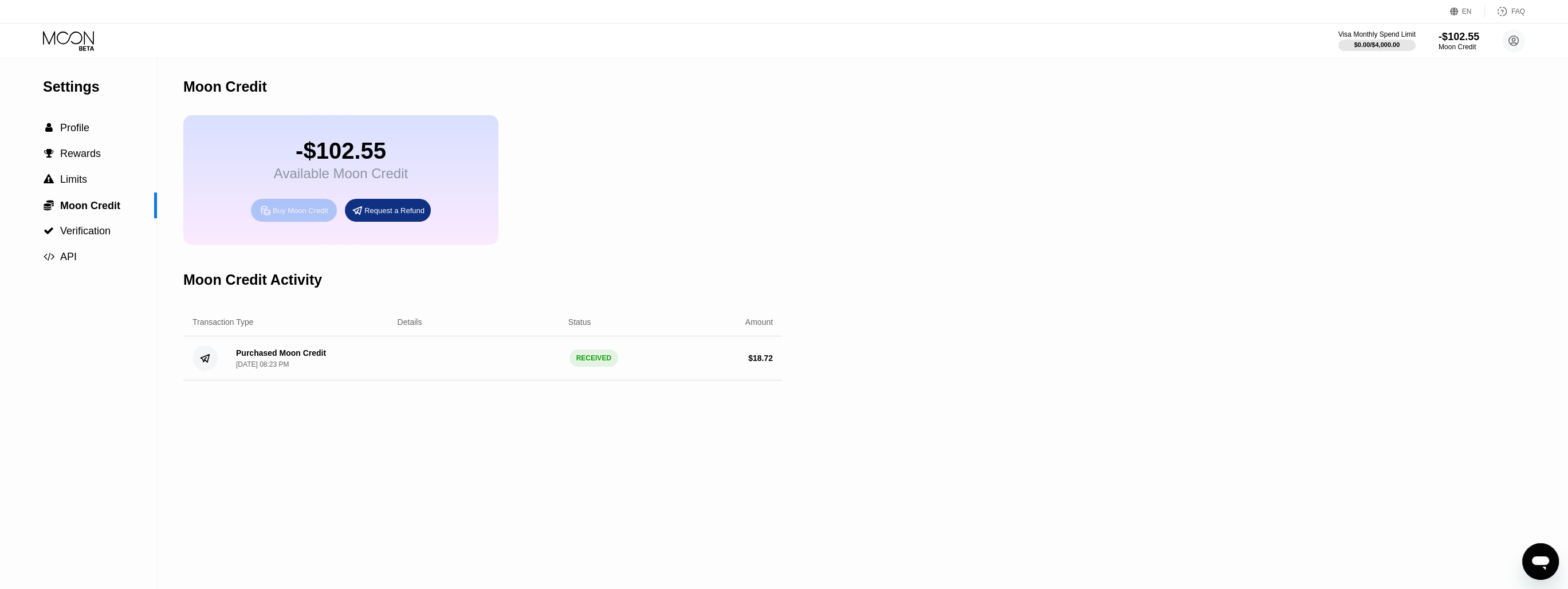
click at [286, 216] on div "Buy Moon Credit" at bounding box center [301, 211] width 56 height 10
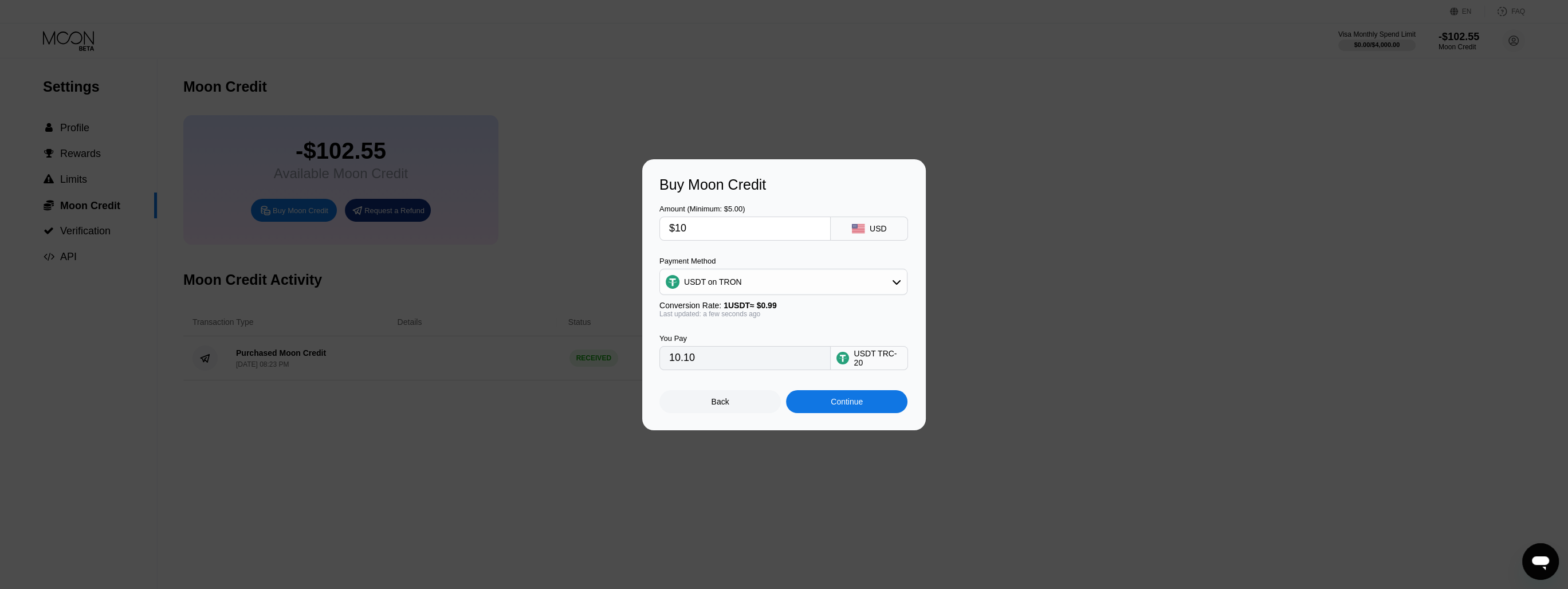
click at [550, 315] on div "Buy Moon Credit Amount (Minimum: $5.00) $10 USD Payment Method USDT on TRON Con…" at bounding box center [784, 294] width 1568 height 271
click at [495, 300] on div "Buy Moon Credit Amount (Minimum: $5.00) $10 USD Payment Method USDT on TRON Con…" at bounding box center [784, 294] width 1568 height 271
drag, startPoint x: 495, startPoint y: 300, endPoint x: 455, endPoint y: 306, distance: 40.4
click at [495, 300] on div "Buy Moon Credit Amount (Minimum: $5.00) $10 USD Payment Method USDT on TRON Con…" at bounding box center [784, 294] width 1568 height 271
click at [700, 410] on div "Back" at bounding box center [720, 401] width 121 height 23
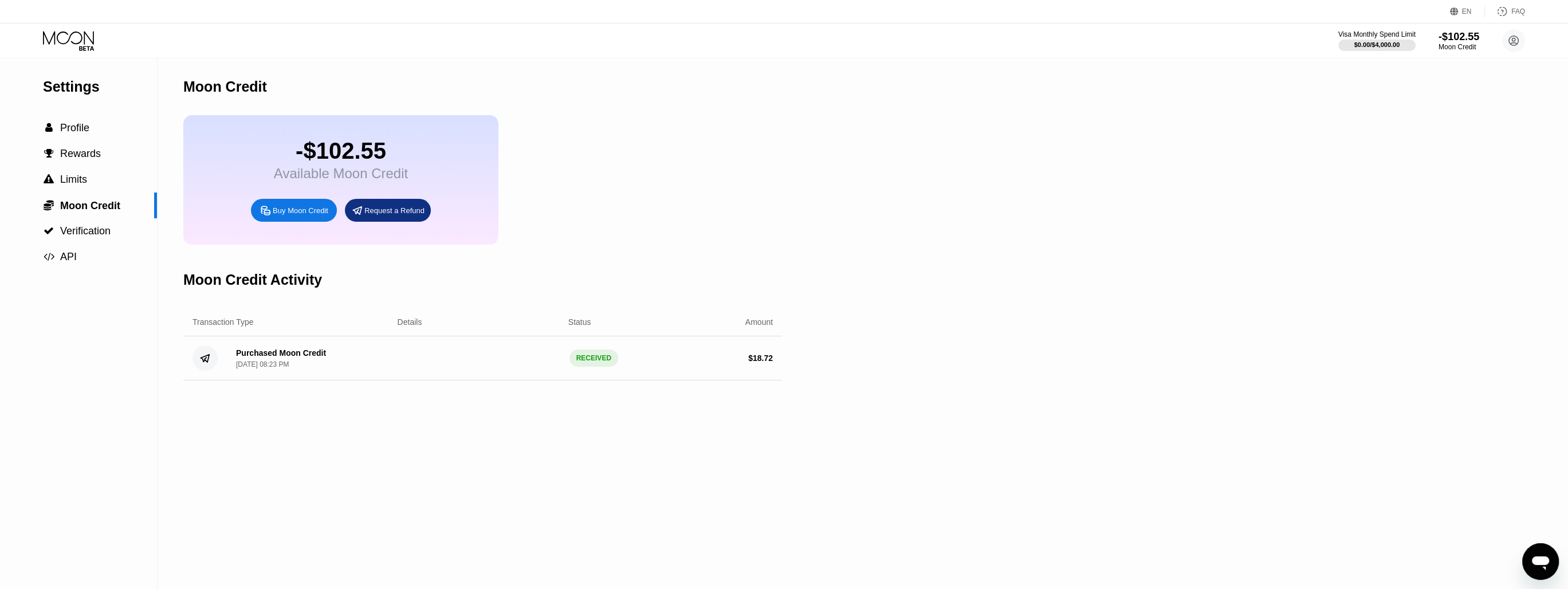
click at [568, 514] on div "Moon Credit -$102.55 Available Moon Credit Buy Moon Credit Request a Refund Moo…" at bounding box center [483, 323] width 599 height 531
click at [352, 157] on div "-$102.55" at bounding box center [340, 151] width 134 height 26
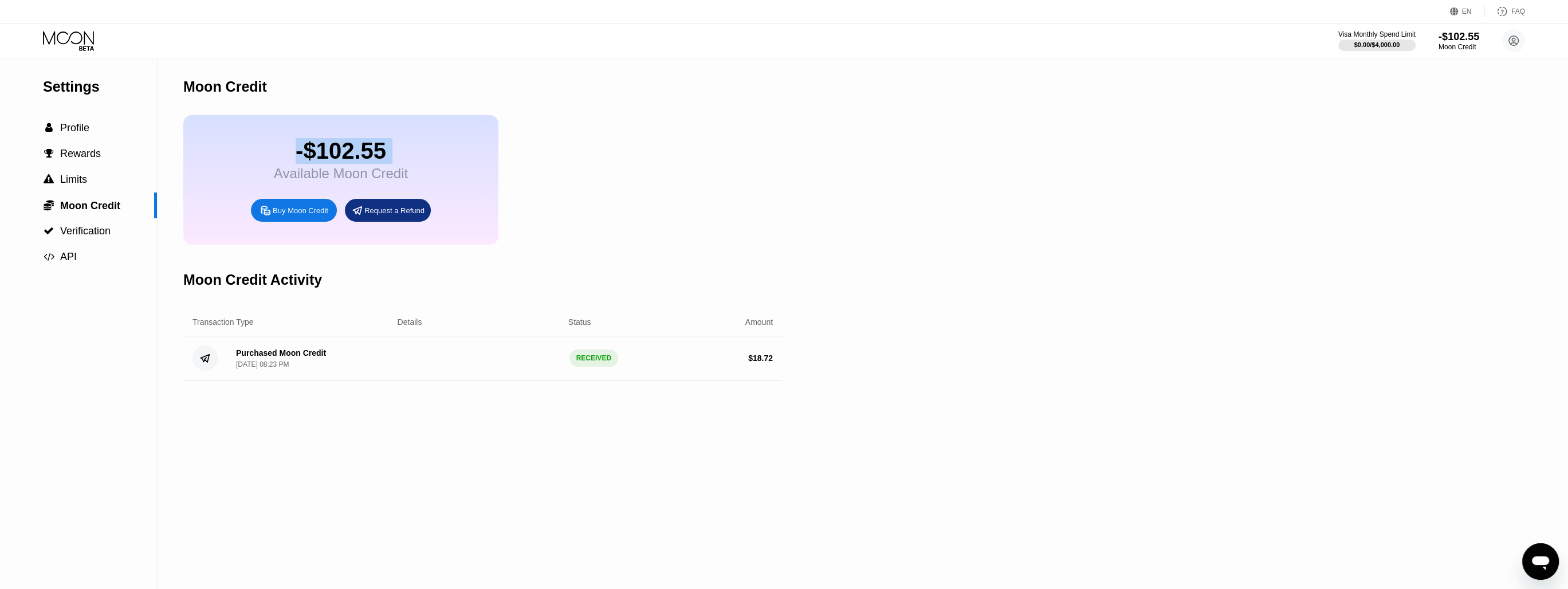
click at [1510, 7] on div "FAQ" at bounding box center [1505, 11] width 40 height 12
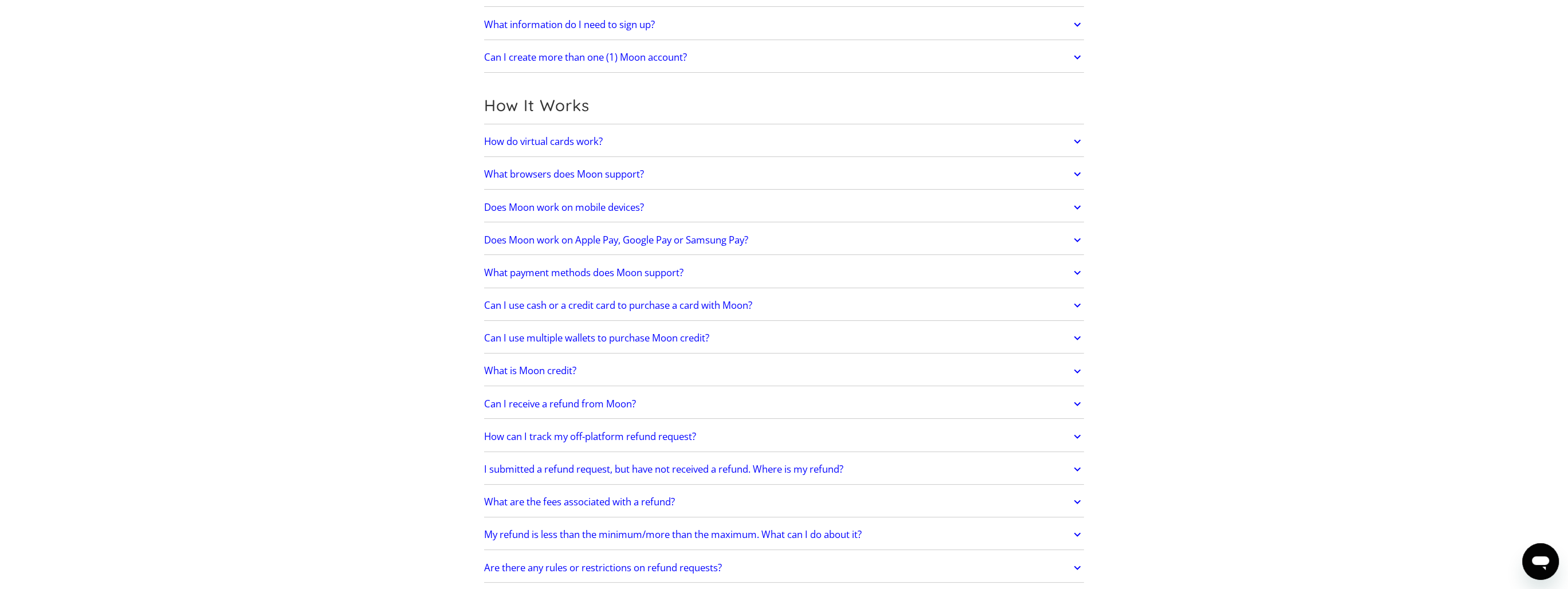
scroll to position [459, 0]
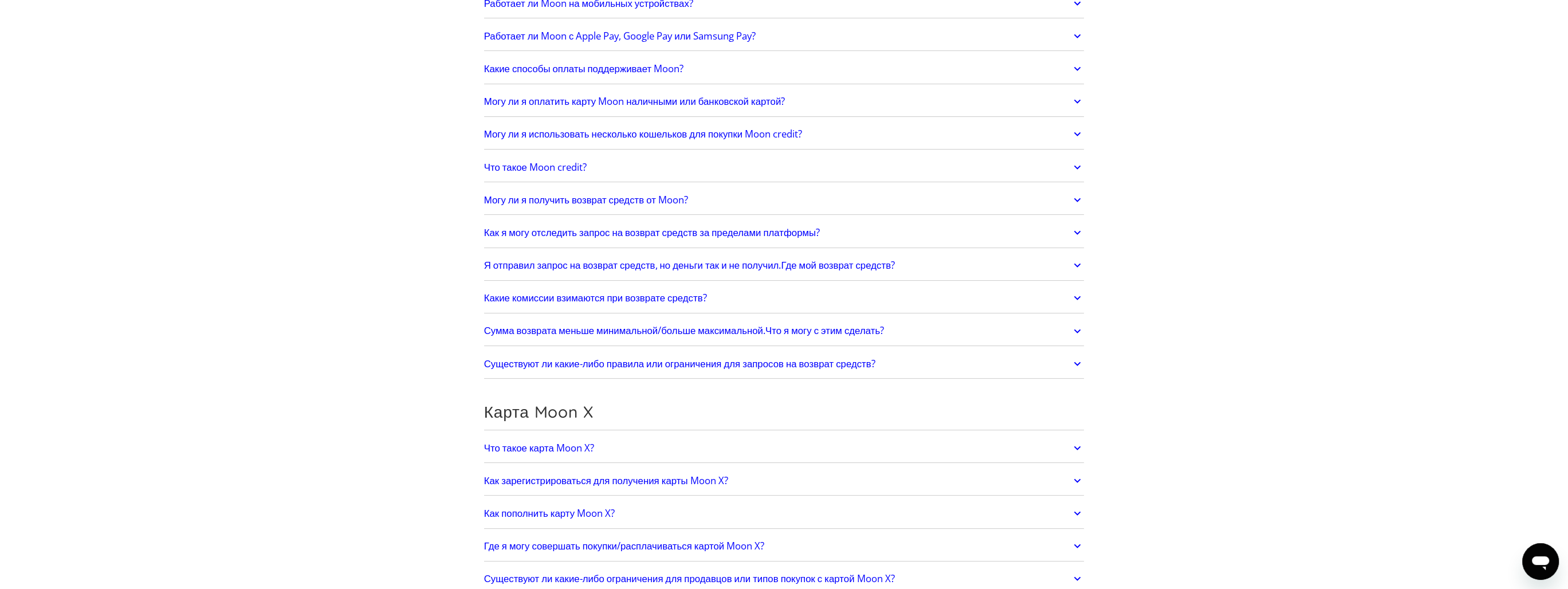
click at [1010, 321] on link "Сумма возврата меньше минимальной/больше максимальной. Что я могу с этим сделат…" at bounding box center [784, 331] width 600 height 24
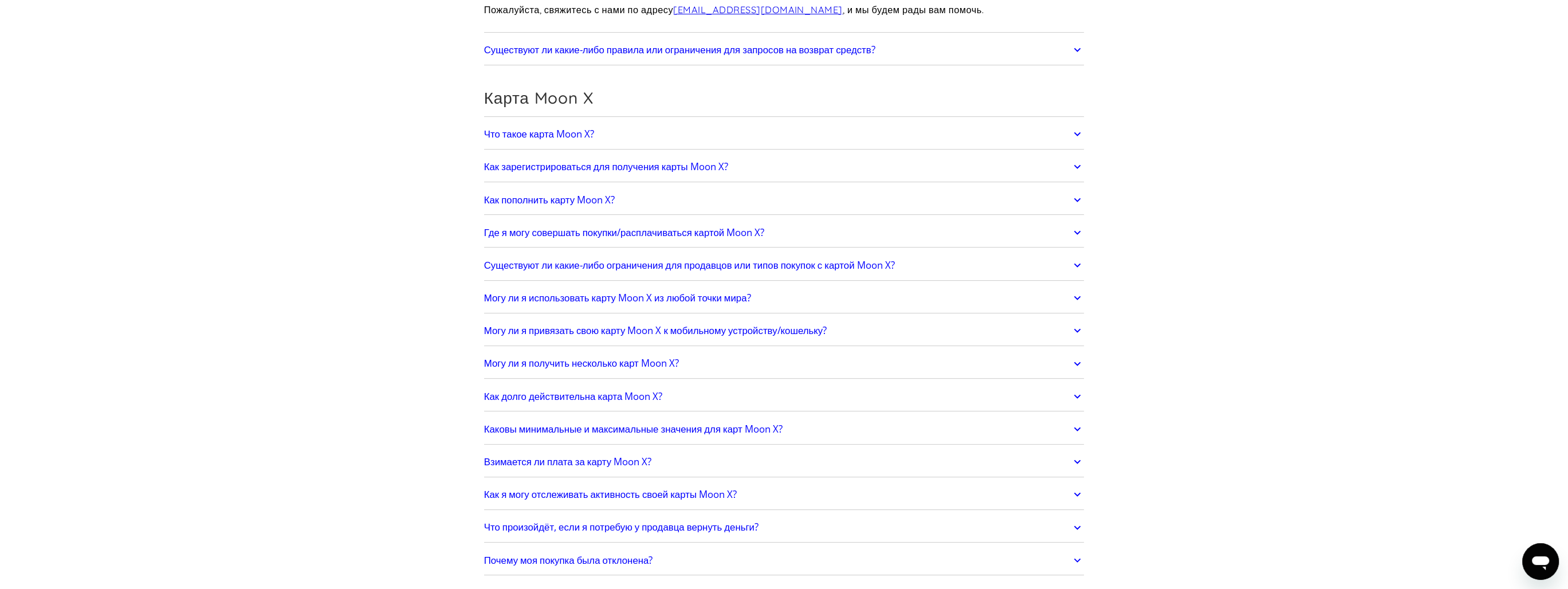
scroll to position [860, 0]
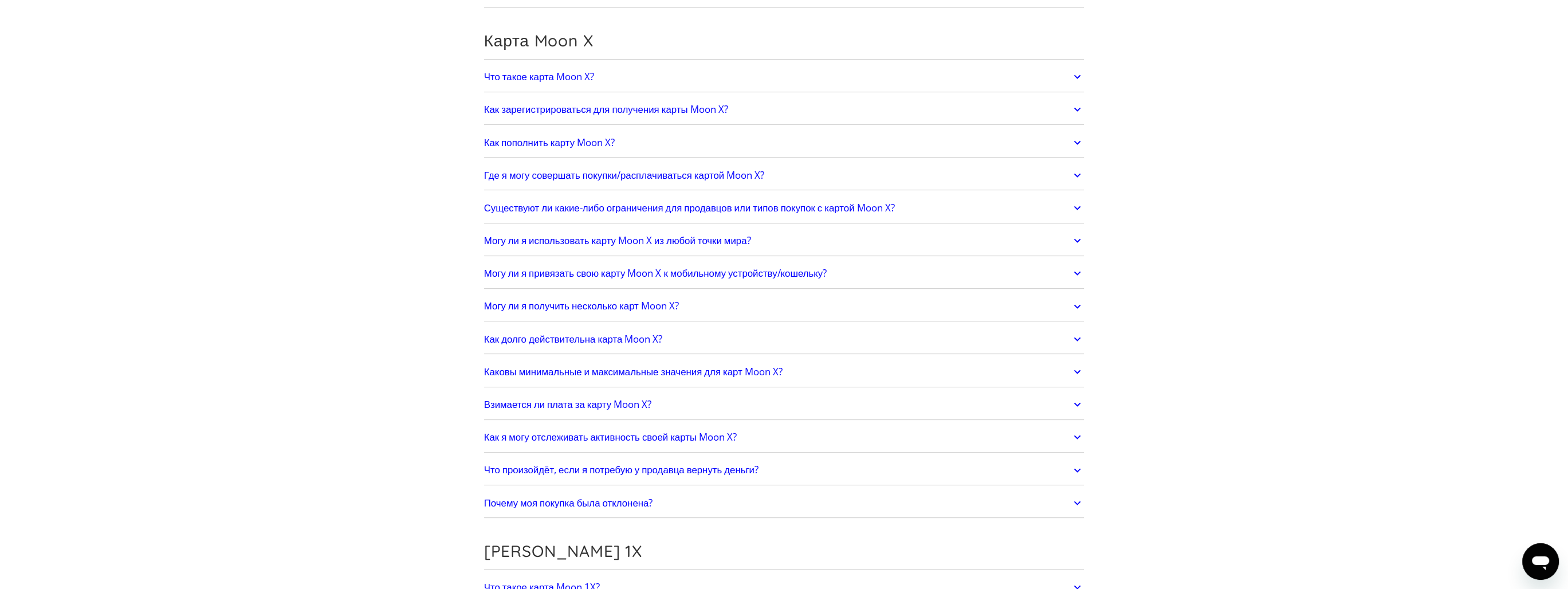
click at [538, 366] on ya-tr-span "Каковы минимальные и максимальные значения для карт Moon X?" at bounding box center [633, 372] width 299 height 13
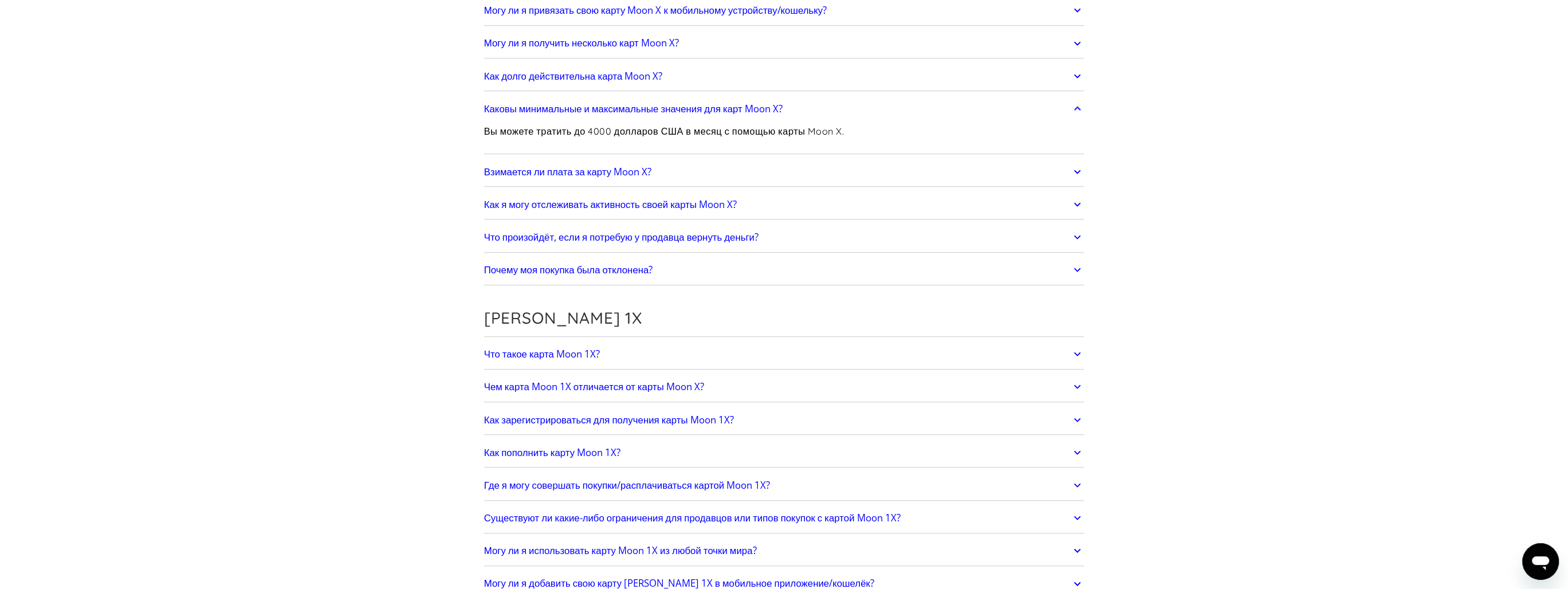
scroll to position [1204, 0]
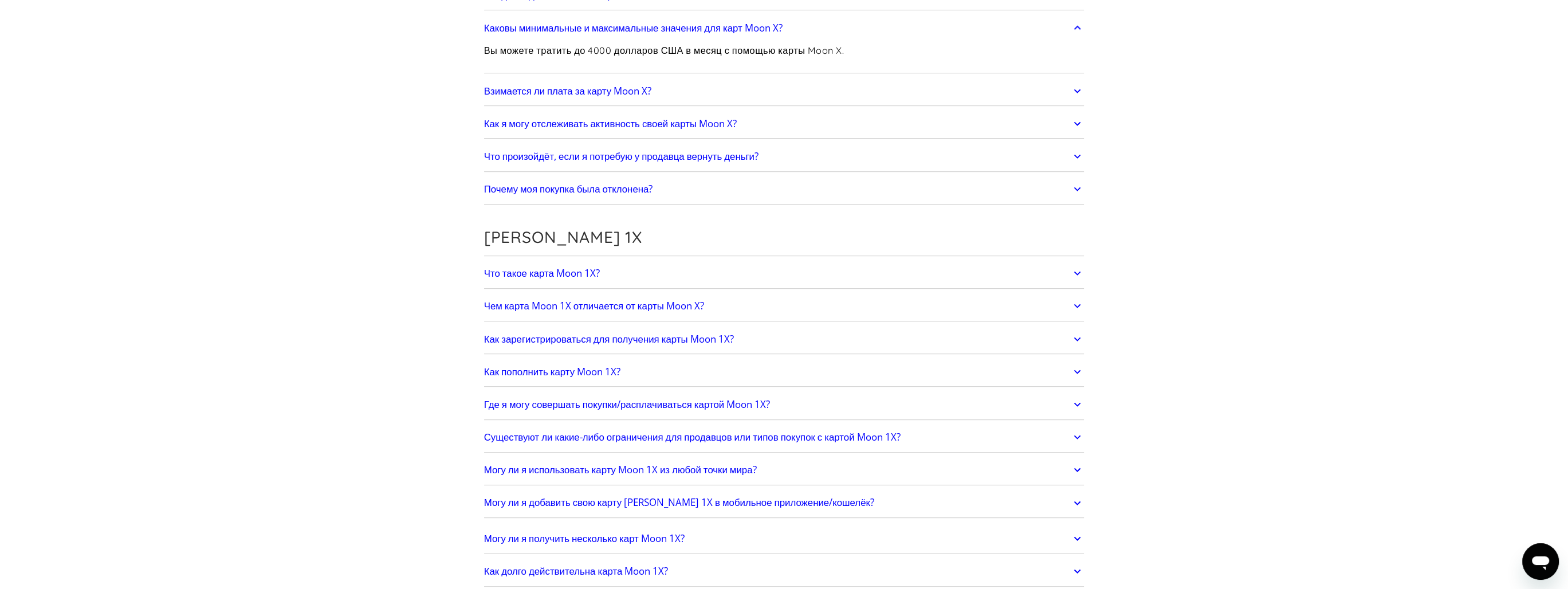
click at [540, 309] on link "Чем карта Moon 1X отличается от карты Moon X?" at bounding box center [784, 306] width 600 height 24
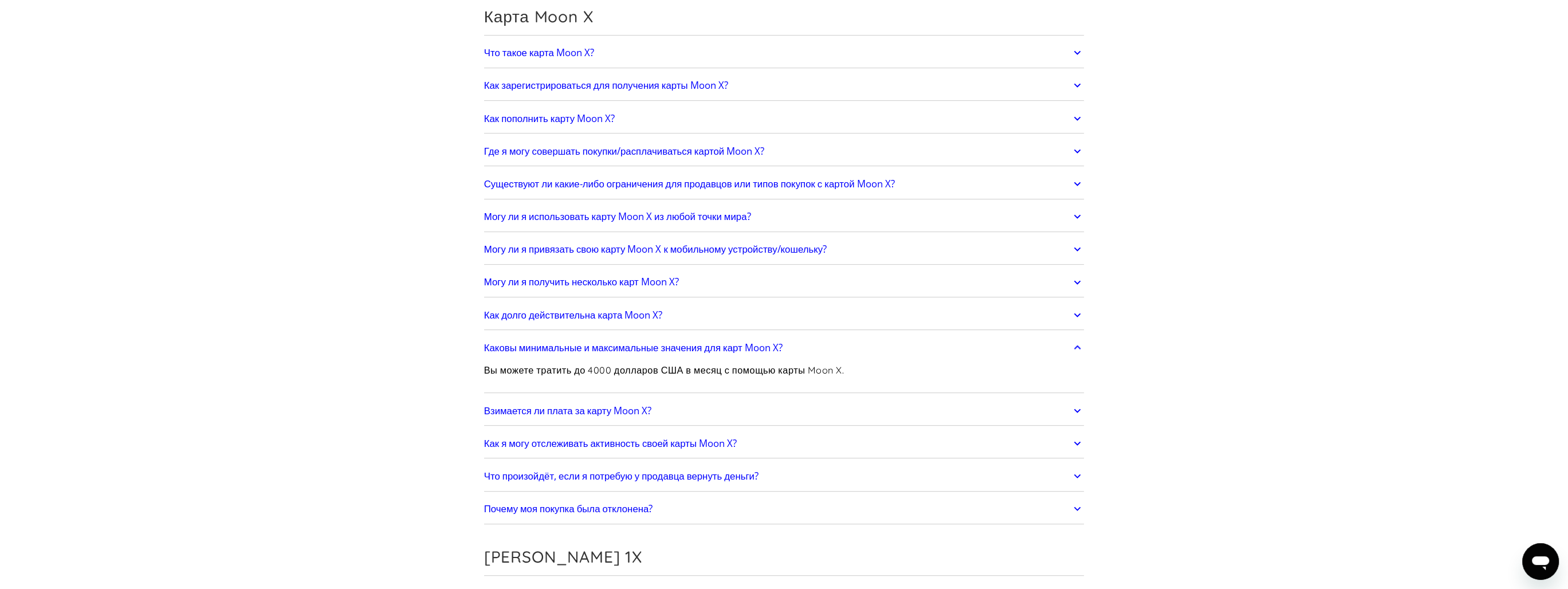
scroll to position [0, 0]
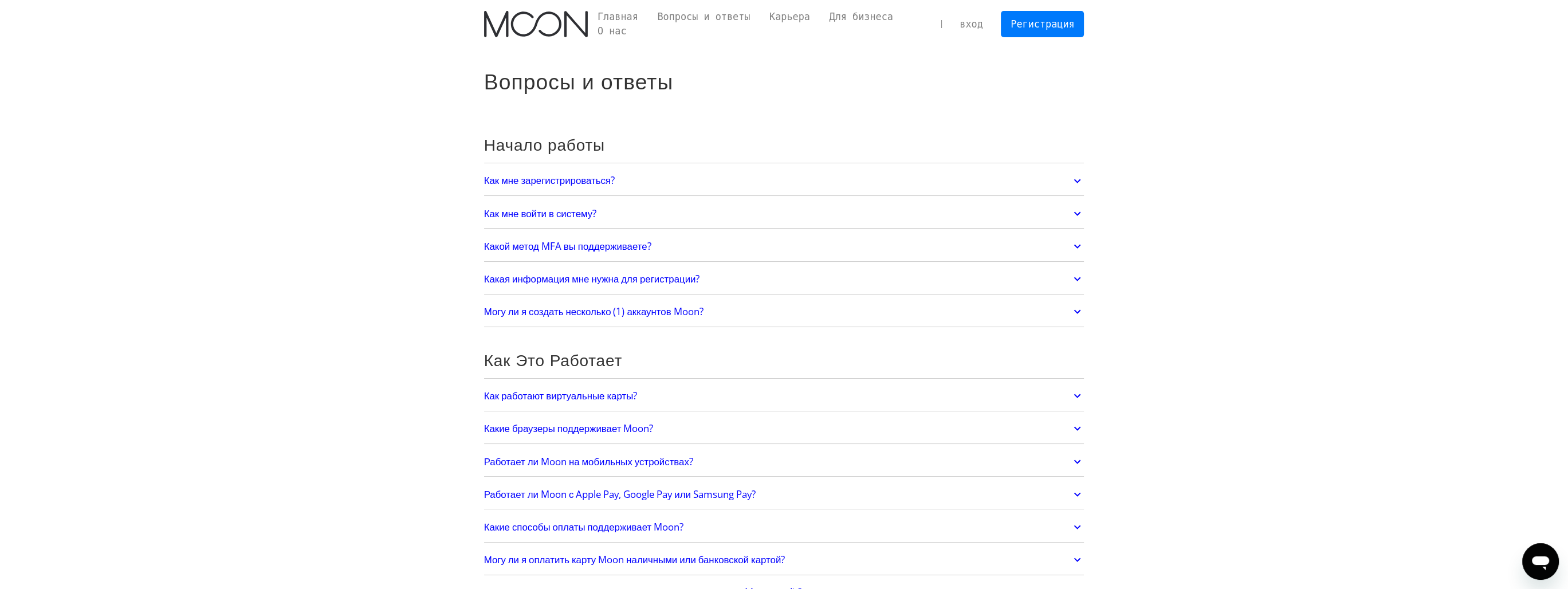
drag, startPoint x: 1232, startPoint y: 168, endPoint x: 1146, endPoint y: 7, distance: 182.5
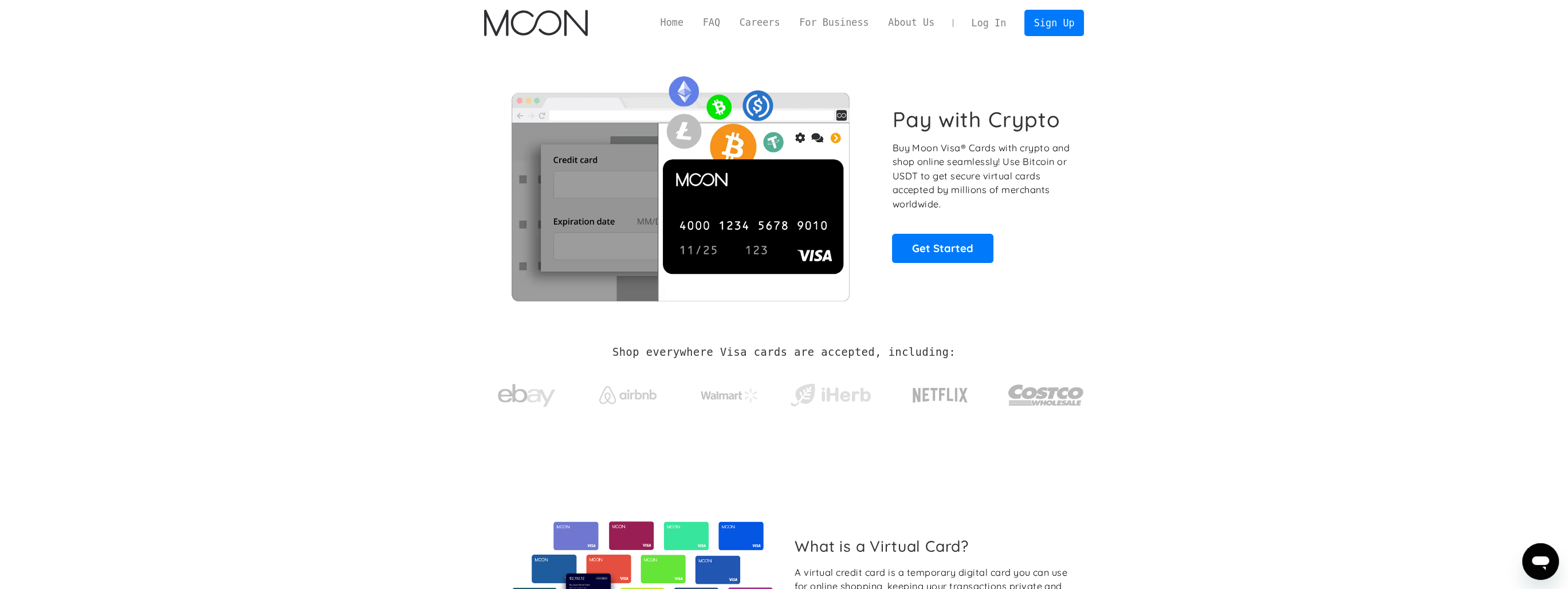
click at [999, 29] on link "Log In" at bounding box center [989, 23] width 54 height 25
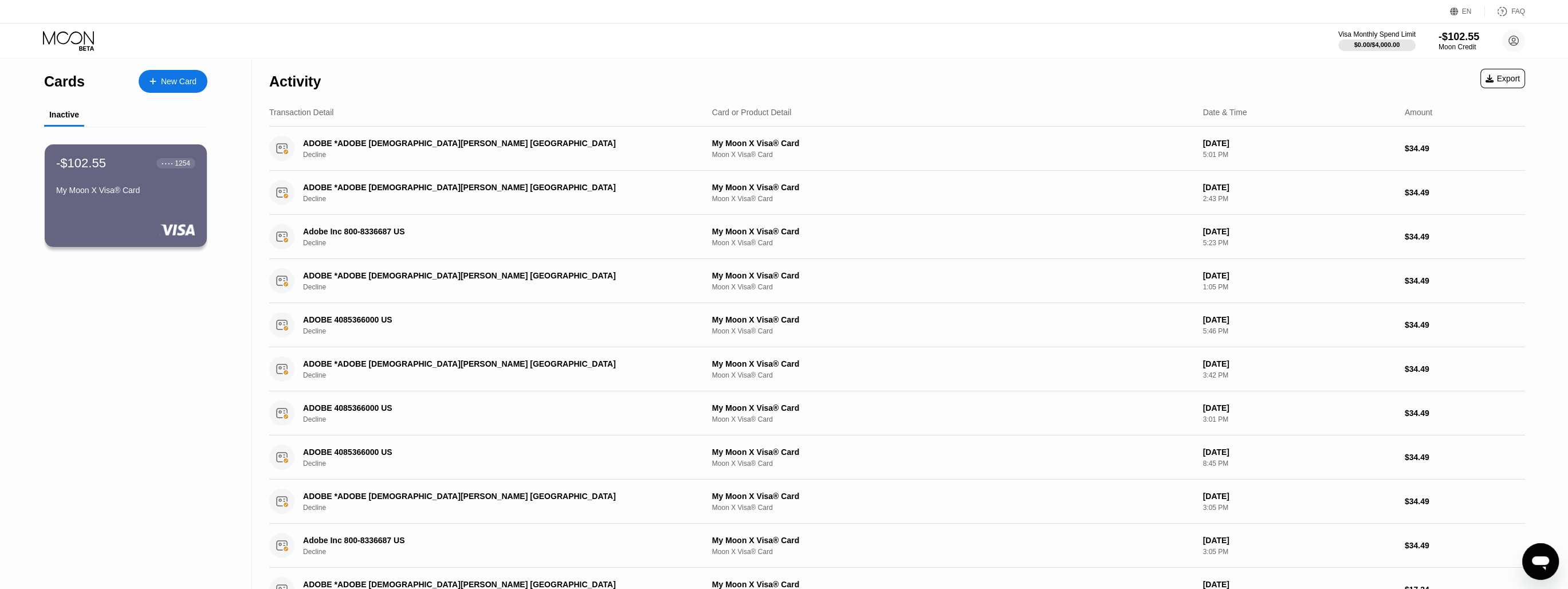
click at [151, 193] on div "My Moon X Visa® Card" at bounding box center [125, 190] width 139 height 9
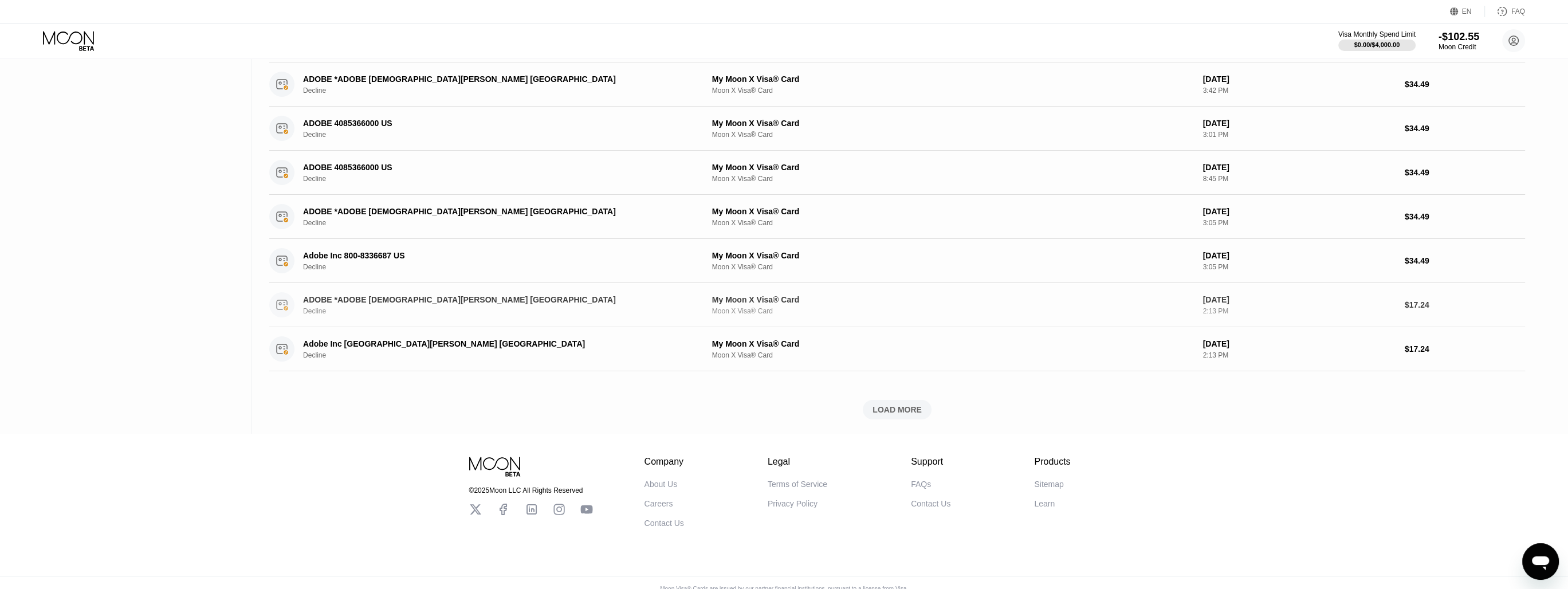
scroll to position [287, 0]
click at [916, 417] on div "LOAD MORE" at bounding box center [897, 408] width 69 height 20
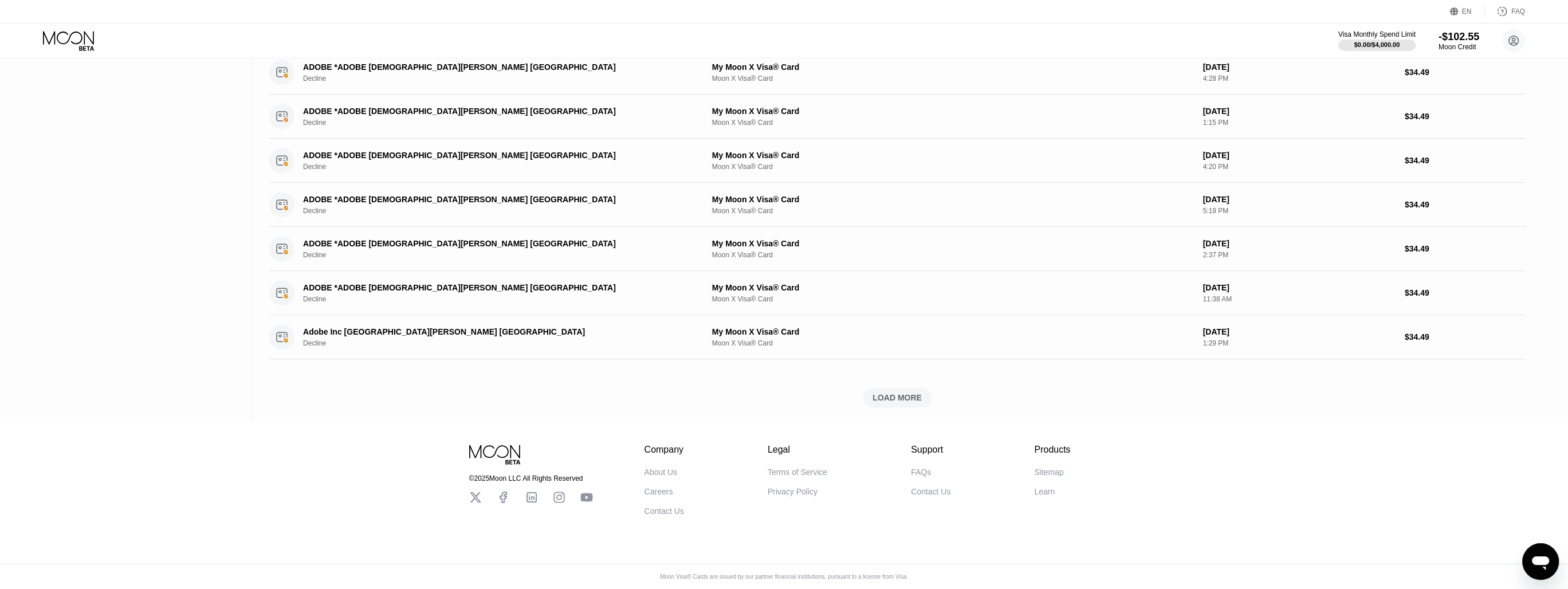
scroll to position [832, 0]
click at [870, 388] on div "LOAD MORE" at bounding box center [897, 398] width 69 height 20
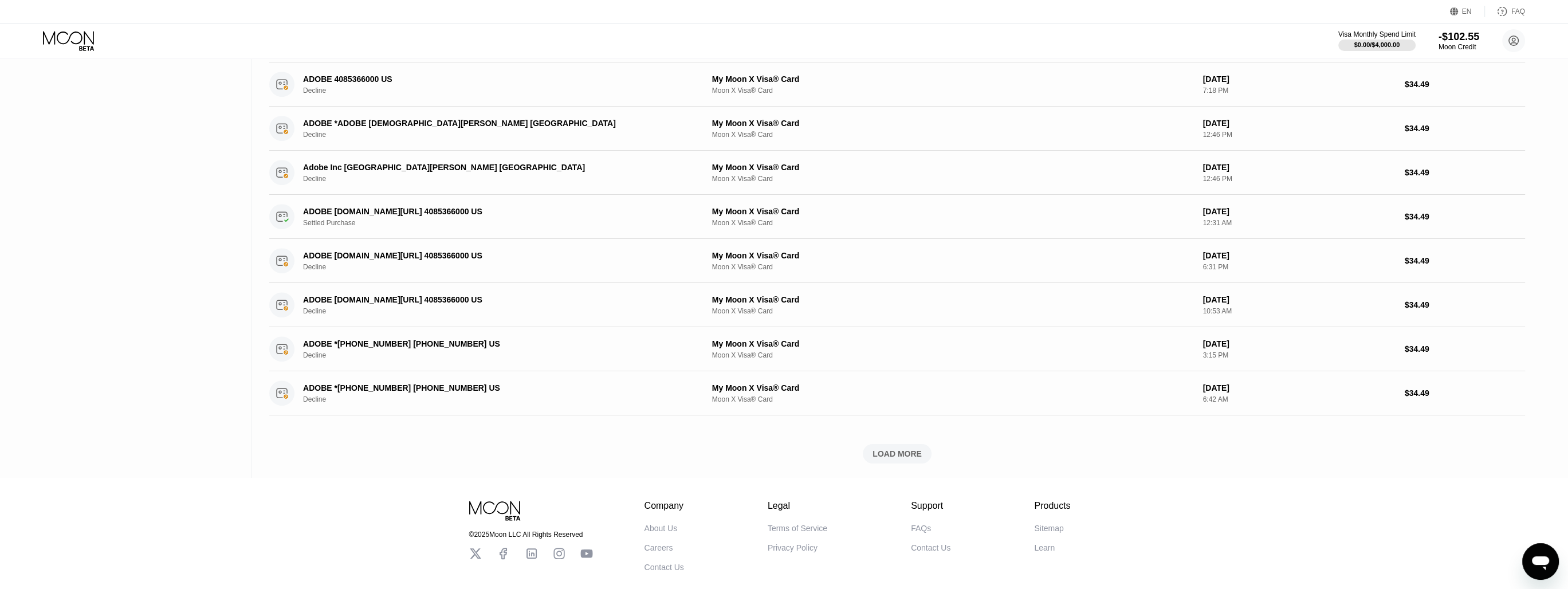
scroll to position [1348, 0]
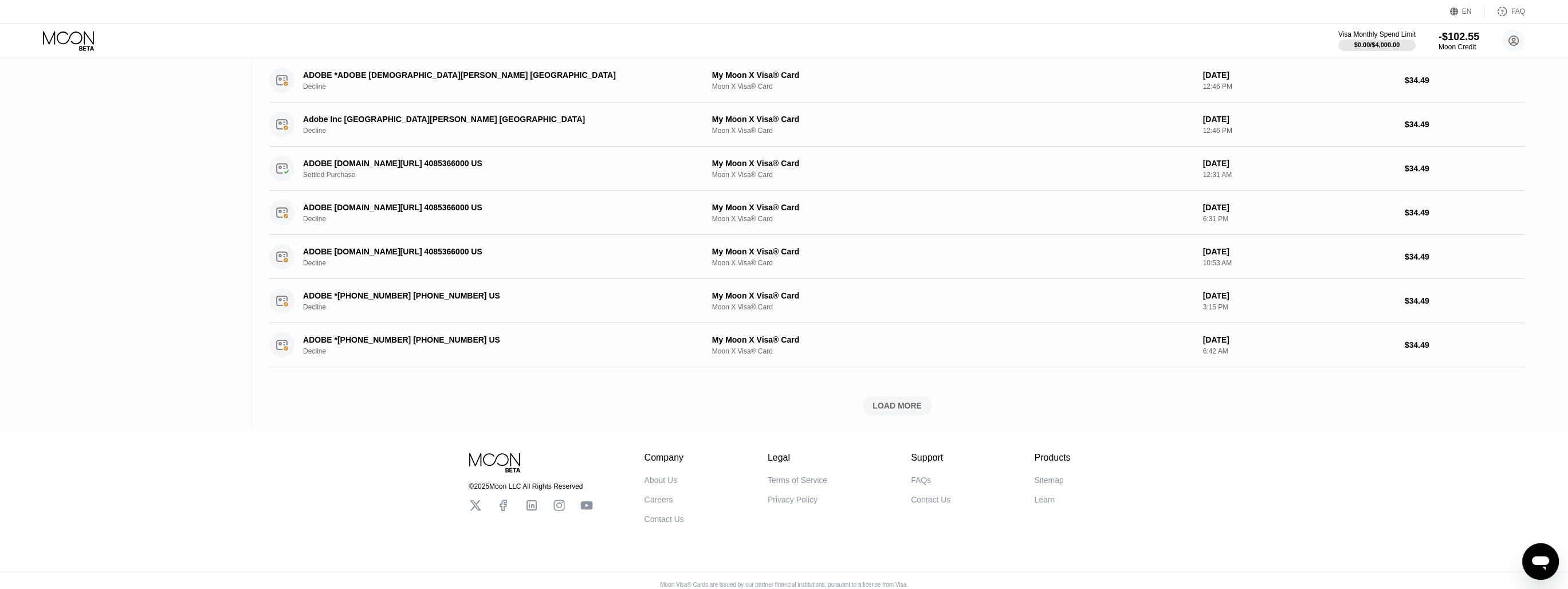
click at [894, 396] on div "LOAD MORE" at bounding box center [897, 406] width 69 height 20
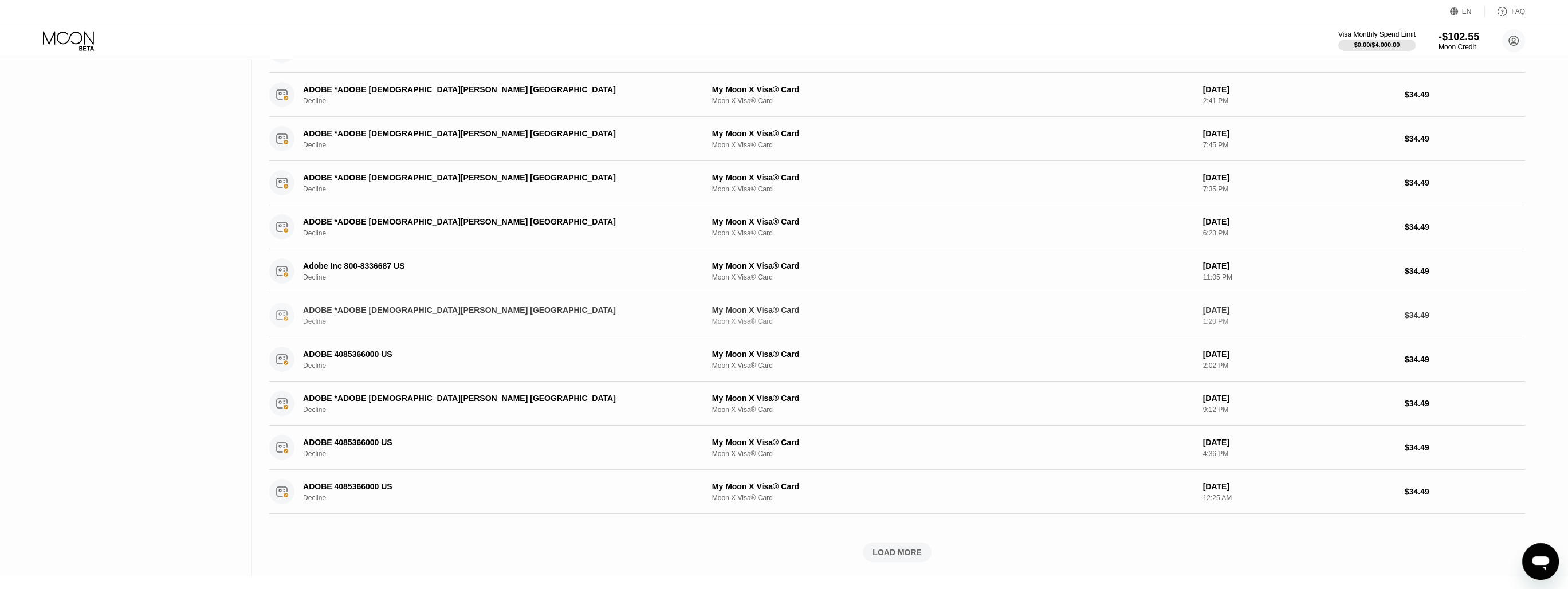
scroll to position [1806, 0]
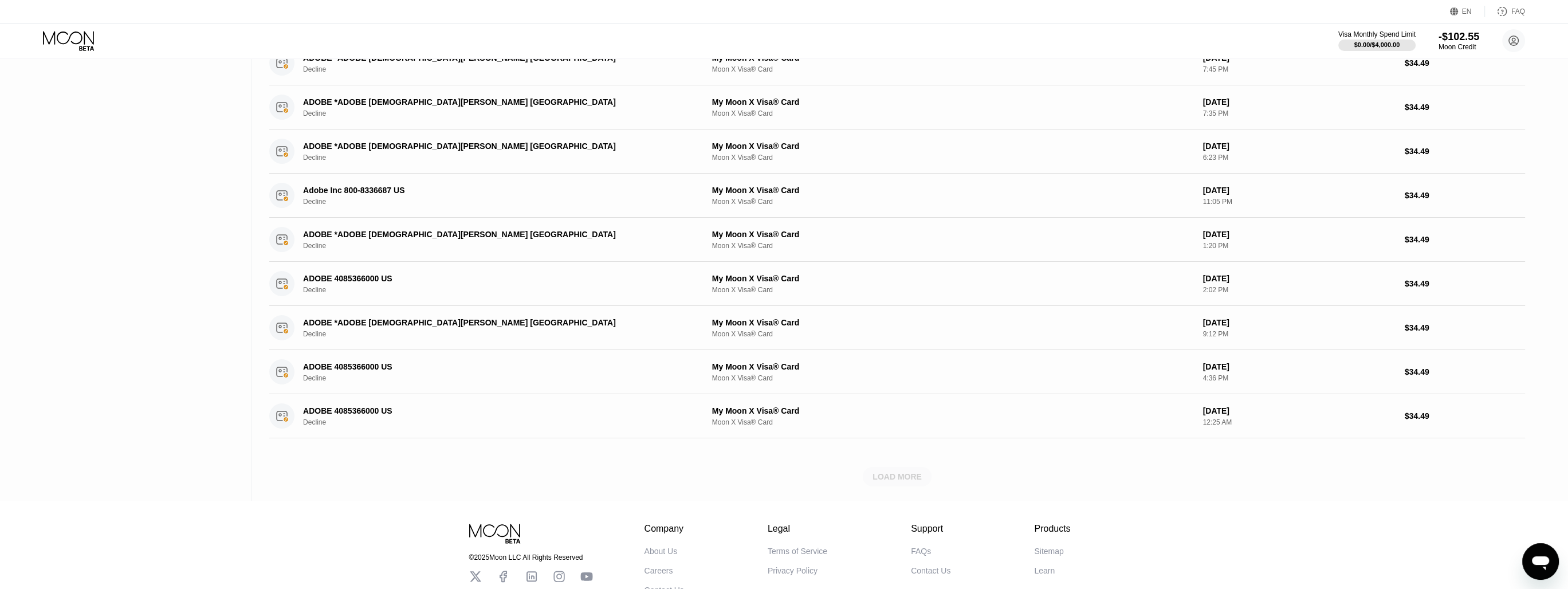
click at [897, 467] on div "LOAD MORE" at bounding box center [897, 477] width 69 height 20
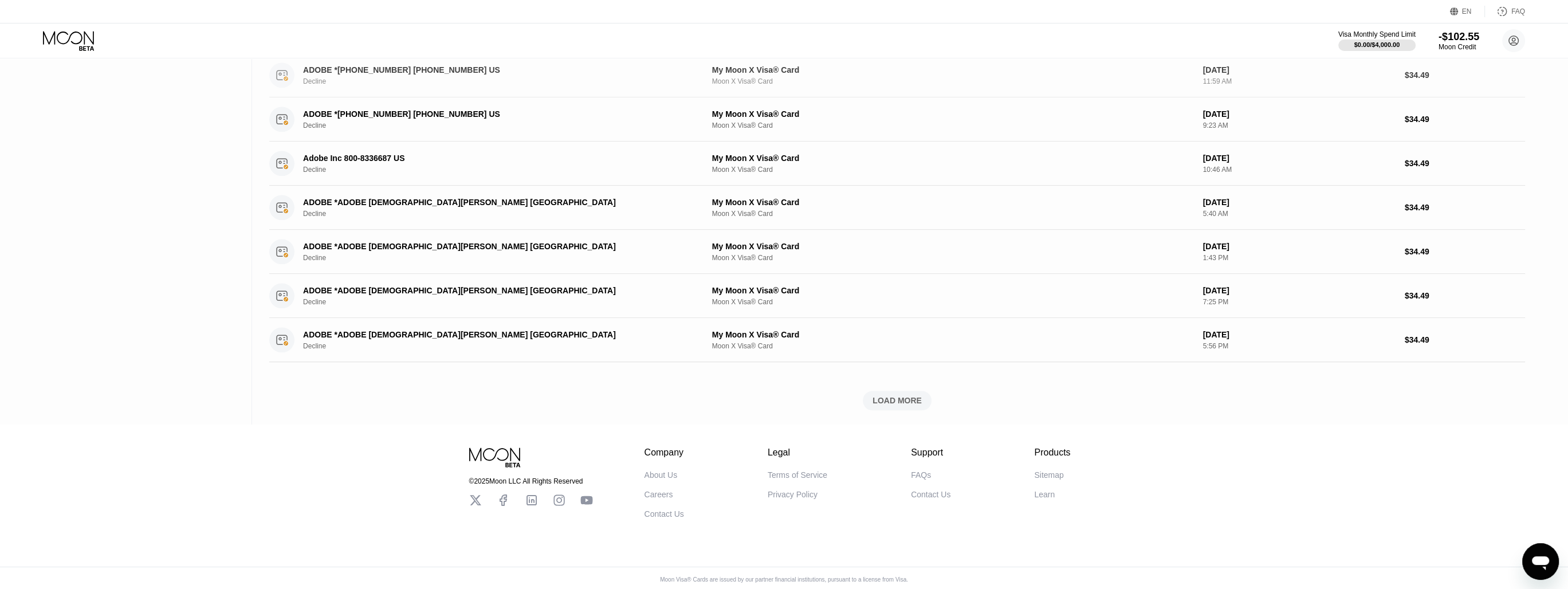
scroll to position [2416, 0]
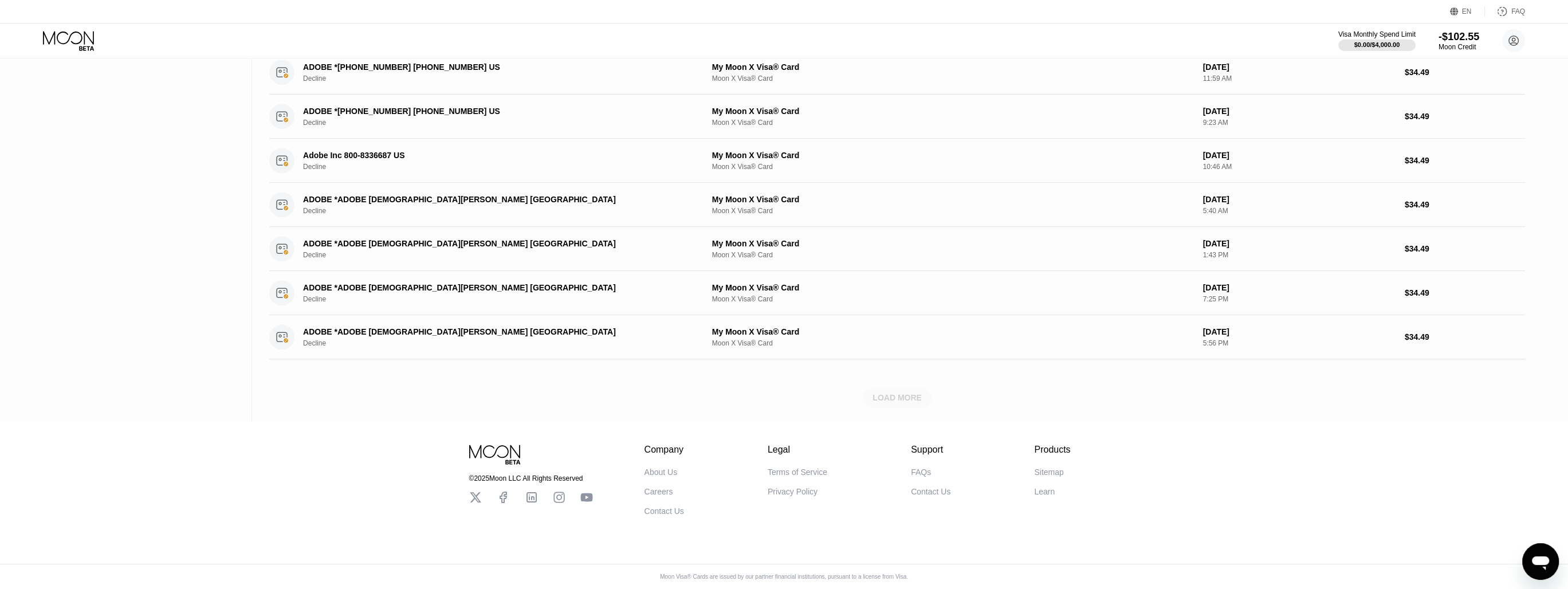
click at [905, 392] on div "LOAD MORE" at bounding box center [897, 397] width 49 height 10
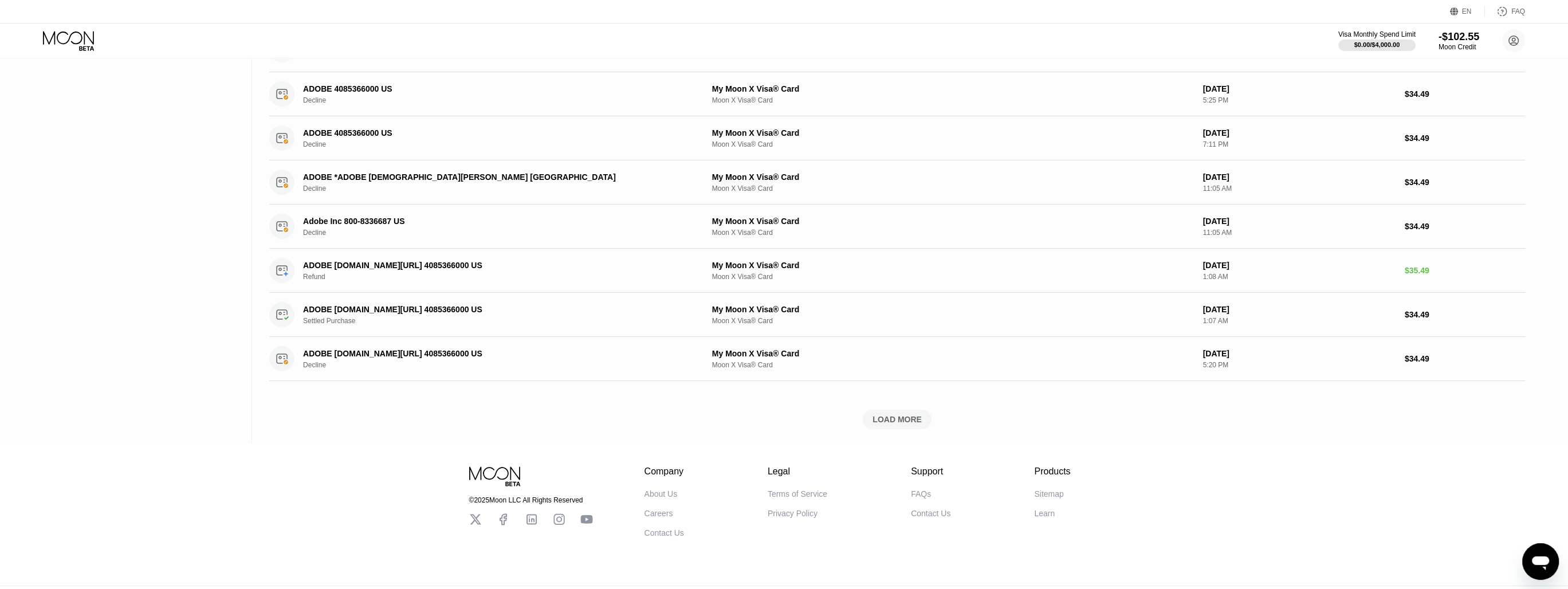
scroll to position [2932, 0]
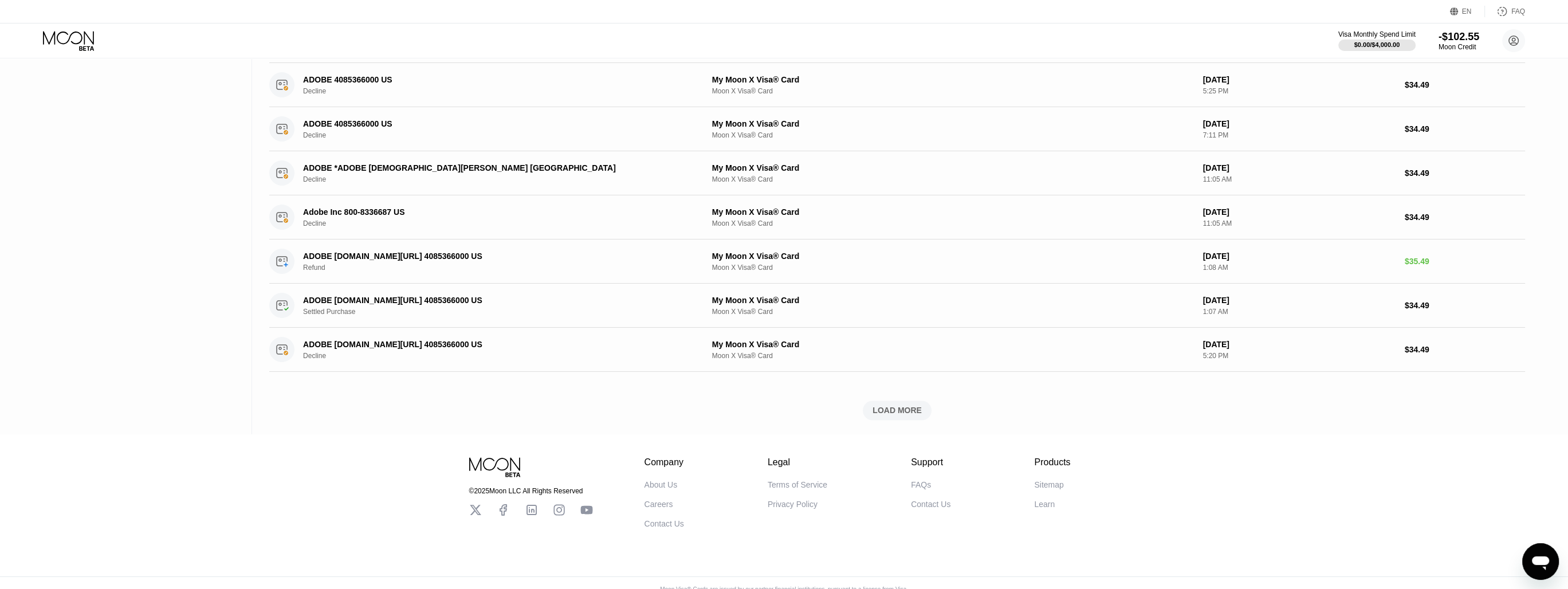
click at [906, 400] on div "LOAD MORE" at bounding box center [897, 410] width 69 height 20
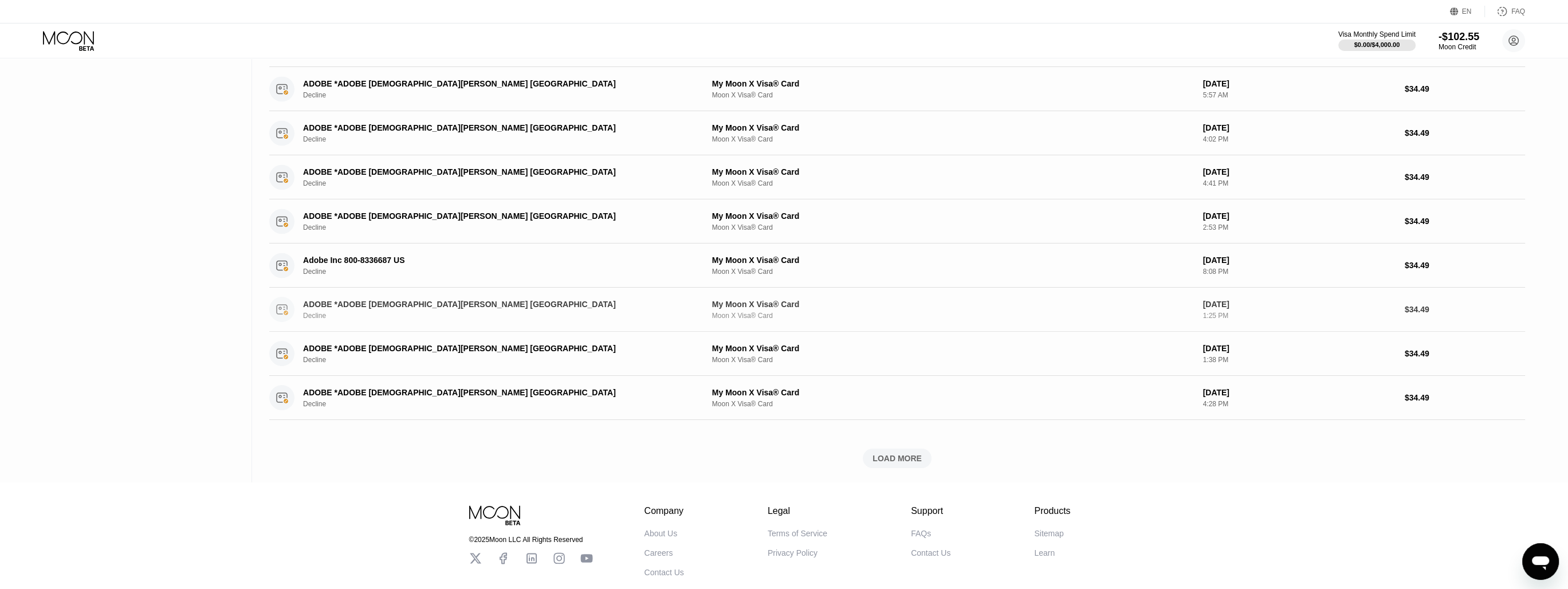
scroll to position [3473, 0]
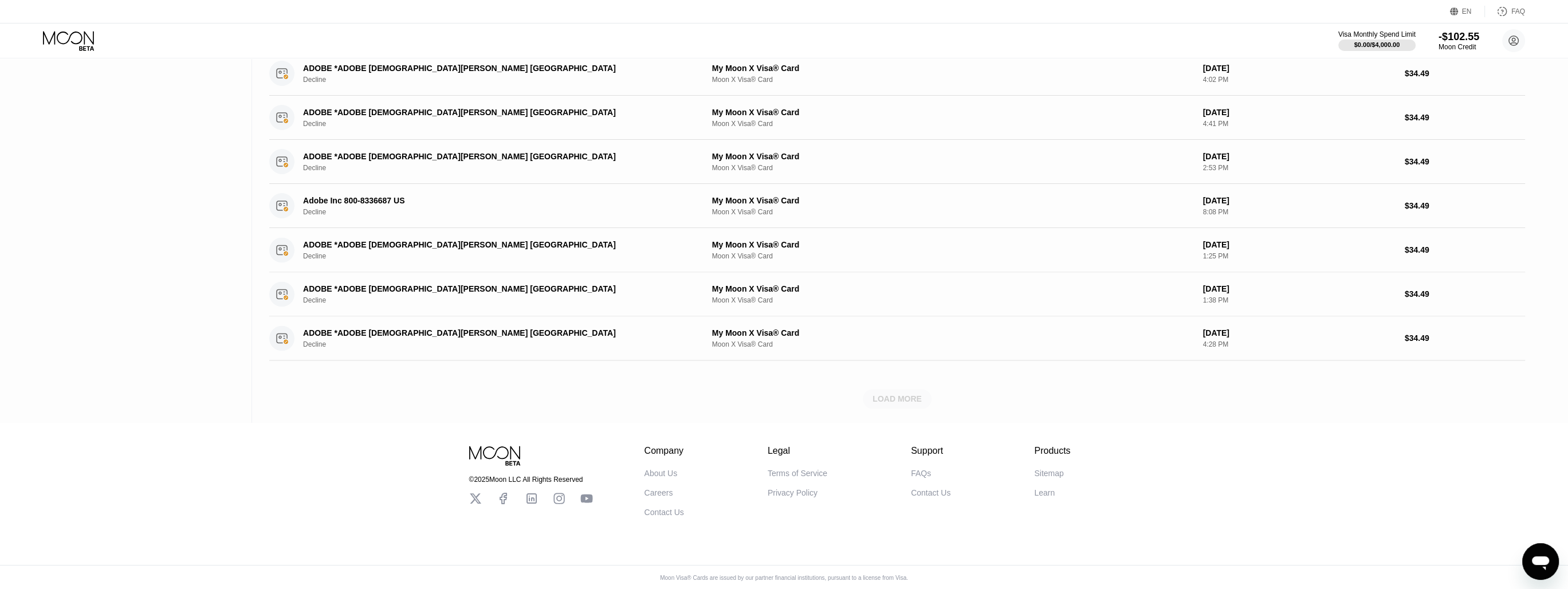
click at [903, 394] on div "LOAD MORE" at bounding box center [897, 399] width 49 height 10
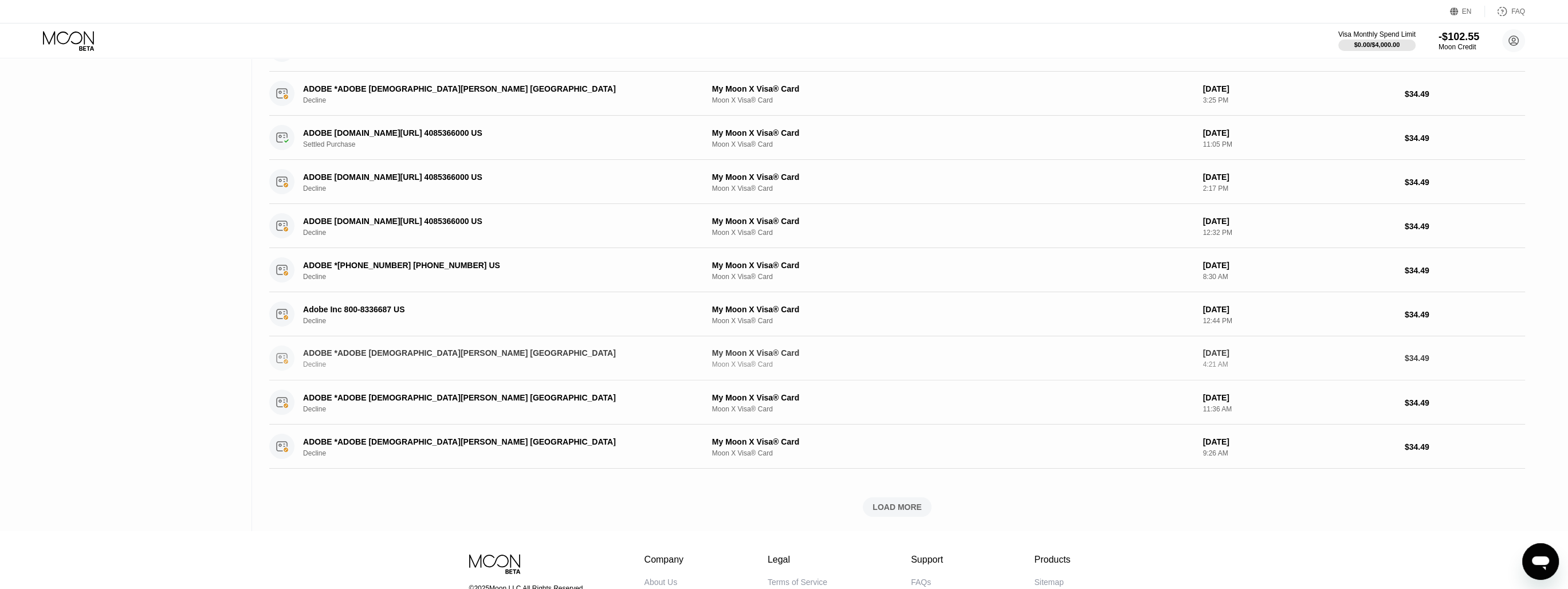
scroll to position [3989, 0]
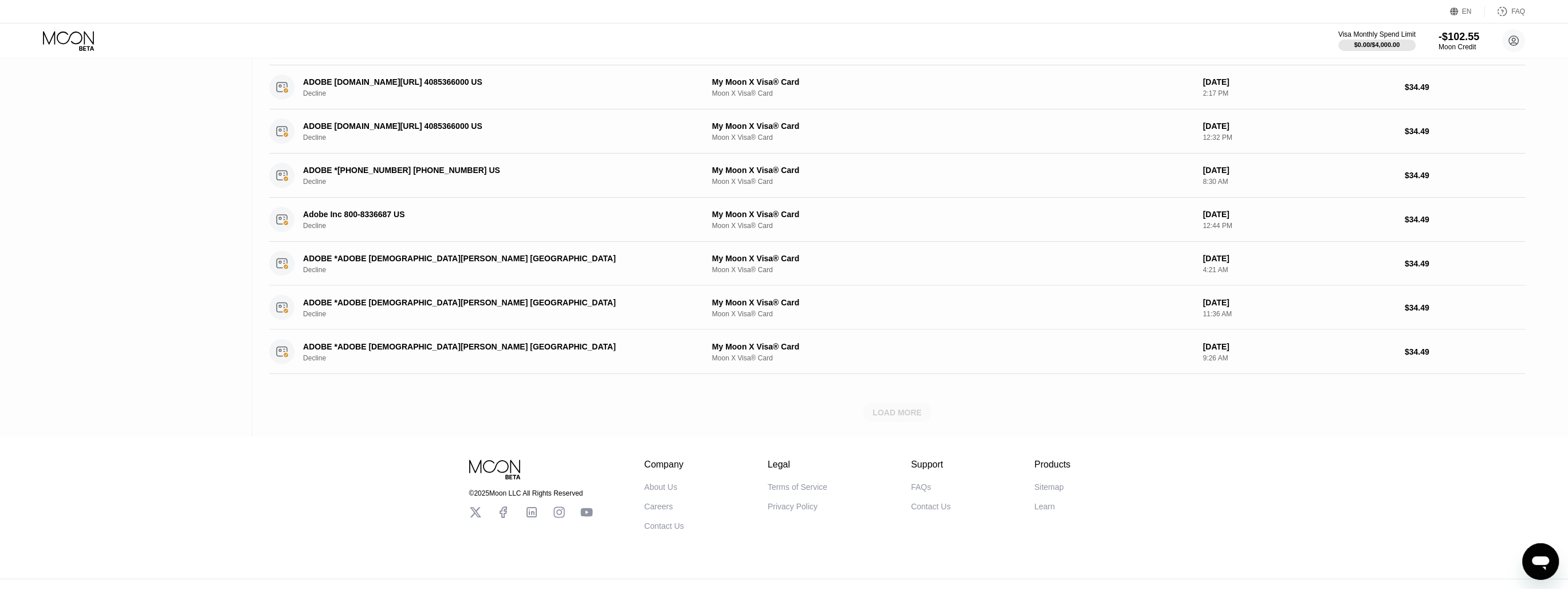
click at [887, 408] on div "LOAD MORE" at bounding box center [897, 413] width 49 height 10
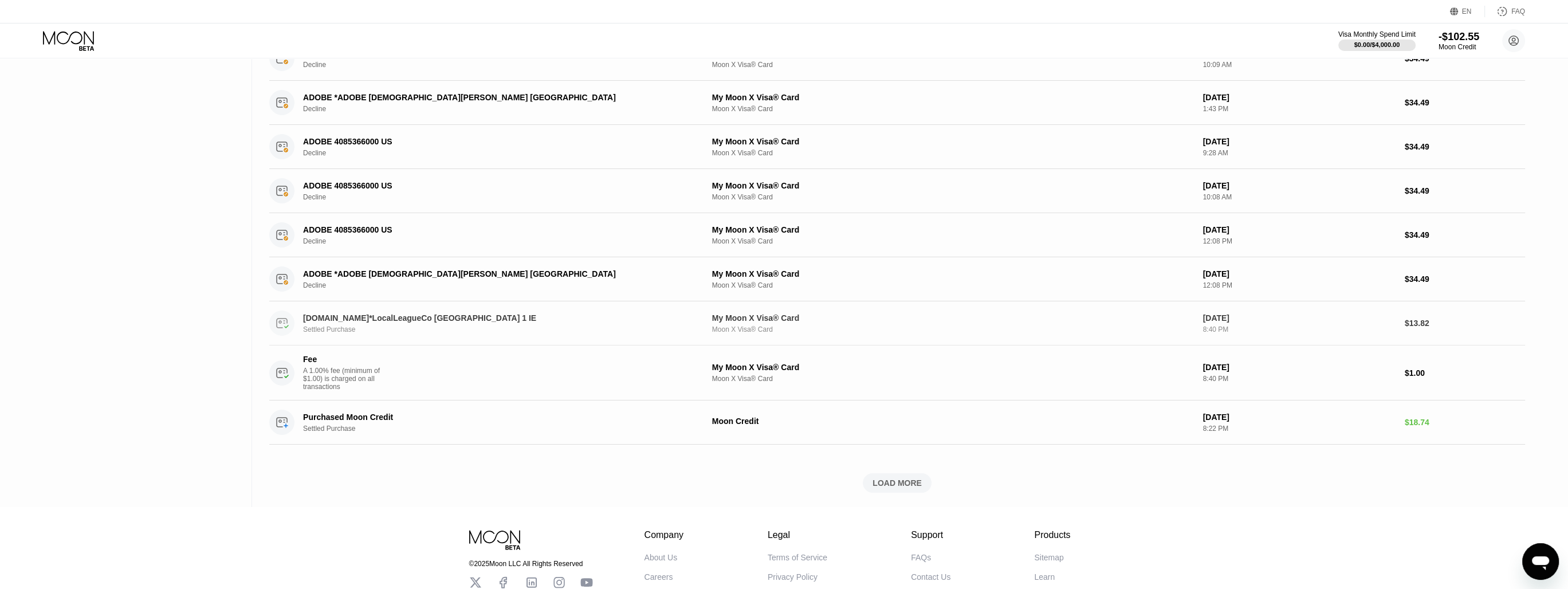
scroll to position [4504, 0]
click at [903, 476] on div "LOAD MORE" at bounding box center [897, 481] width 49 height 10
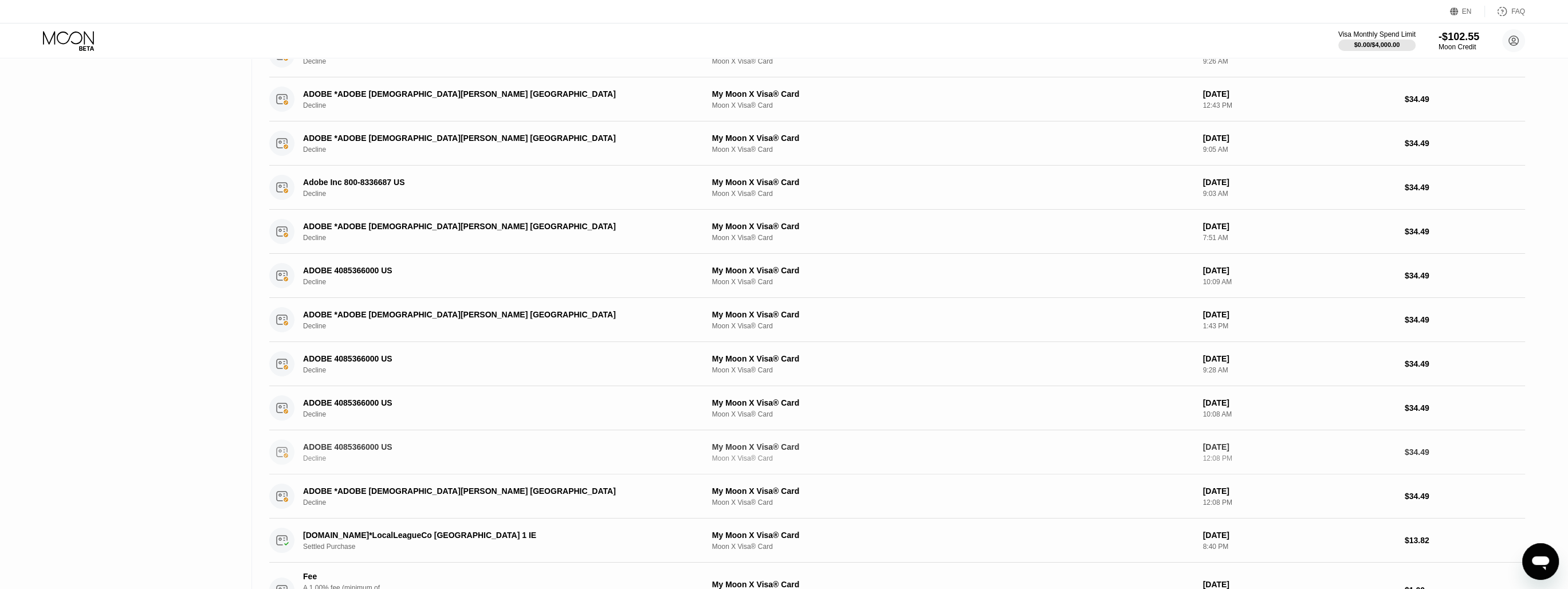
scroll to position [4285, 0]
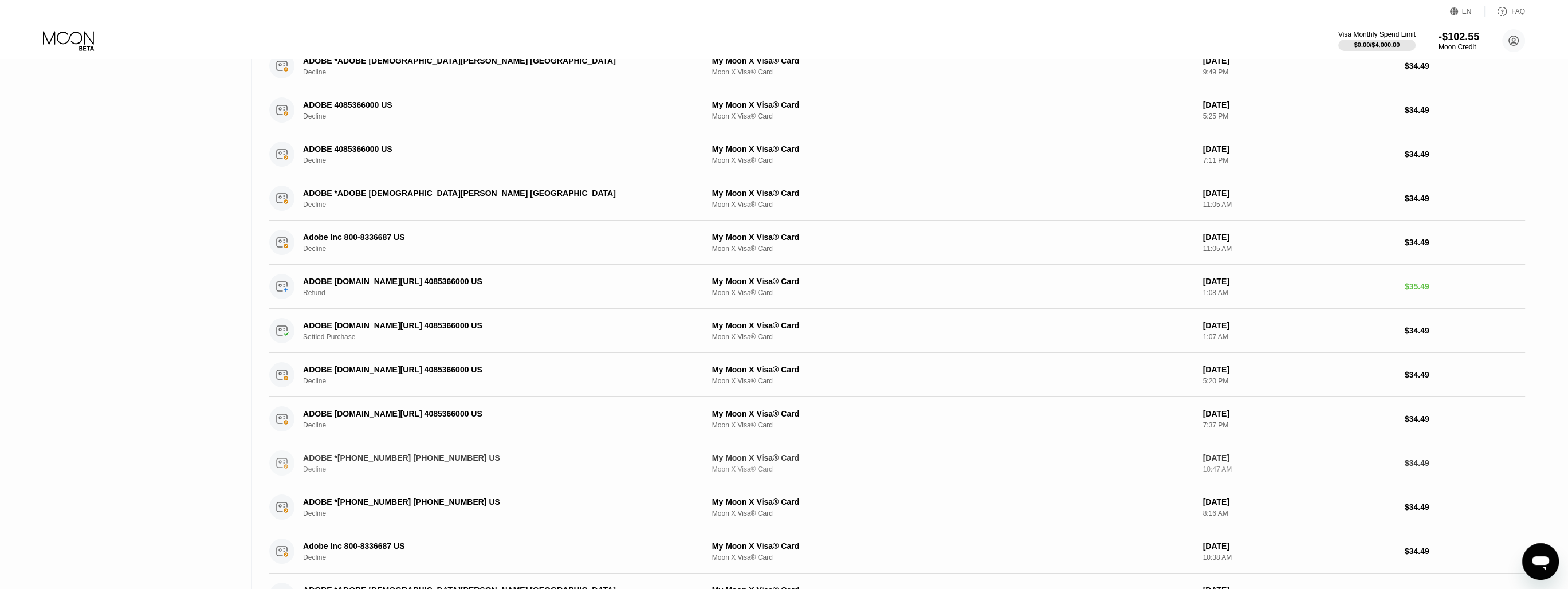
drag, startPoint x: 898, startPoint y: 448, endPoint x: 883, endPoint y: 390, distance: 59.9
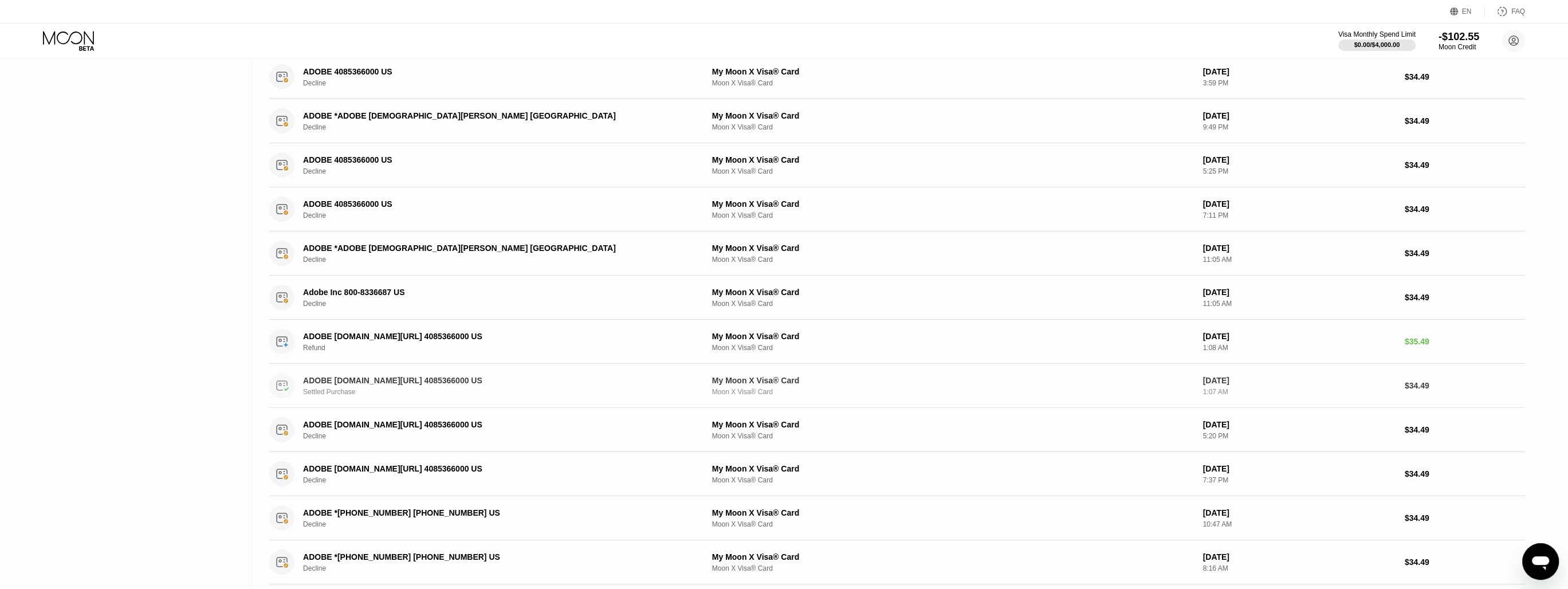
click at [811, 394] on div "ADOBE [DOMAIN_NAME][URL] 4085366000 US Settled Purchase My Moon X Visa® Card Mo…" at bounding box center [897, 386] width 1256 height 44
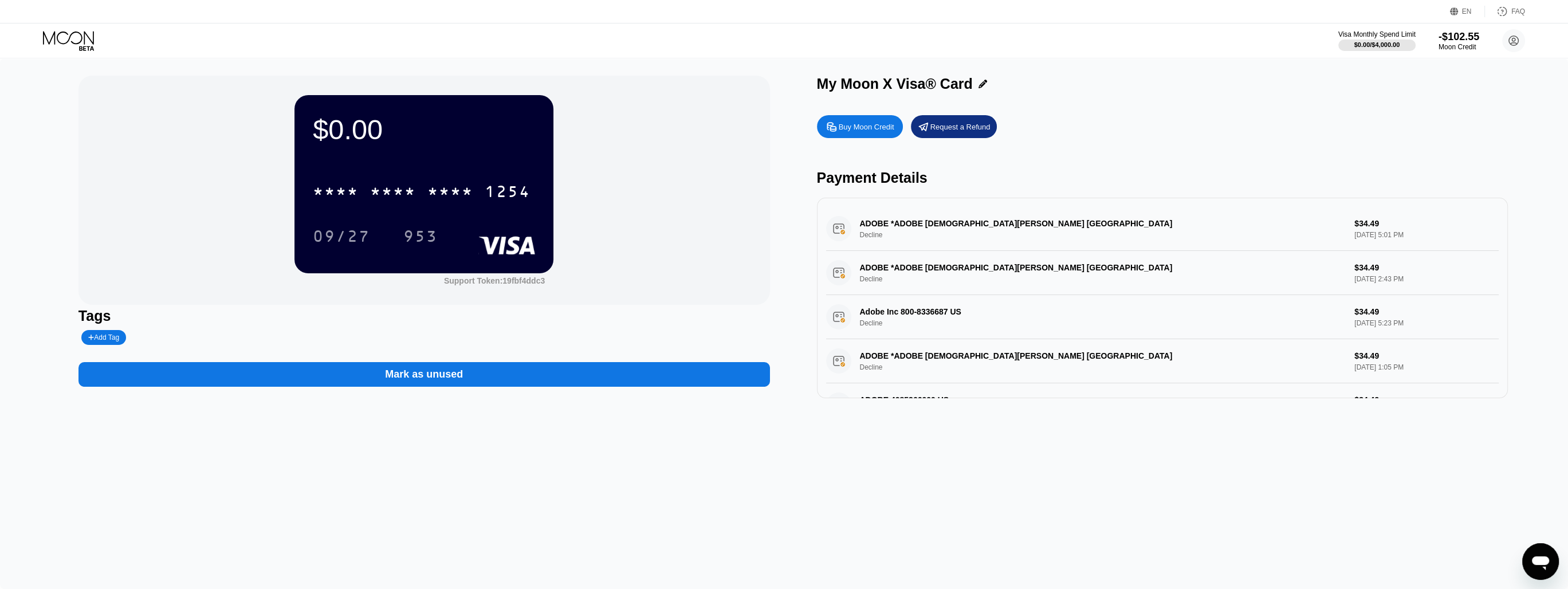
click at [385, 157] on div "$0.00 * * * * * * * * * * * * 1254 09/27 953" at bounding box center [424, 184] width 259 height 178
click at [345, 130] on div "$0.00" at bounding box center [424, 129] width 222 height 32
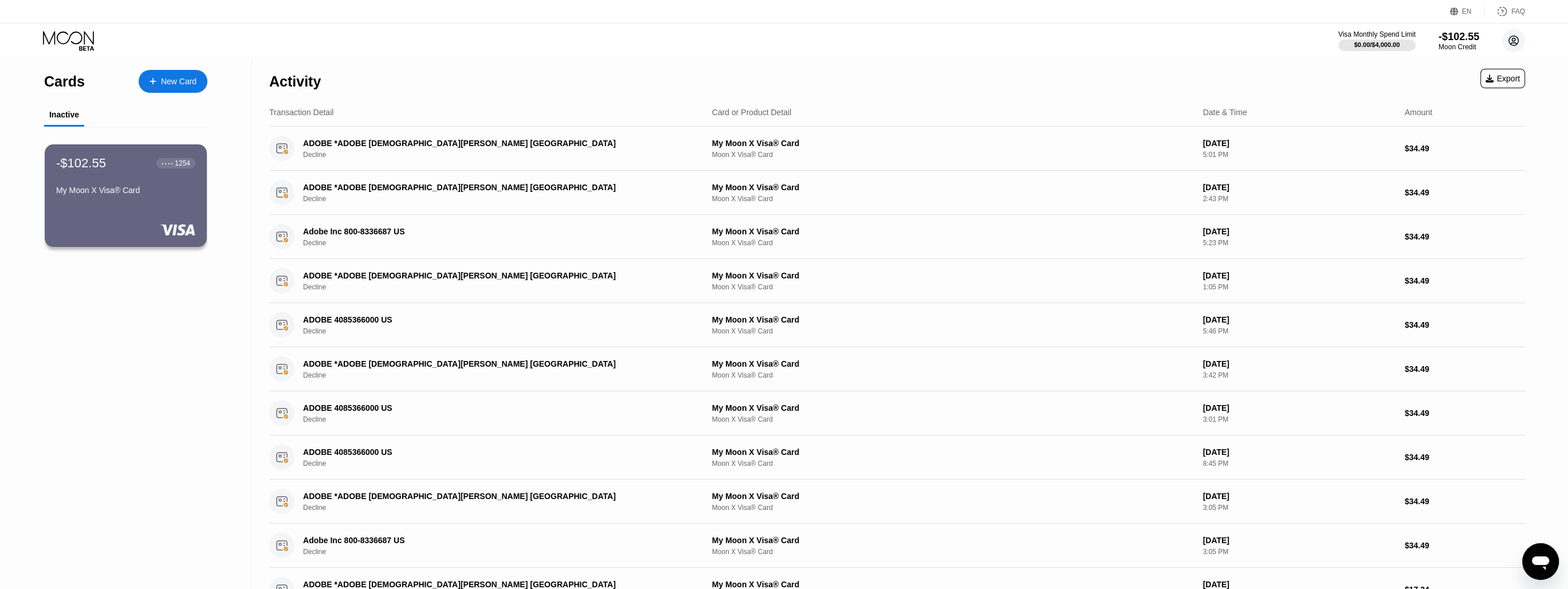
click at [1517, 37] on circle at bounding box center [1513, 40] width 23 height 23
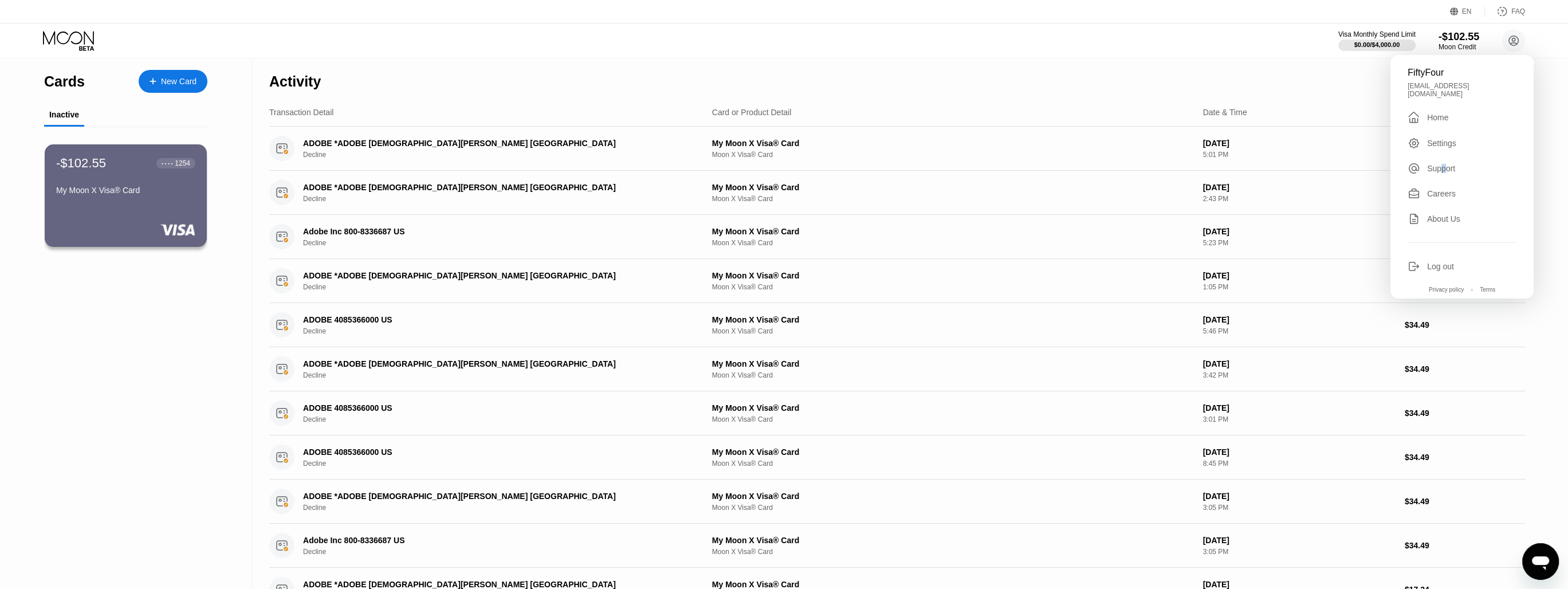
click at [1442, 168] on div "Support" at bounding box center [1441, 168] width 28 height 9
click at [1441, 164] on div "Support" at bounding box center [1441, 168] width 28 height 9
